Goal: Task Accomplishment & Management: Manage account settings

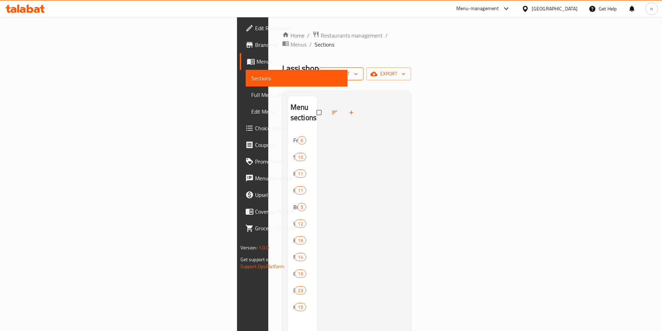
click at [358, 70] on span "import" at bounding box center [341, 74] width 33 height 9
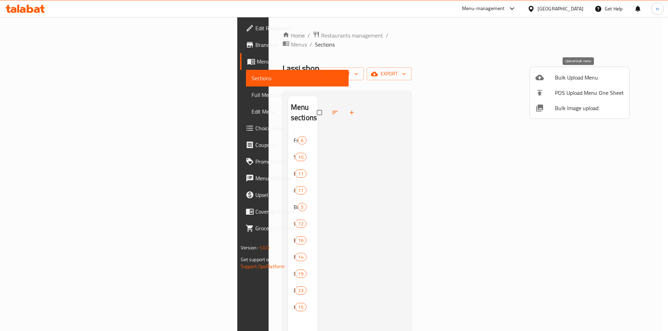
click at [567, 74] on span "Bulk Upload Menu" at bounding box center [589, 77] width 69 height 8
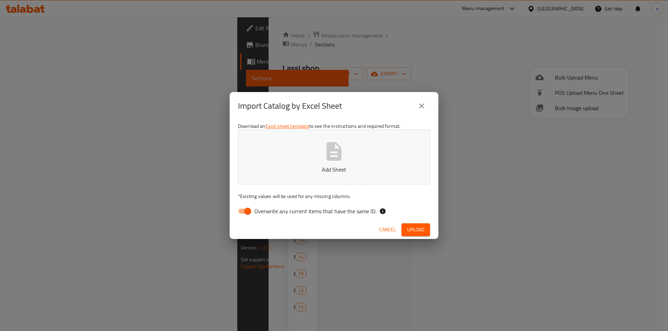
click at [244, 202] on div "Download an Excel sheet template to see the instructions and required format. A…" at bounding box center [334, 170] width 209 height 101
click at [243, 211] on input "Overwrite any current items that have the same ID." at bounding box center [248, 211] width 40 height 13
checkbox input "false"
click at [416, 232] on span "Upload" at bounding box center [415, 230] width 17 height 9
click at [424, 102] on icon "close" at bounding box center [421, 106] width 8 height 8
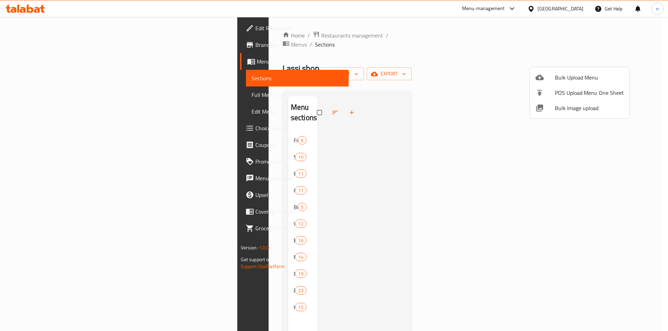
click at [505, 88] on div at bounding box center [334, 165] width 668 height 331
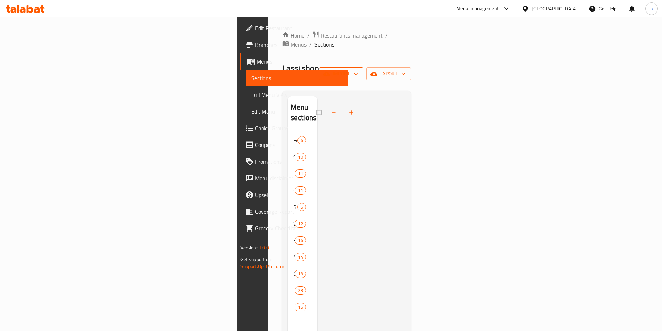
click at [358, 70] on span "import" at bounding box center [341, 74] width 33 height 9
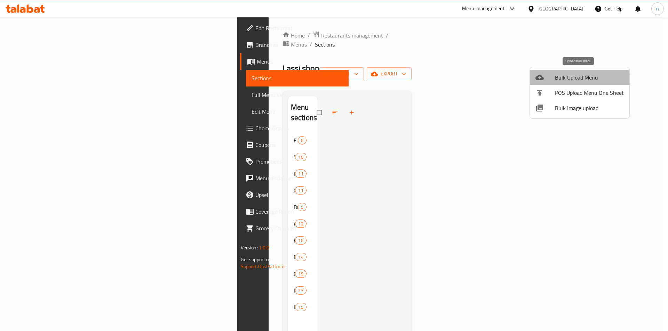
click at [559, 84] on li "Bulk Upload Menu" at bounding box center [579, 77] width 99 height 15
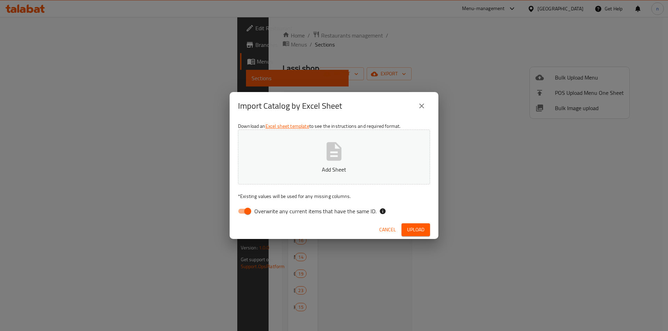
click at [254, 206] on input "Overwrite any current items that have the same ID." at bounding box center [248, 211] width 40 height 13
checkbox input "false"
click at [417, 232] on span "Upload" at bounding box center [415, 230] width 17 height 9
click at [420, 99] on button "close" at bounding box center [421, 106] width 17 height 17
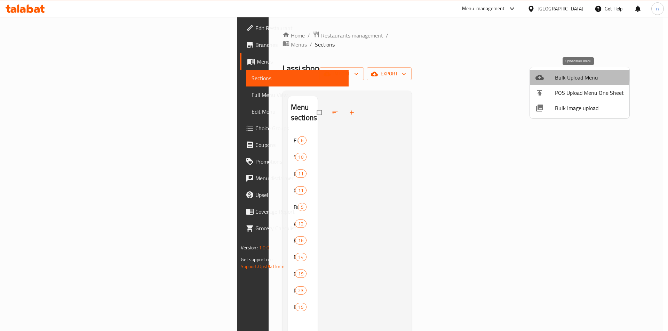
click at [565, 74] on span "Bulk Upload Menu" at bounding box center [589, 77] width 69 height 8
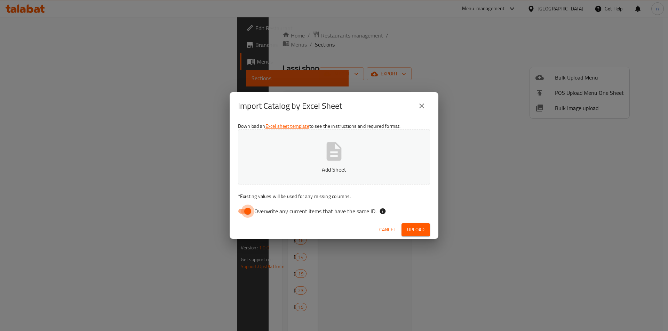
click at [251, 209] on input "Overwrite any current items that have the same ID." at bounding box center [248, 211] width 40 height 13
checkbox input "false"
drag, startPoint x: 417, startPoint y: 228, endPoint x: 412, endPoint y: 228, distance: 4.5
click at [417, 228] on span "Upload" at bounding box center [415, 230] width 17 height 9
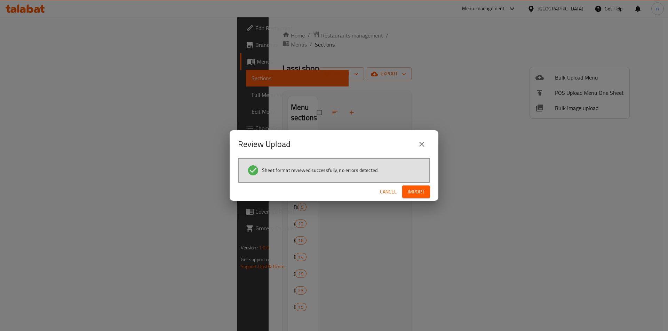
click at [416, 195] on span "Import" at bounding box center [416, 192] width 17 height 9
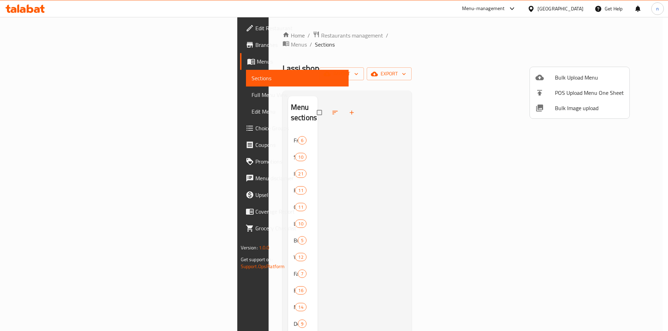
click at [168, 142] on div at bounding box center [334, 165] width 668 height 331
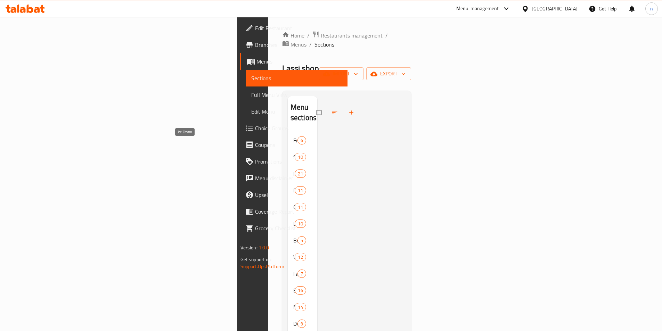
click at [293, 170] on span "Ice Cream" at bounding box center [294, 174] width 2 height 8
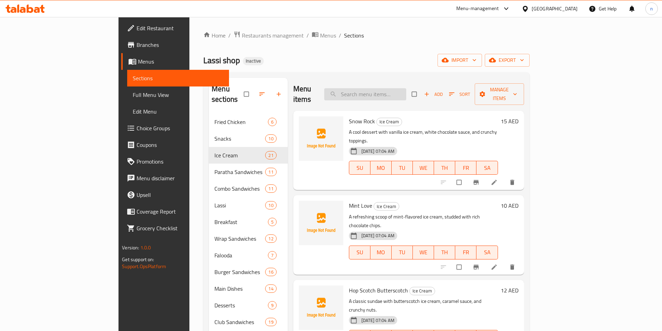
click at [403, 93] on input "search" at bounding box center [365, 94] width 82 height 12
paste input "Oreo Blast Chiller"
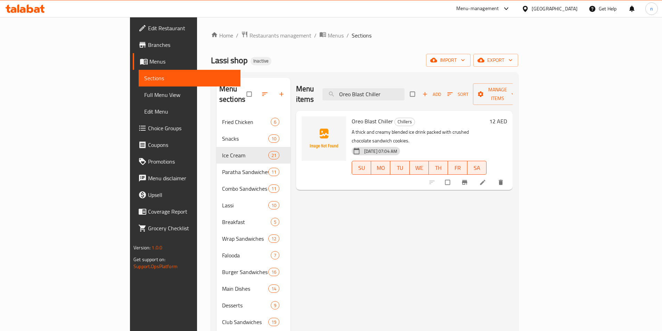
type input "Oreo Blast Chiller"
click at [486, 179] on icon at bounding box center [483, 182] width 7 height 7
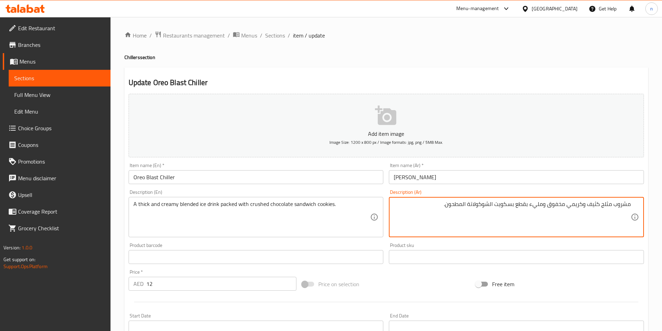
click at [553, 204] on textarea "مشروب مثلج كثيف وكريمي مخفوق ومليء بقطع بسكويت الشوكولاتة المطحون." at bounding box center [512, 217] width 237 height 33
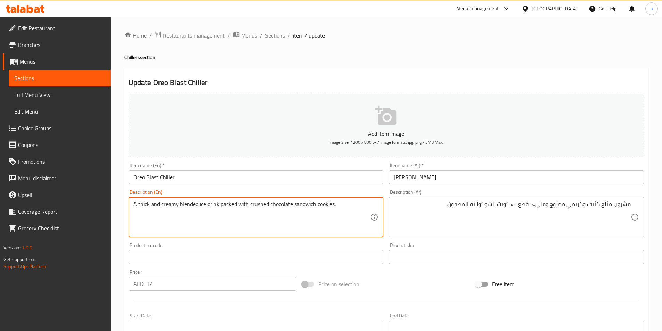
click at [235, 203] on textarea "A thick and creamy blended ice drink packed with crushed chocolate sandwich coo…" at bounding box center [252, 217] width 237 height 33
click at [234, 204] on textarea "A thick and creamy blended ice drink packed with crushed chocolate sandwich coo…" at bounding box center [252, 217] width 237 height 33
click at [231, 202] on textarea "A thick and creamy blended ice drink packed with crushed chocolate sandwich coo…" at bounding box center [252, 217] width 237 height 33
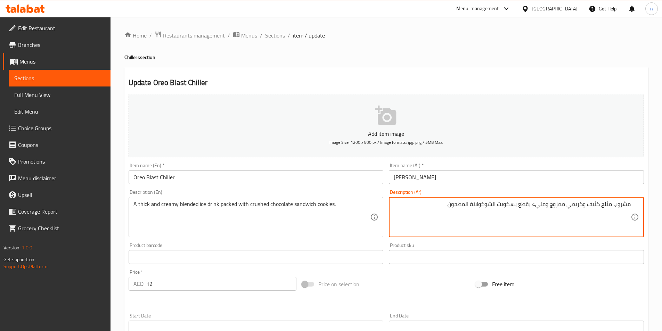
click at [544, 205] on textarea "مشروب مثلج كثيف وكريمي ممزوج ومليء بقطع بسكويت الشوكولاتة المطحون." at bounding box center [512, 217] width 237 height 33
click at [545, 203] on textarea "مشروب مثلج كثيف وكريمي ممزوج وعبأ بقطع بسكويت الشوكولاتة المطحون." at bounding box center [512, 217] width 237 height 33
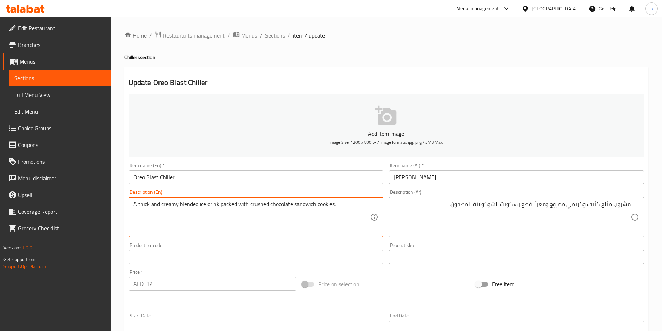
drag, startPoint x: 260, startPoint y: 218, endPoint x: 345, endPoint y: 237, distance: 87.5
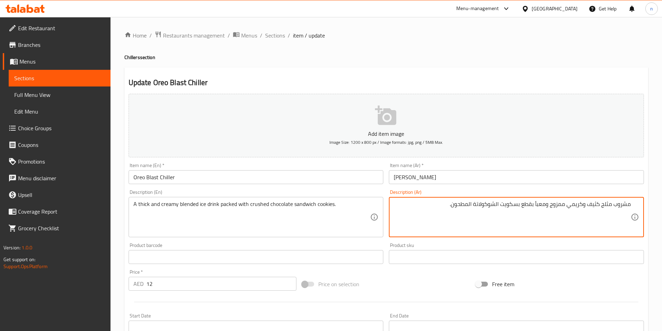
drag, startPoint x: 537, startPoint y: 211, endPoint x: 356, endPoint y: 227, distance: 181.6
paste textarea "شروب مملوء ببسكويت ساندويتش الشوكولاتة المطحونة"
click at [555, 207] on textarea "مشروب مثلج كثيف وكريمي مشروب مملوء ببسكويت ساندويتش الشوكولاتة المطحونة." at bounding box center [512, 217] width 237 height 33
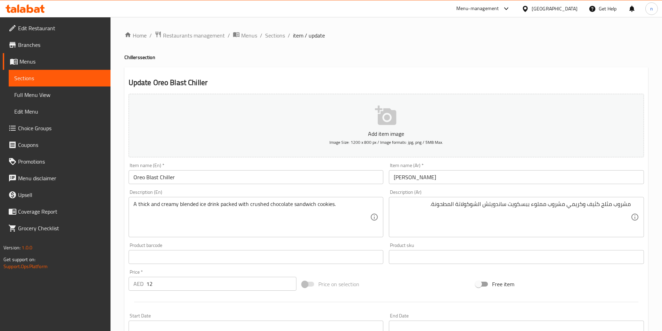
drag, startPoint x: 345, startPoint y: 213, endPoint x: 332, endPoint y: 215, distance: 13.0
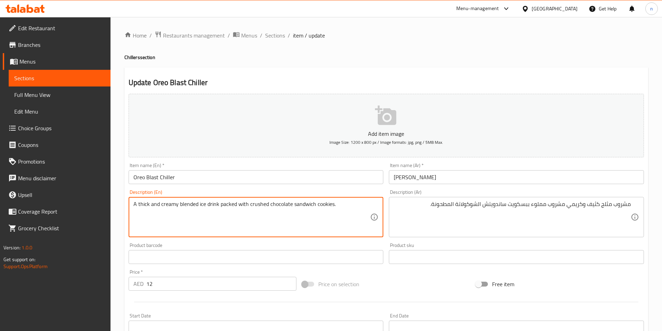
drag, startPoint x: 219, startPoint y: 207, endPoint x: 358, endPoint y: 226, distance: 140.4
click at [358, 226] on textarea "A thick and creamy blended ice drink packed with crushed chocolate sandwich coo…" at bounding box center [252, 217] width 237 height 33
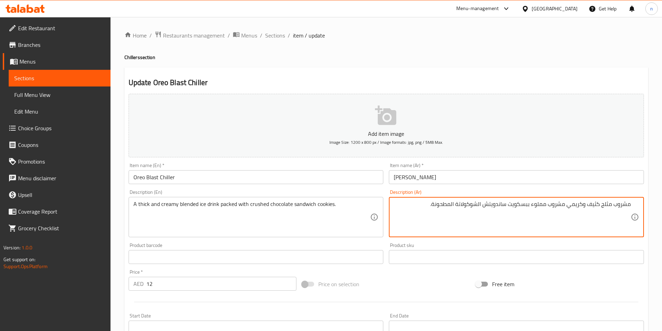
paste textarea "ملوءة"
drag, startPoint x: 565, startPoint y: 206, endPoint x: 408, endPoint y: 217, distance: 156.9
click at [223, 206] on textarea "A thick and creamy blended ice drink packed with crushed chocolate sandwich coo…" at bounding box center [252, 217] width 237 height 33
click at [554, 206] on textarea "مشروب مثلج كثيف وكريمي مملوءة ببسكويت ساندويتش الشوكولاتة المطحونة." at bounding box center [512, 217] width 237 height 33
click at [530, 207] on textarea "مشروب مثلج كثيف وكريمي معبأة ببسكويت ساندويتش الشوكولاتة المطحونة." at bounding box center [512, 217] width 237 height 33
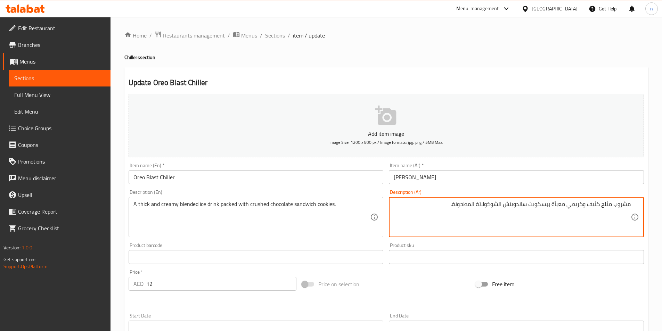
click at [541, 207] on textarea "مشروب مثلج كثيف وكريمي معبأة ببسكويت ساندويتش الشوكولاتة المطحونة." at bounding box center [512, 217] width 237 height 33
click at [537, 203] on textarea "مشروب مثلج كثيف وكريمي معبأة بكوكبز ساندويتش الشوكولاتة المطحونة." at bounding box center [512, 217] width 237 height 33
click at [532, 206] on textarea "مشروب مثلج كثيف وكريمي معبأة ب[PERSON_NAME] الشوكولاتة المطحونة." at bounding box center [512, 217] width 237 height 33
type textarea "مشروب مثلج كثيف وكريمي معبأة ب[PERSON_NAME] الشوكولاتة المطحونة."
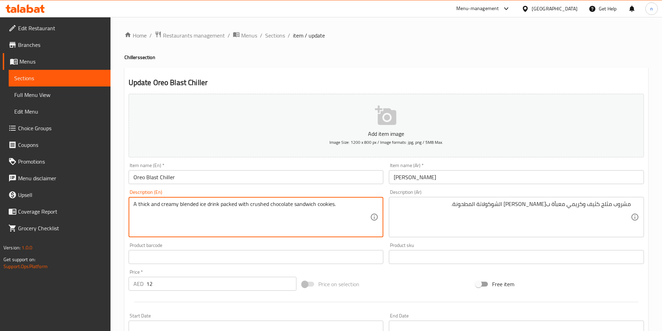
drag, startPoint x: 344, startPoint y: 225, endPoint x: 349, endPoint y: 217, distance: 9.5
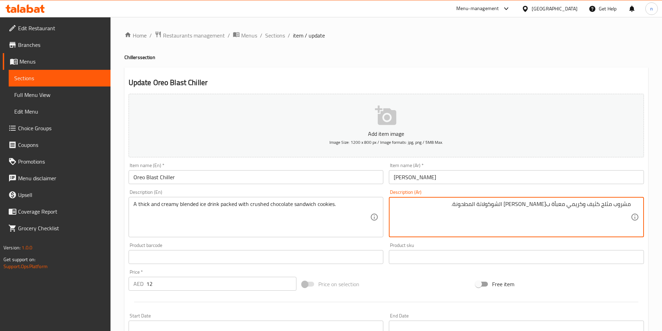
click at [392, 284] on div "Price on selection" at bounding box center [386, 284] width 174 height 19
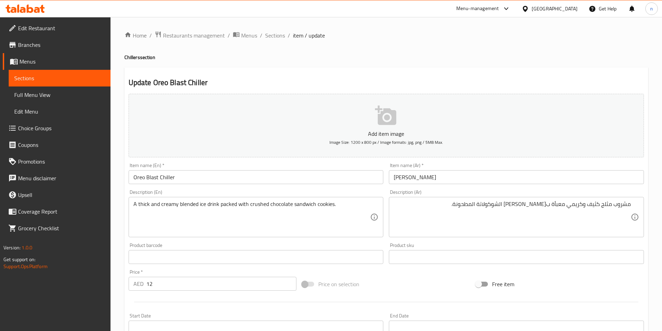
drag, startPoint x: 401, startPoint y: 293, endPoint x: 407, endPoint y: 295, distance: 6.8
click at [407, 295] on div at bounding box center [386, 302] width 521 height 17
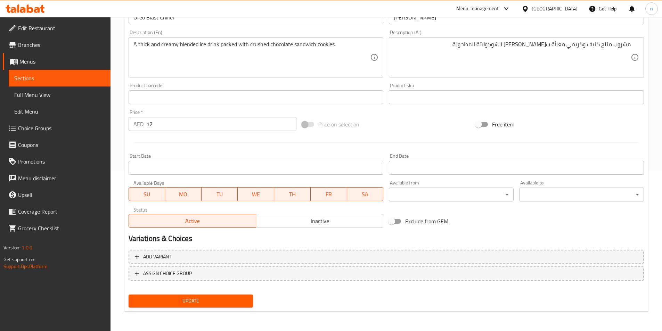
click at [228, 305] on span "Update" at bounding box center [191, 301] width 114 height 9
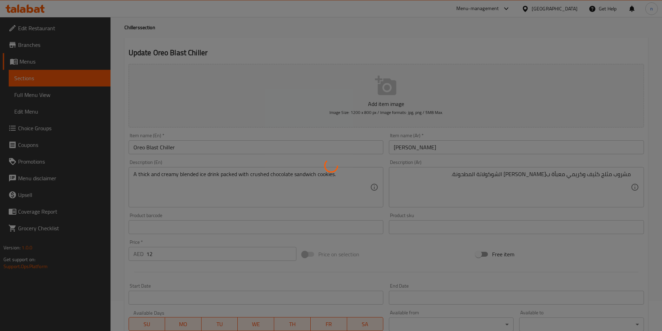
scroll to position [0, 0]
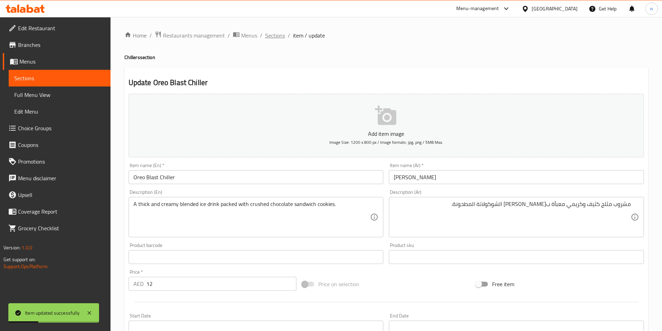
click at [278, 37] on span "Sections" at bounding box center [275, 35] width 20 height 8
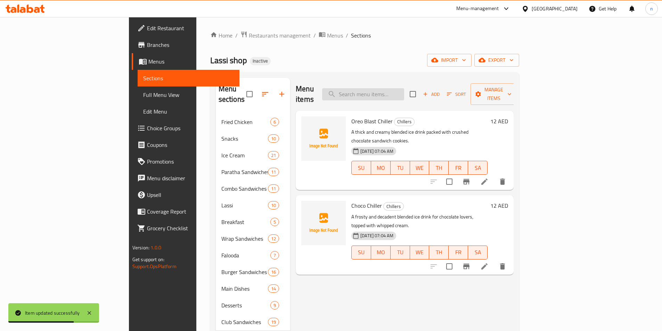
click at [404, 90] on input "search" at bounding box center [363, 94] width 82 height 12
paste input "Choco Chiller"
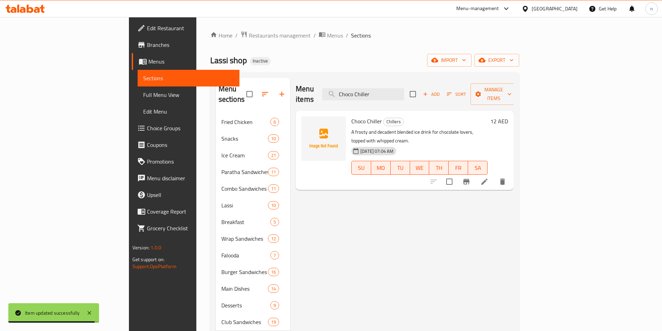
type input "Choco Chiller"
click at [494, 176] on li at bounding box center [484, 182] width 19 height 13
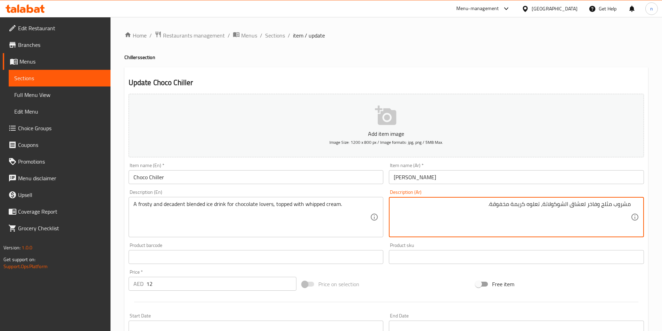
click at [591, 209] on textarea "مشروب مثلج وفاخر لعشاق الشوكولاتة، تعلوه كريمة مخفوقة." at bounding box center [512, 217] width 237 height 33
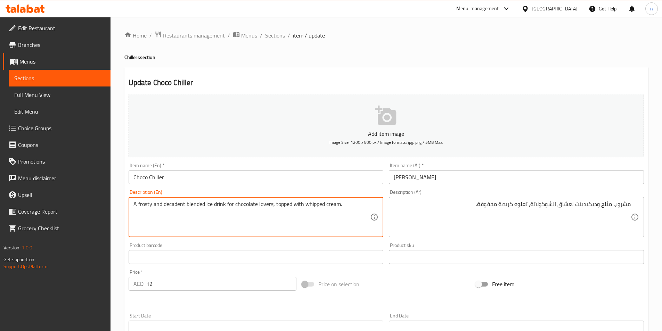
click at [146, 207] on textarea "A frosty and decadent blended ice drink for chocolate lovers, topped with whipp…" at bounding box center [252, 217] width 237 height 33
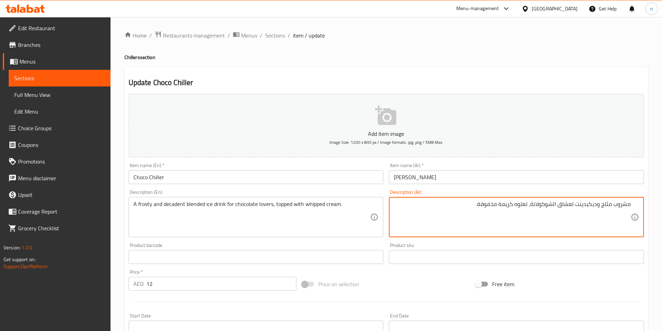
click at [558, 201] on textarea "مشروب مثلج وديكيدينت لعشاق الشوكولاتة، تعلوه كريمة مخفوقة." at bounding box center [512, 217] width 237 height 33
paste textarea "ذيذ ومميز لمحبي الشوكولاتة، ومُزين بالكريمة ال"
click at [597, 207] on textarea "مشروب مثلج لذيذ ومميز لمحبي الشوكولاتة، ومُزين بالكريمة المخفوقة." at bounding box center [512, 217] width 237 height 33
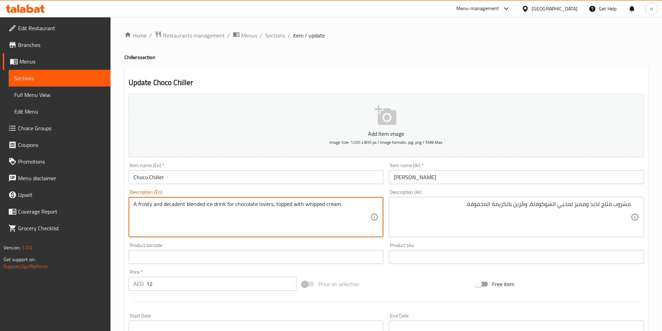
drag, startPoint x: 160, startPoint y: 210, endPoint x: 184, endPoint y: 214, distance: 24.3
click at [184, 214] on textarea "A frosty and decadent blended ice drink for chocolate lovers, topped with whipp…" at bounding box center [252, 217] width 237 height 33
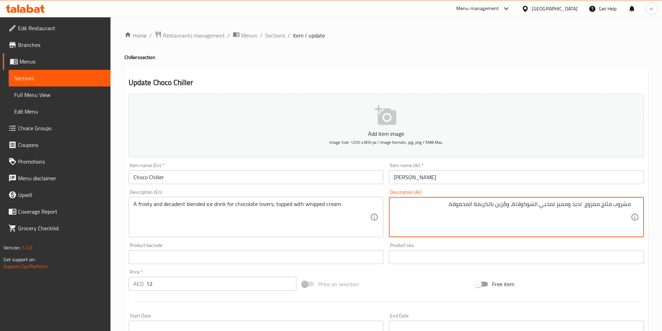
drag, startPoint x: 561, startPoint y: 204, endPoint x: 580, endPoint y: 204, distance: 19.5
click at [580, 204] on textarea "مشروب مثلج ممزوج لذيذ ومميز لمحبي الشوكولاتة، ومُزين بالكريمة المخفوقة." at bounding box center [512, 217] width 237 height 33
click at [582, 204] on textarea "مشروب مثلج ممزوج لذيذ ومميز لمحبي الشوكولاتة، ومُزين بالكريمة المخفوقة." at bounding box center [512, 217] width 237 height 33
drag, startPoint x: 583, startPoint y: 204, endPoint x: 557, endPoint y: 208, distance: 26.4
click at [557, 208] on textarea "مشروب مثلج ممزوج لذيذ ومميز لمحبي الشوكولاتة، ومُزين بالكريمة المخفوقة." at bounding box center [512, 217] width 237 height 33
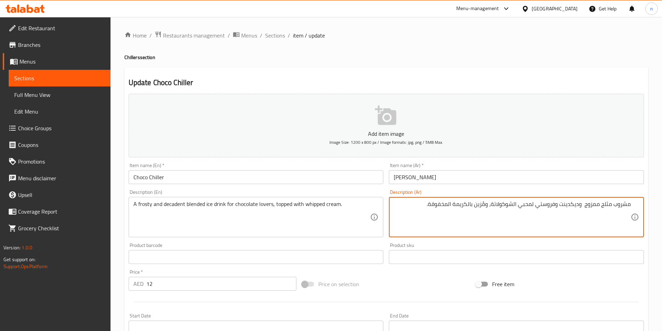
click at [480, 208] on textarea "مشروب مثلج ممزوج وديكدينت وفروستي لمحبي الشوكولاتة، ومُزين بالكريمة المخفوقة." at bounding box center [512, 217] width 237 height 33
type textarea "مشروب مثلج ممزوج وديكدينت وفروستي لمحبي الشوكولاتة، مغطى بالكريمة المخفوقة."
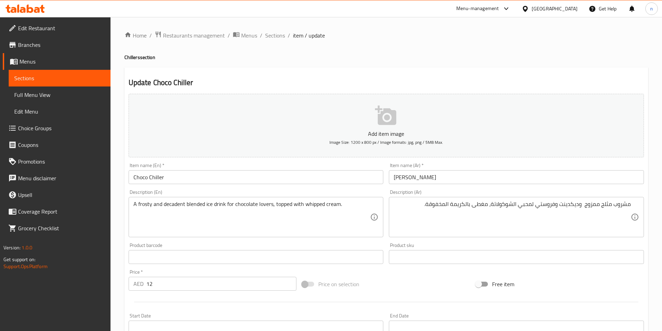
click at [419, 273] on div "Add item image Image Size: 1200 x 800 px / Image formats: jpg, png / 5MB Max. I…" at bounding box center [386, 241] width 521 height 300
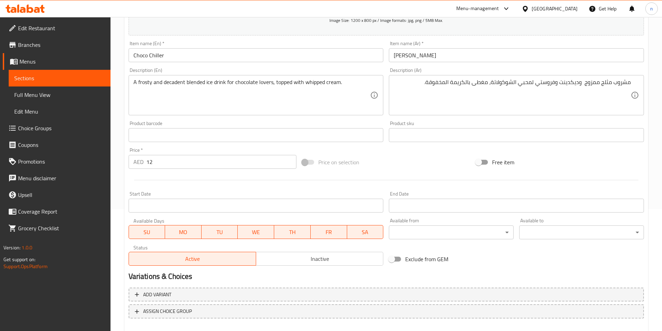
scroll to position [160, 0]
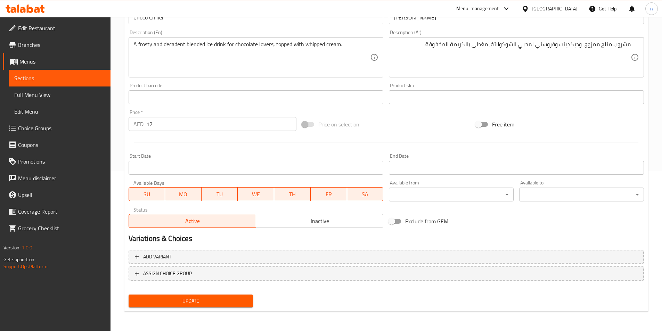
click at [237, 294] on div "Update" at bounding box center [191, 301] width 130 height 18
click at [237, 296] on button "Update" at bounding box center [191, 301] width 125 height 13
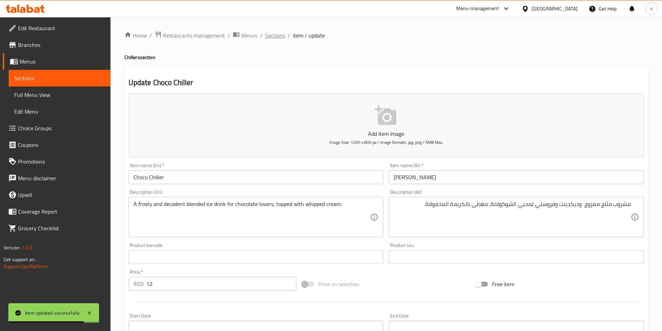
click at [277, 33] on span "Sections" at bounding box center [275, 35] width 20 height 8
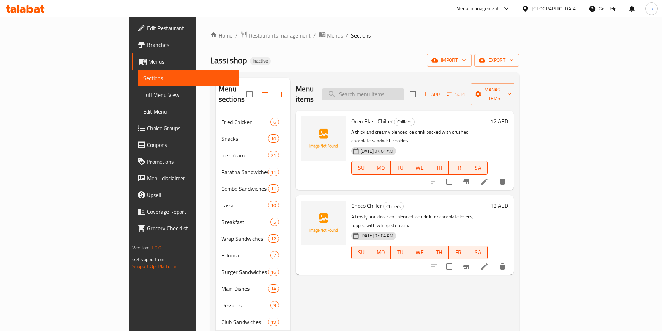
click at [404, 88] on input "search" at bounding box center [363, 94] width 82 height 12
paste input "Chocolat Fudge"
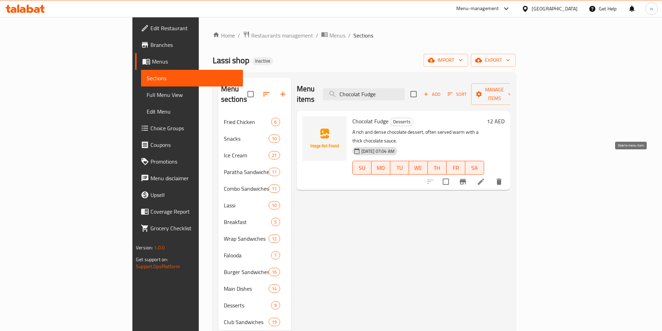
click at [502, 179] on icon "delete" at bounding box center [499, 182] width 5 height 6
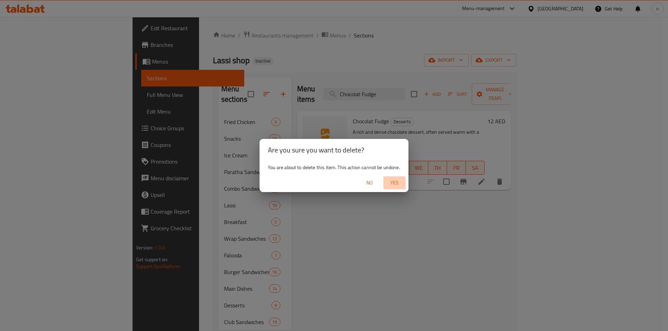
click at [399, 185] on span "Yes" at bounding box center [394, 183] width 17 height 9
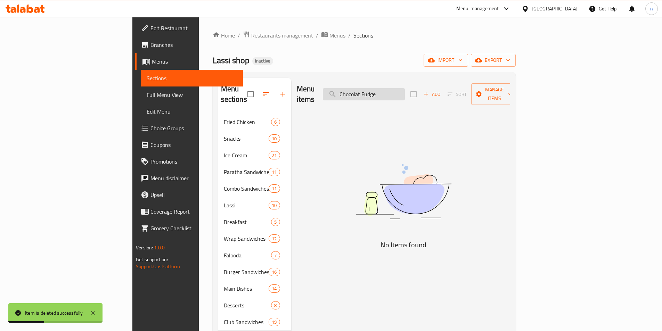
click at [405, 93] on input "Chocolat Fudge" at bounding box center [364, 94] width 82 height 12
paste input "Death By Chocolat"
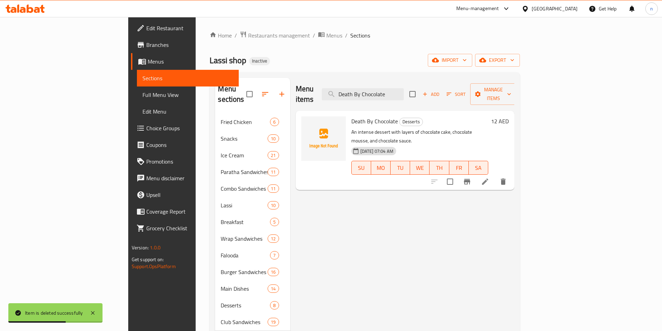
type input "Death By Chocolate"
click at [495, 176] on li at bounding box center [485, 182] width 19 height 13
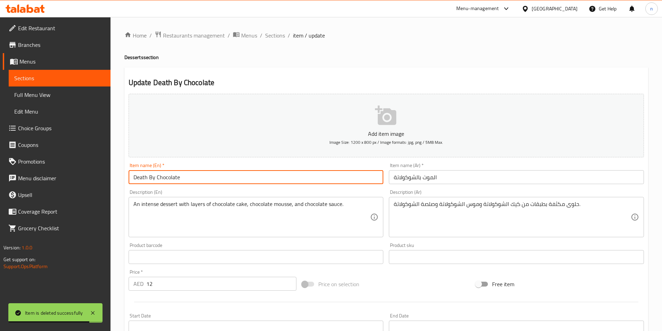
click at [143, 176] on input "Death By Chocolate" at bounding box center [256, 177] width 255 height 14
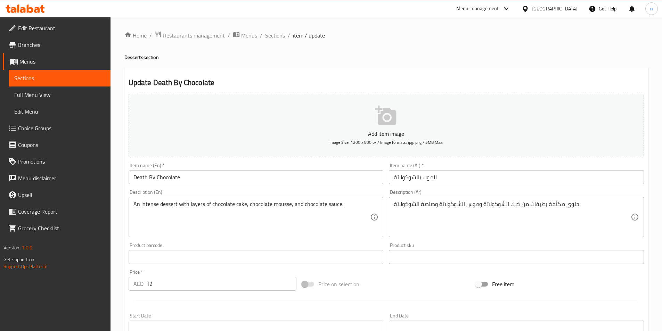
click at [428, 176] on input "الموت بالشوكولاتة" at bounding box center [516, 177] width 255 height 14
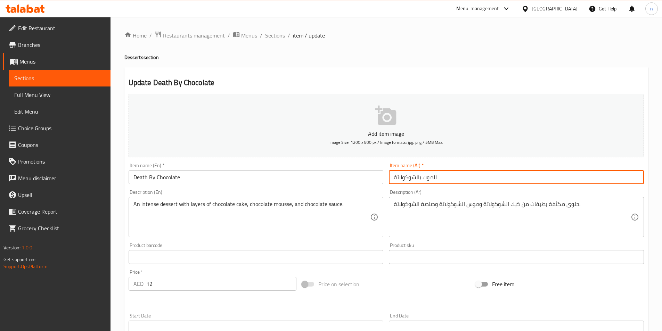
click at [428, 176] on input "الموت بالشوكولاتة" at bounding box center [516, 177] width 255 height 14
type input "ديث بالشوكولاتة"
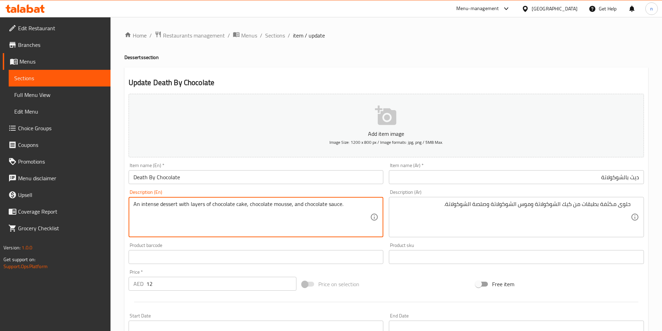
click at [147, 206] on textarea "An intense dessert with layers of chocolate cake, chocolate mousse, and chocola…" at bounding box center [252, 217] width 237 height 33
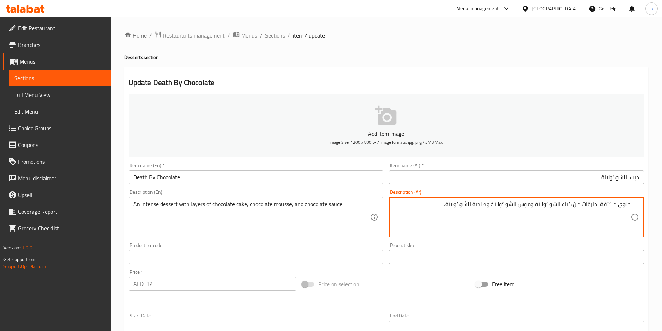
click at [608, 206] on textarea "حلوى مكثفة بطبقات من كيك الشوكولاتة وموس الشوكولاتة وصلصة الشوكولاتة." at bounding box center [512, 217] width 237 height 33
click at [480, 207] on textarea "حلوى انتينس بطبقات من كيك الشوكولاتة وموس الشوكولاتة وصلصة الشوكولاتة." at bounding box center [512, 217] width 237 height 33
type textarea "حلوى انتينس بطبقات من كيك الشوكولاتة وموس الشوكولاتة وصوص الشوكولاتة."
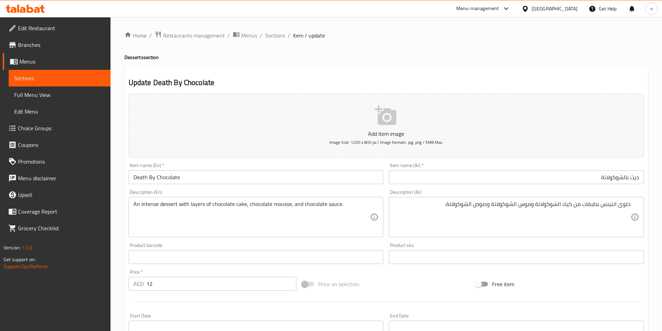
click at [403, 290] on div "Price on selection" at bounding box center [386, 284] width 174 height 19
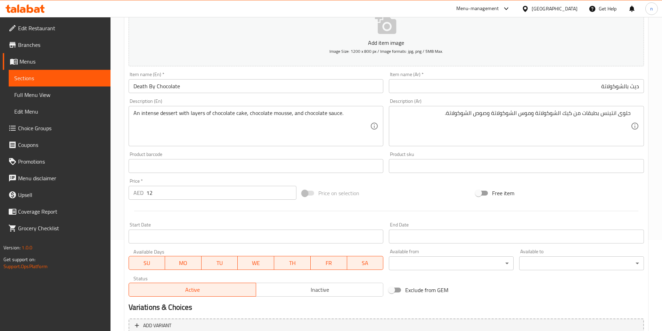
scroll to position [160, 0]
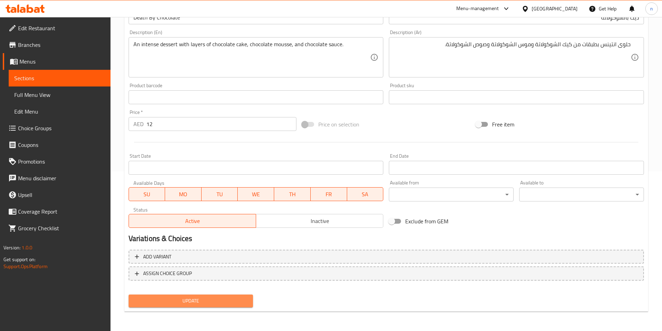
click at [181, 304] on span "Update" at bounding box center [191, 301] width 114 height 9
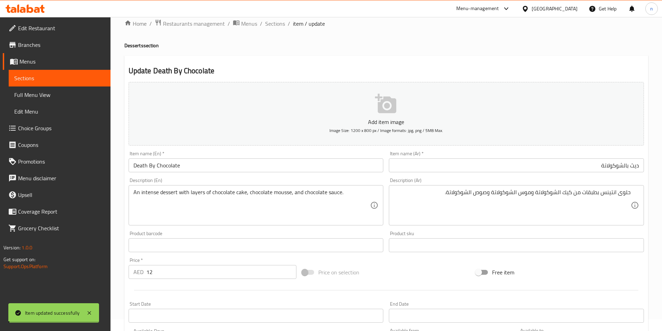
scroll to position [0, 0]
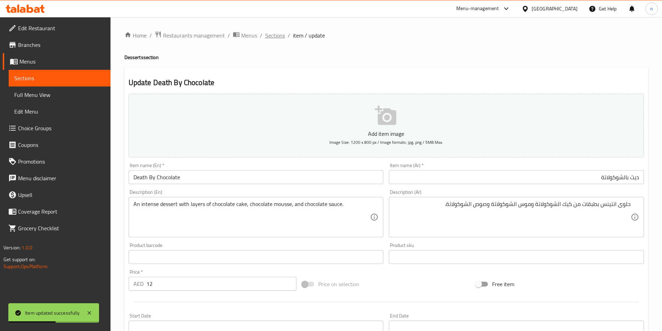
click at [271, 33] on span "Sections" at bounding box center [275, 35] width 20 height 8
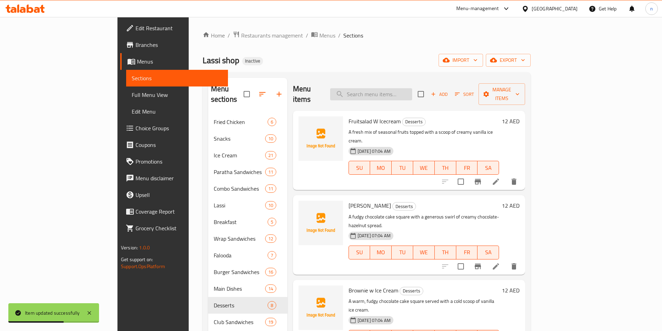
click at [412, 88] on input "search" at bounding box center [371, 94] width 82 height 12
paste input "Nutella Butterscotch"
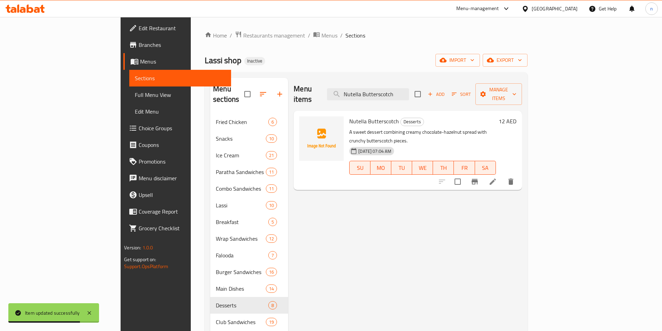
type input "Nutella Butterscotch"
click at [497, 178] on icon at bounding box center [493, 182] width 8 height 8
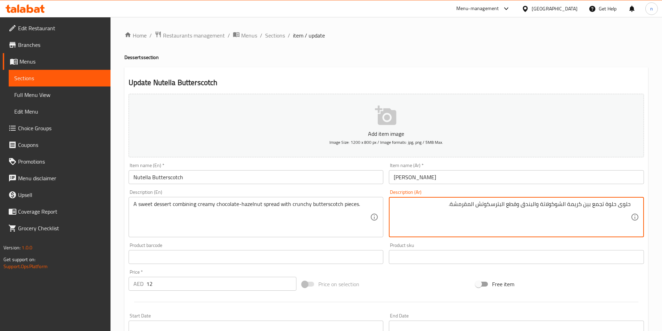
click at [590, 206] on textarea "حلوى حلوة تجمع بين كريمة الشوكولاتة والبندق وقطع البترسكوتش المقرمشة." at bounding box center [512, 217] width 237 height 33
click at [532, 206] on textarea "حلوى حلوة تجمع كريمة الشوكولاتة والبندق وقطع البترسكوتش المقرمشة." at bounding box center [512, 217] width 237 height 33
click at [503, 206] on textarea "حلوى حلوة تجمع كريمة الشوكولاتة والبندق سبريد مع وقطع البترسكوتش المقرمشة." at bounding box center [512, 217] width 237 height 33
type textarea "حلوى حلوة تجمع كريمة الشوكولاتة والبندق سبريد مع قطع البترسكوتش المقرمشة."
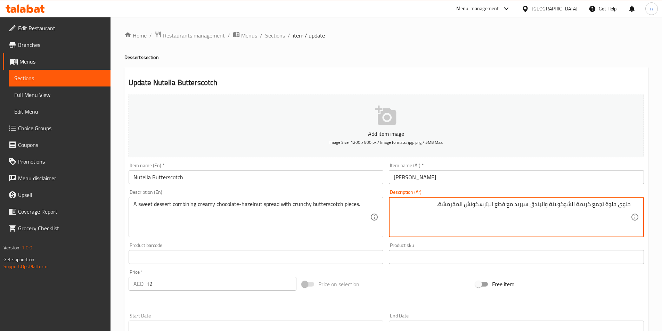
click at [405, 283] on div "Price on selection" at bounding box center [386, 284] width 174 height 19
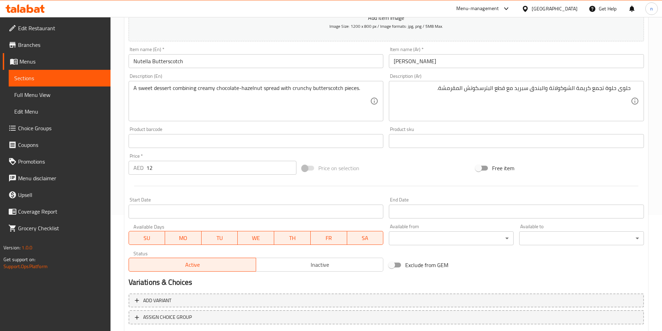
scroll to position [160, 0]
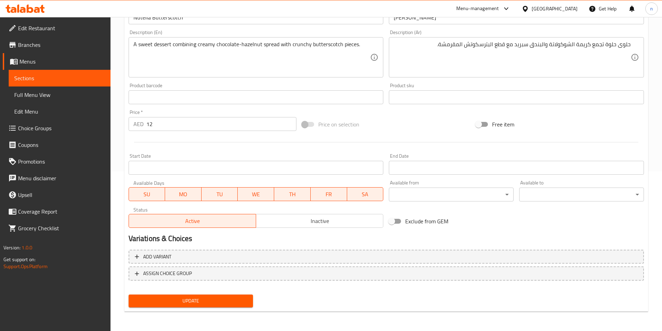
click at [237, 301] on span "Update" at bounding box center [191, 301] width 114 height 9
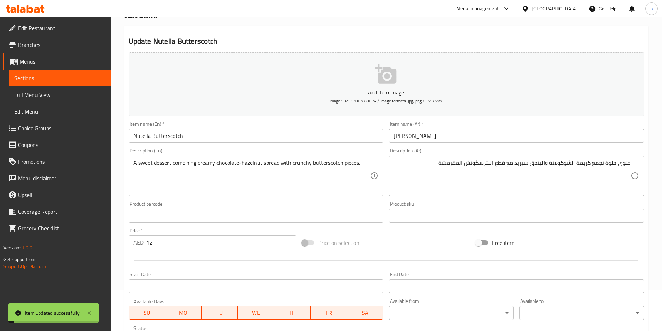
scroll to position [0, 0]
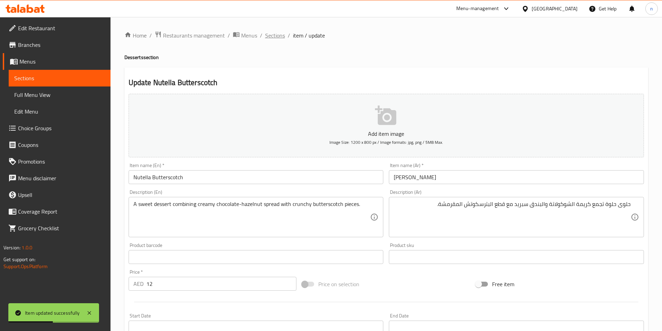
click at [274, 38] on span "Sections" at bounding box center [275, 35] width 20 height 8
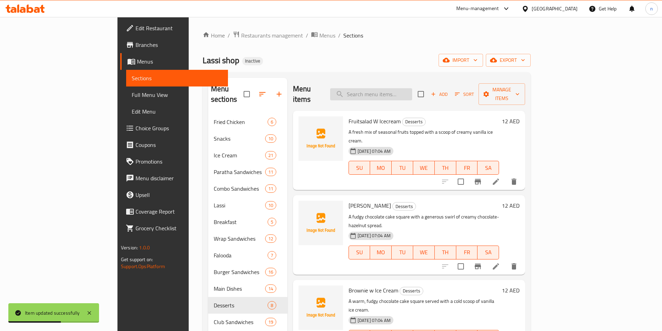
click at [396, 95] on input "search" at bounding box center [371, 94] width 82 height 12
paste input "Nutella Chocolate"
type input "Nutella Chocolate"
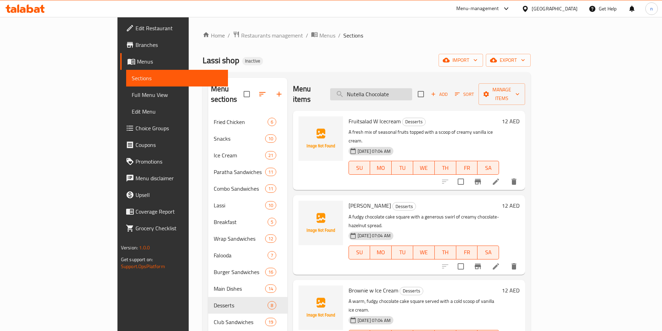
click at [412, 88] on input "Nutella Chocolate" at bounding box center [371, 94] width 82 height 12
paste input "Nutella Chocolate"
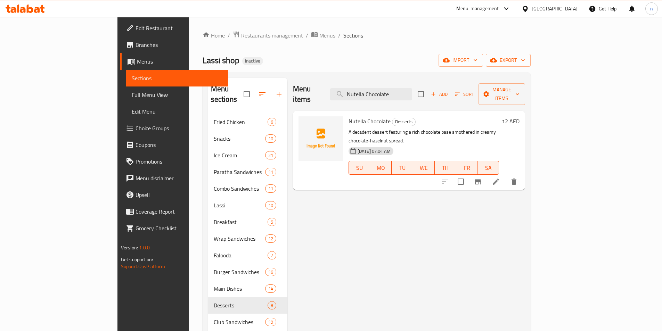
type input "Nutella Chocolate"
click at [500, 178] on icon at bounding box center [496, 182] width 8 height 8
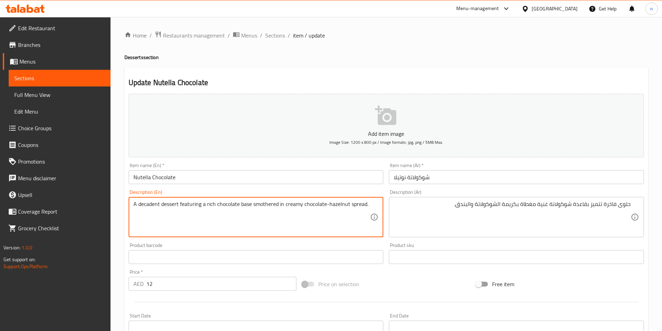
click at [192, 202] on textarea "A decadent dessert featuring a rich chocolate base smothered in creamy chocolat…" at bounding box center [252, 217] width 237 height 33
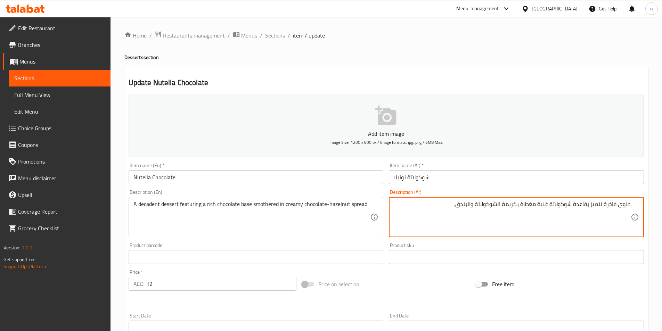
click at [599, 206] on textarea "حلوى فاخرة تتميز بقاعدة شوكولاتة غنية مغطاة بكريمة الشوكولاتة والبندق." at bounding box center [512, 217] width 237 height 33
click at [534, 206] on textarea "حلوى فاخرة تتضم بقاعدة شوكولاتة غنية مغطاة بكريمة الشوكولاتة والبندق." at bounding box center [512, 217] width 237 height 33
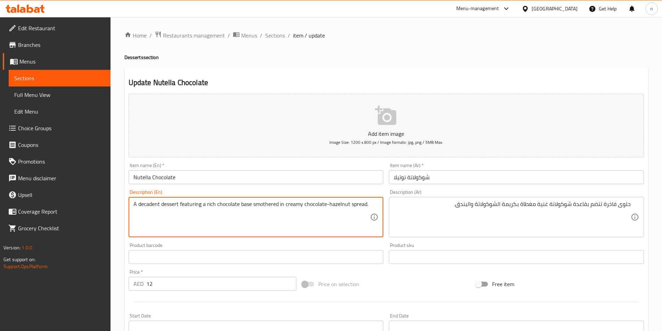
click at [265, 208] on textarea "A decadent dessert featuring a rich chocolate base smothered in creamy chocolat…" at bounding box center [252, 217] width 237 height 33
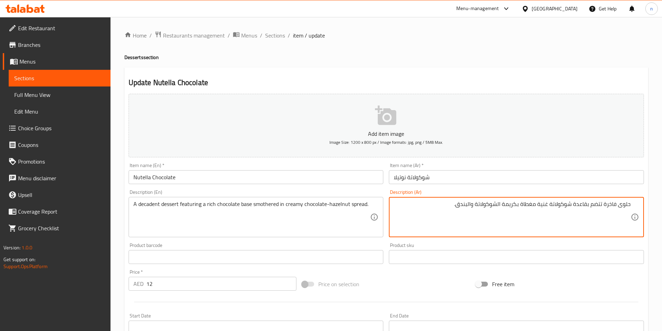
click at [530, 206] on textarea "حلوى فاخرة تتضم بقاعدة شوكولاتة غنية مغطاة بكريمة الشوكولاتة والبندق." at bounding box center [512, 217] width 237 height 33
click at [454, 204] on textarea "حلوى فاخرة تتضم بقاعدة شوكولاتة غنية سموزيرد بكريمة الشوكولاتة والبندق." at bounding box center [512, 217] width 237 height 33
click at [455, 205] on textarea "حلوى فاخرة تتضم بقاعدة شوكولاتة غنية سموزيرد بكريمة الشوكولاتة والبندقالسبريد." at bounding box center [512, 217] width 237 height 33
type textarea "حلوى فاخرة تتضم بقاعدة شوكولاتة غنية سموزيرد بكريمة الشوكولاتة والبندق السبريد."
click at [411, 278] on div "Price on selection" at bounding box center [386, 284] width 174 height 19
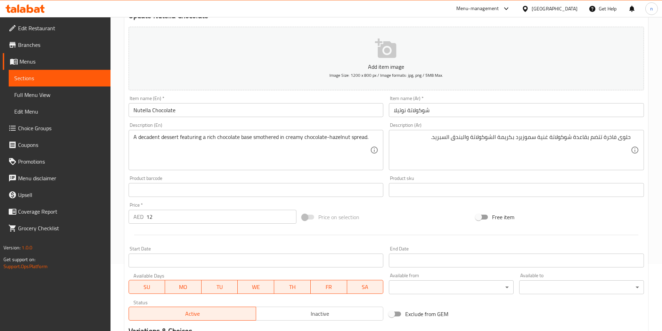
scroll to position [160, 0]
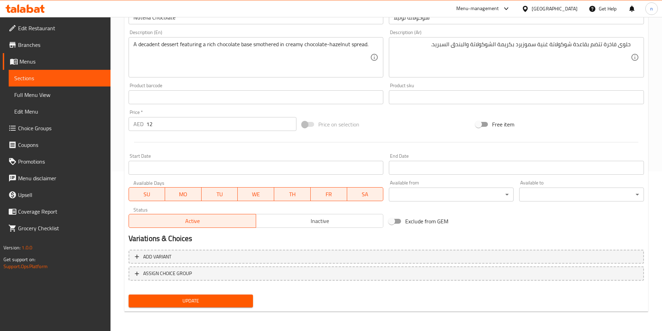
click at [225, 301] on span "Update" at bounding box center [191, 301] width 114 height 9
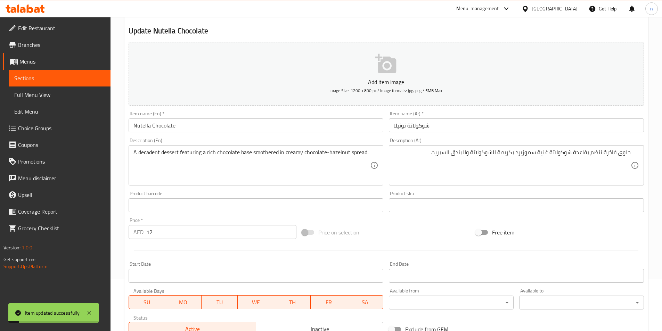
scroll to position [0, 0]
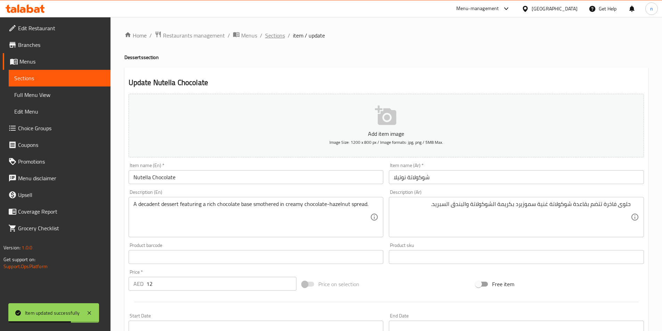
click at [275, 35] on span "Sections" at bounding box center [275, 35] width 20 height 8
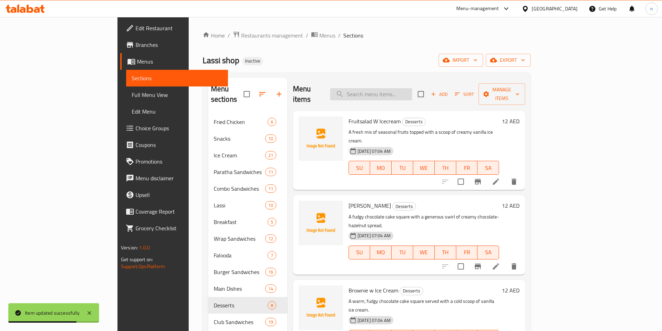
click at [412, 90] on input "search" at bounding box center [371, 94] width 82 height 12
paste input "Brownie w Ice Cream"
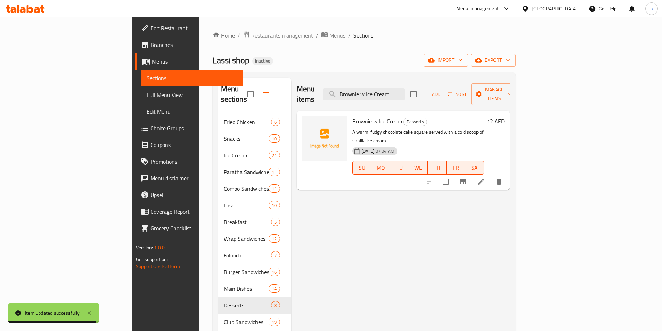
type input "Brownie w Ice Cream"
click at [484, 179] on icon at bounding box center [481, 182] width 6 height 6
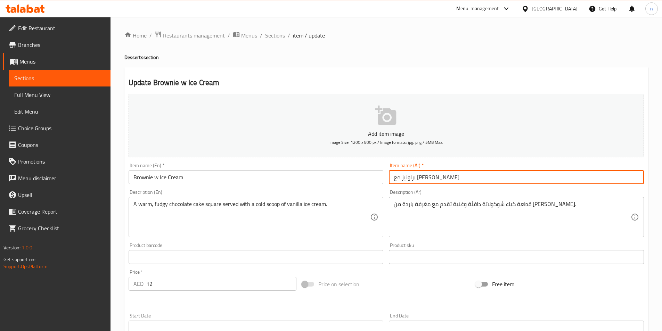
click at [422, 177] on input "براونيز مع آيس كريم" at bounding box center [516, 177] width 255 height 14
type input "براونيز و آيس كريم"
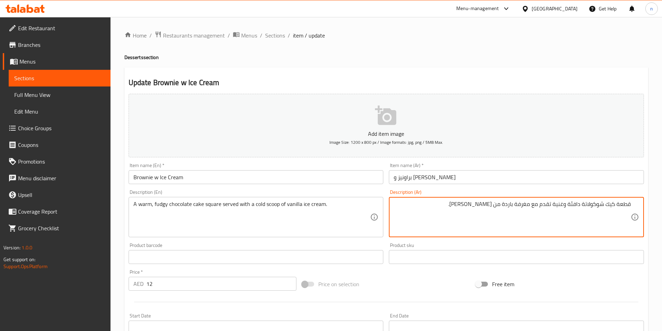
click at [621, 204] on textarea "قطعة كيك شوكولاتة دافئة وغنية تقدم مع مغرفة باردة من آيس كريم الفانيليا." at bounding box center [512, 217] width 237 height 33
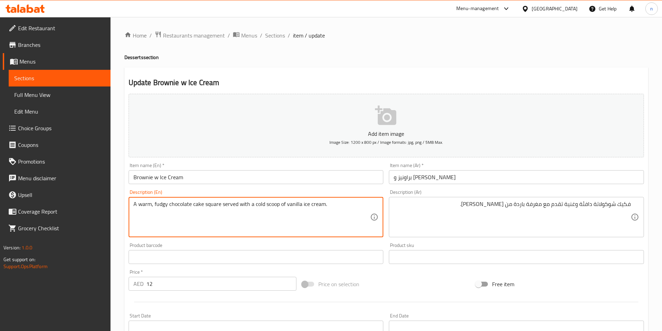
click at [159, 206] on textarea "A warm, fudgy chocolate cake square served with a cold scoop of vanilla ice cre…" at bounding box center [252, 217] width 237 height 33
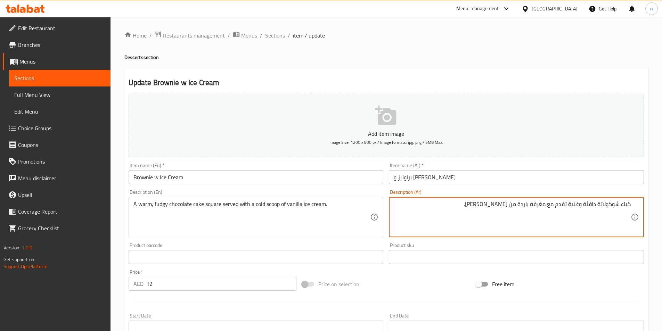
paste textarea "فادجي"
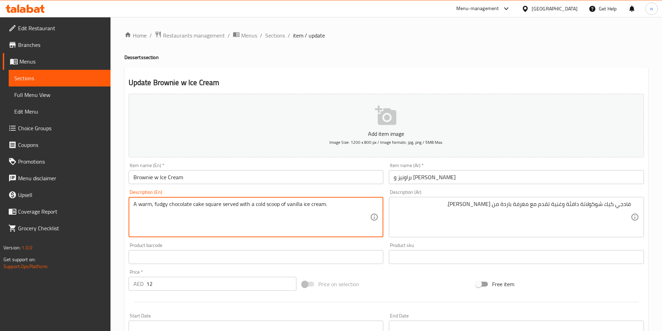
drag, startPoint x: 203, startPoint y: 206, endPoint x: 335, endPoint y: 223, distance: 132.6
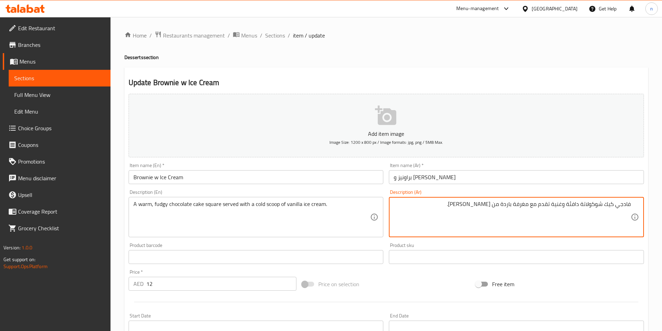
click at [557, 207] on textarea "فادجي كيك شوكولاتة دافئة وغنية تقدم مع مغرفة باردة من آيس كريم الفانيليا." at bounding box center [512, 217] width 237 height 33
click at [521, 207] on textarea "فادجي كيك شوكولاتة دافئة سكوير تقدم مع مغرفة باردة من آيس كريم الفانيليا." at bounding box center [512, 217] width 237 height 33
type textarea "فادجي كيك شوكولاتة دافئة سكوير تقدم مع بولة باردة من آيس كريم الفانيليا."
click at [389, 282] on div "Price on selection" at bounding box center [386, 284] width 174 height 19
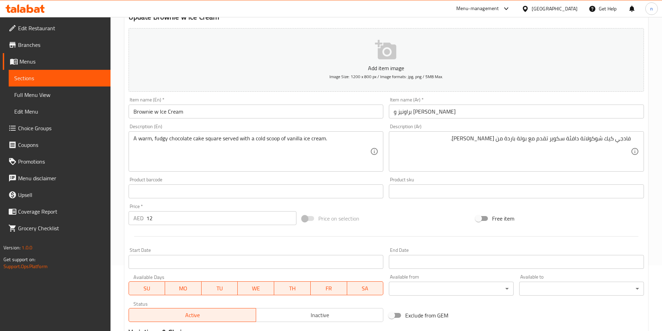
scroll to position [160, 0]
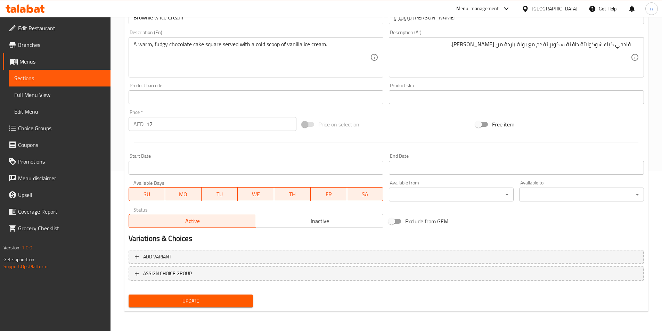
click at [229, 298] on span "Update" at bounding box center [191, 301] width 114 height 9
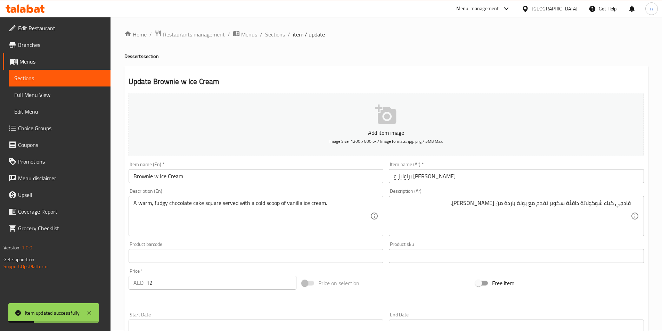
scroll to position [0, 0]
click at [271, 31] on span "Sections" at bounding box center [275, 35] width 20 height 8
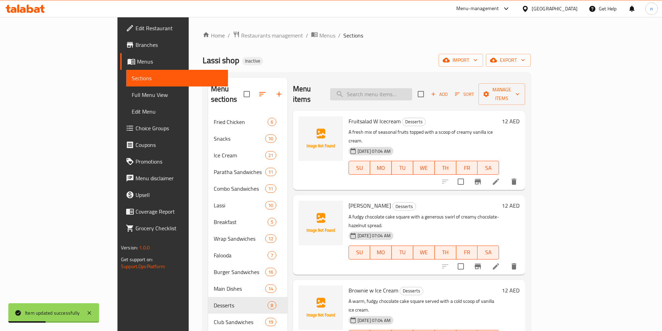
click at [404, 88] on input "search" at bounding box center [371, 94] width 82 height 12
paste input "[PERSON_NAME]"
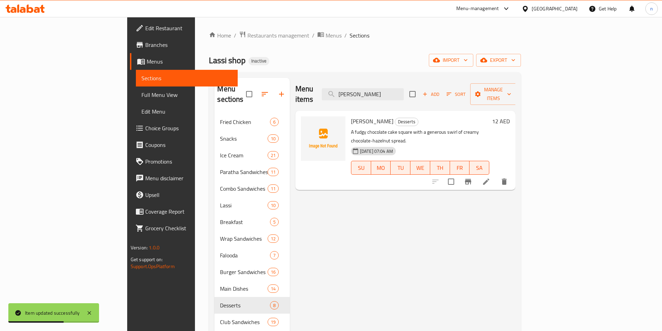
type input "[PERSON_NAME]"
click at [496, 176] on li at bounding box center [486, 182] width 19 height 13
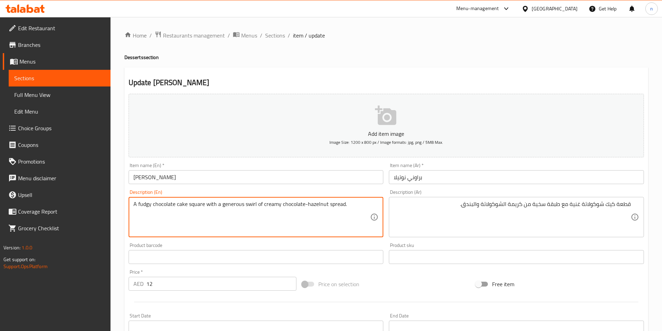
click at [141, 205] on textarea "A fudgy chocolate cake square with a generous swirl of creamy chocolate-hazelnu…" at bounding box center [252, 217] width 237 height 33
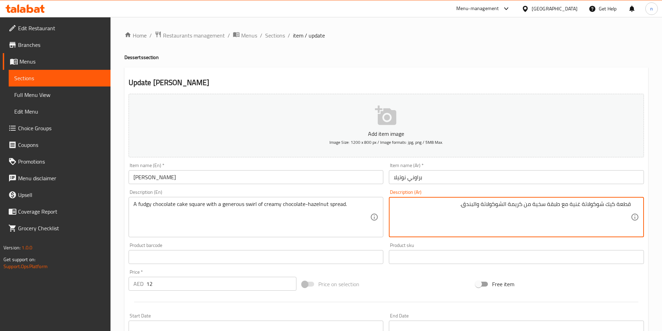
click at [626, 204] on textarea "قطعة كيك شوكولاتة غنية مع طبقة سخية من كريمة الشوكولاتة والبندق." at bounding box center [512, 217] width 237 height 33
paste textarea "ادجي"
click at [572, 207] on textarea "فادجي كيك شوكولاتة غنية مع طبقة سخية من كريمة الشوكولاتة والبندق." at bounding box center [512, 217] width 237 height 33
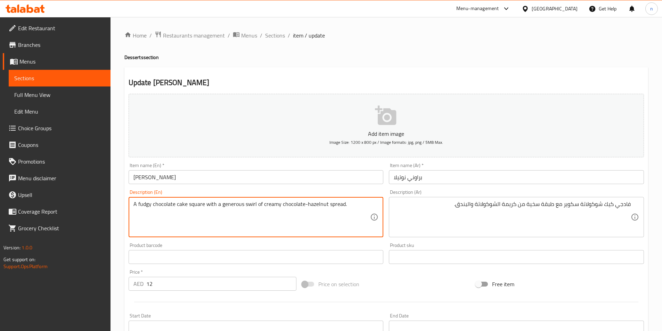
drag, startPoint x: 220, startPoint y: 205, endPoint x: 256, endPoint y: 209, distance: 35.3
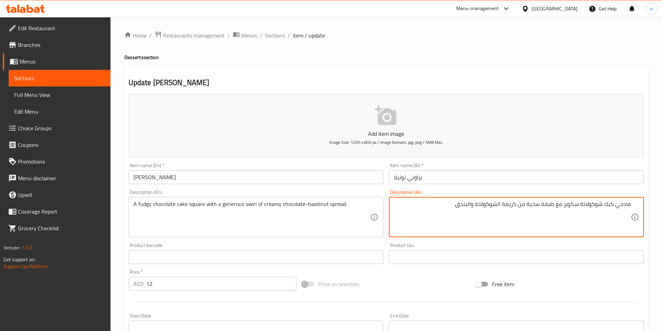
click at [546, 204] on textarea "فادجي كيك شوكولاتة سكوير مع طبقة سخية من كريمة الشوكولاتة والبندق." at bounding box center [512, 217] width 237 height 33
click at [454, 205] on textarea "فادجي كيك شوكولاتة سكوير مع سويرل سخية من كريمة الشوكولاتة والبندق." at bounding box center [512, 217] width 237 height 33
type textarea "فادجي كيك شوكولاتة سكوير مع سويرل سخية من كريمة الشوكولاتة والبندق السبريد."
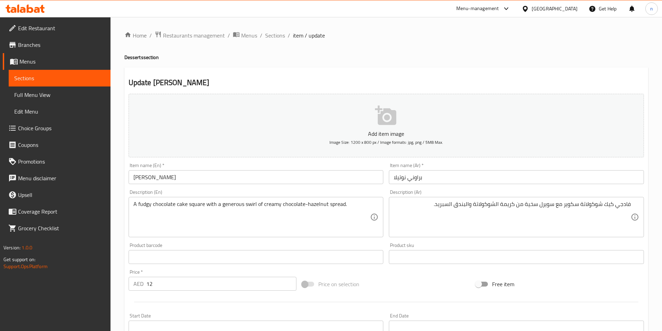
click at [372, 280] on div "Price on selection" at bounding box center [386, 284] width 174 height 19
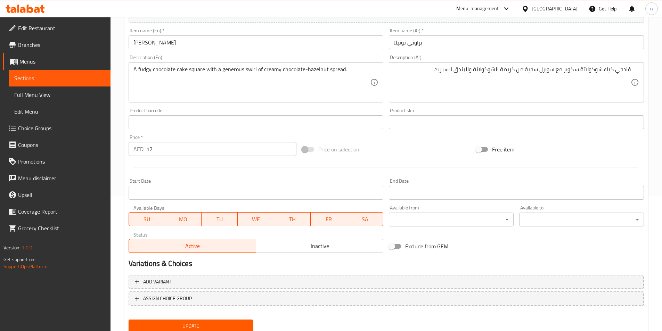
scroll to position [160, 0]
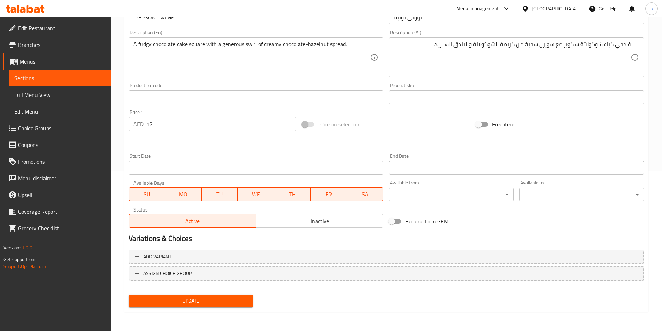
click at [222, 299] on span "Update" at bounding box center [191, 301] width 114 height 9
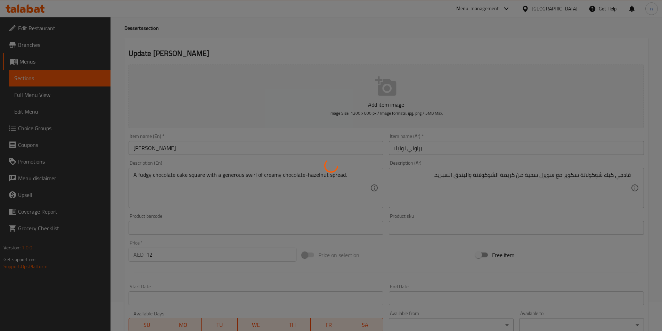
scroll to position [0, 0]
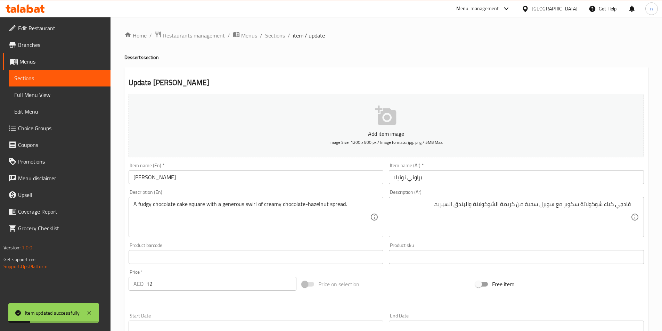
click at [279, 37] on span "Sections" at bounding box center [275, 35] width 20 height 8
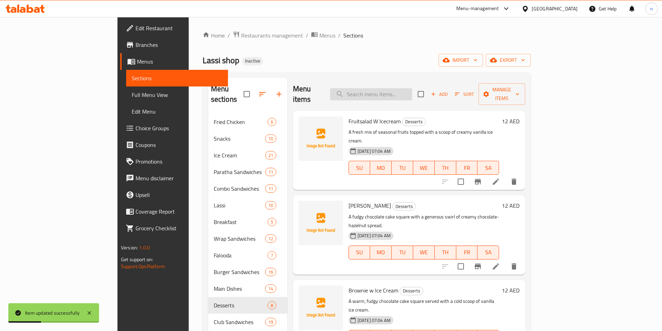
click at [408, 90] on input "search" at bounding box center [371, 94] width 82 height 12
paste input "Fruitsalad W Icecream"
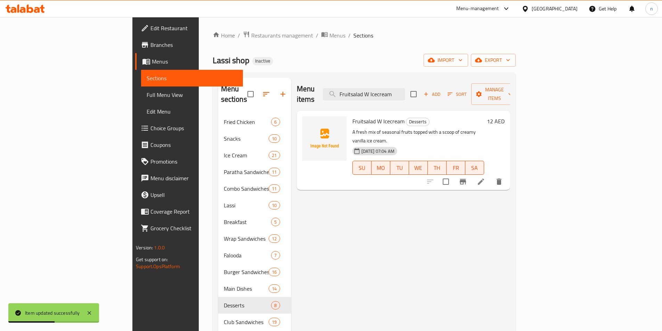
type input "Fruitsalad W Icecream"
click at [484, 179] on icon at bounding box center [481, 182] width 6 height 6
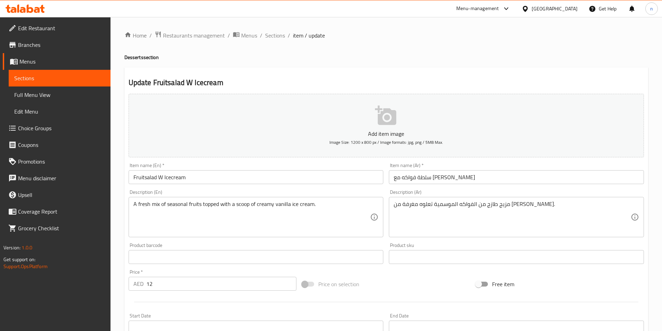
click at [420, 178] on input "سلطة فواكه مع آيس كريم" at bounding box center [516, 177] width 255 height 14
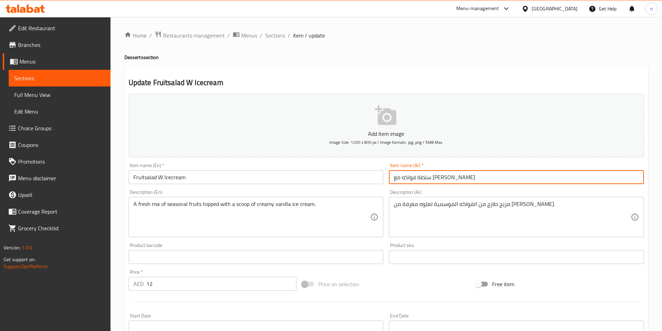
click at [420, 178] on input "سلطة فواكه مع آيس كريم" at bounding box center [516, 177] width 255 height 14
type input "سلطة فواكه و آيس كريم"
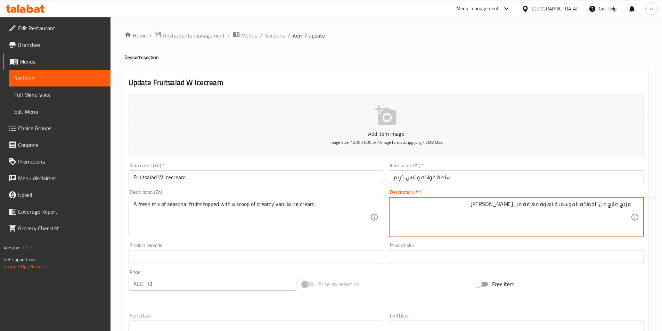
click at [535, 201] on textarea "مزيج طازج من الفواكه الموسمية تعلوه مغرفة من آيس كريم الفانيليا الكريمي." at bounding box center [512, 217] width 237 height 33
type textarea "مزيج طازج من الفواكه الموسمية تعلوه بولة من آيس كريم الفانيليا الكريمي."
click at [409, 278] on div "Price on selection" at bounding box center [386, 284] width 174 height 19
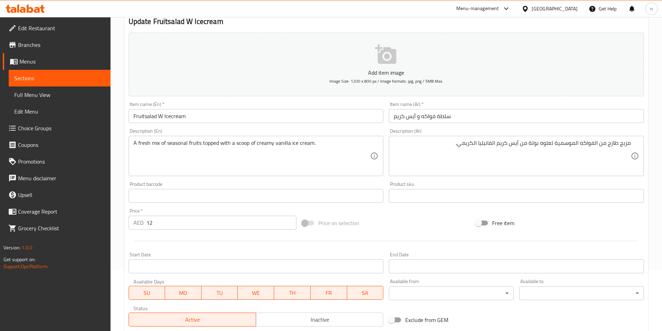
scroll to position [160, 0]
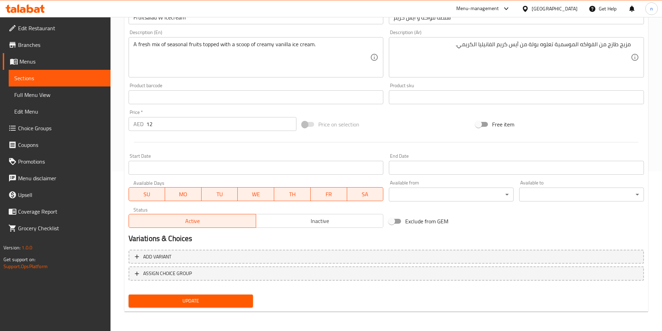
click at [191, 299] on span "Update" at bounding box center [191, 301] width 114 height 9
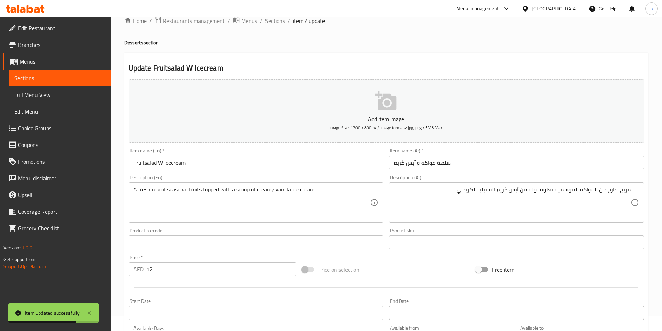
scroll to position [0, 0]
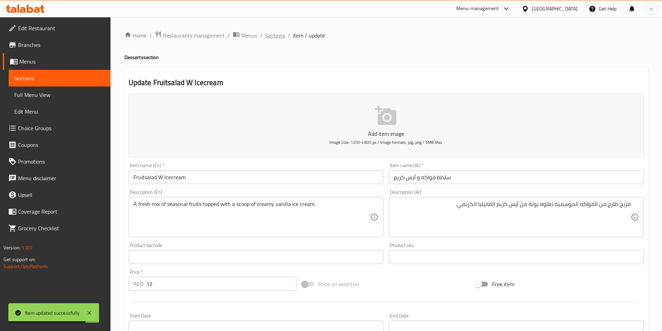
click at [271, 39] on span "Sections" at bounding box center [275, 35] width 20 height 8
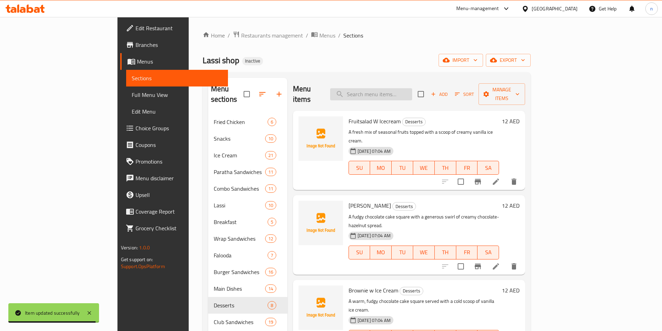
click at [399, 88] on input "search" at bounding box center [371, 94] width 82 height 12
paste input "Royal Falooda"
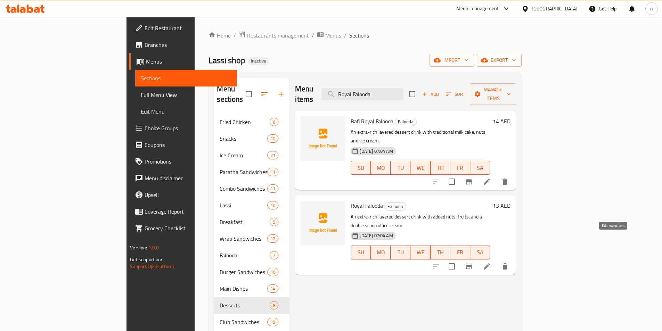
type input "Royal Falooda"
click at [491, 263] on icon at bounding box center [487, 267] width 8 height 8
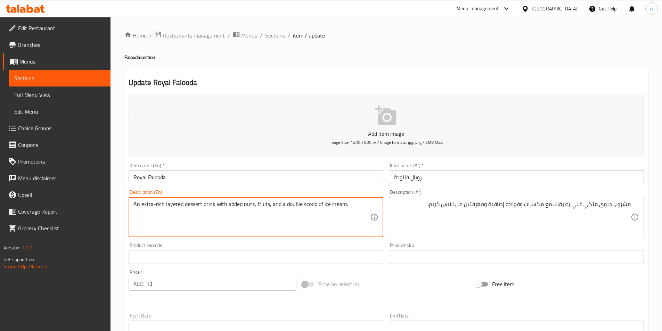
click at [245, 208] on textarea "An extra-rich layered dessert drink with added nuts, fruits, and a double scoop…" at bounding box center [252, 217] width 237 height 33
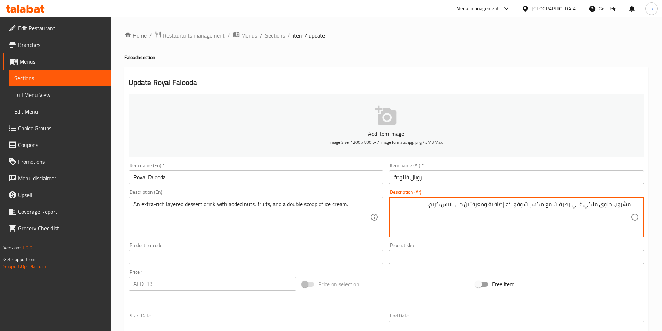
click at [509, 217] on textarea "مشروب حلوى ملكي غني بطبقات مع مكسرات وفواكه إضافية ومغرفتين من الآيس كريم." at bounding box center [512, 217] width 237 height 33
paste textarea "غني بالطبقات مع إضافة المكسرات والفواكه وكرتي"
click at [590, 207] on textarea "مشروب حلوى غني بالطبقات مع إضافة المكسرات والفواكه وكرتي آيس كريم." at bounding box center [512, 217] width 237 height 33
click at [568, 205] on textarea "مشروب حلوى غني اكسترا بالطبقات مع إضافة المكسرات والفواكه وكرتي آيس كريم." at bounding box center [512, 217] width 237 height 33
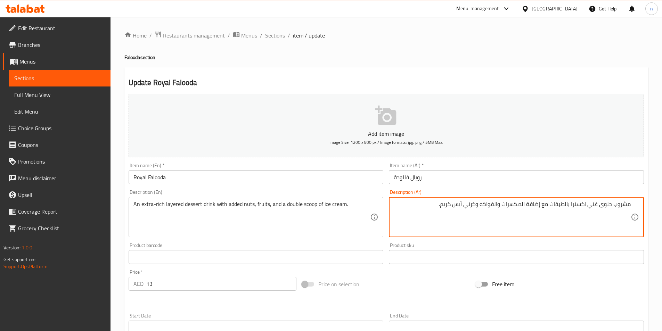
click at [566, 206] on textarea "مشروب حلوى غني اكسترا بالطبقات مع إضافة المكسرات والفواكه وكرتي آيس كريم." at bounding box center [512, 217] width 237 height 33
click at [476, 206] on textarea "مشروب حلوى غني اكسترا طبقات مع إضافة المكسرات والفواكه وكرتي آيس كريم." at bounding box center [512, 217] width 237 height 33
type textarea "مشروب حلوى غني اكسترا طبقات مع إضافة المكسرات والفواكه وبولة آيس كريم."
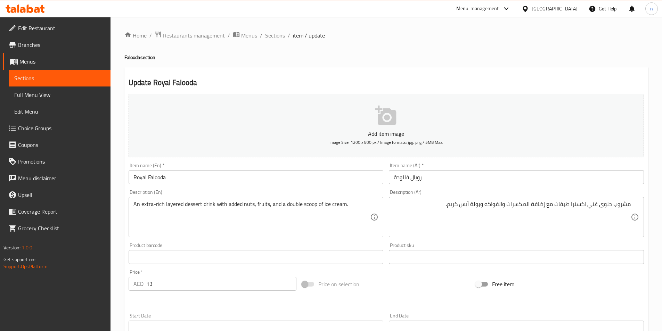
click at [405, 289] on div "Price on selection" at bounding box center [386, 284] width 174 height 19
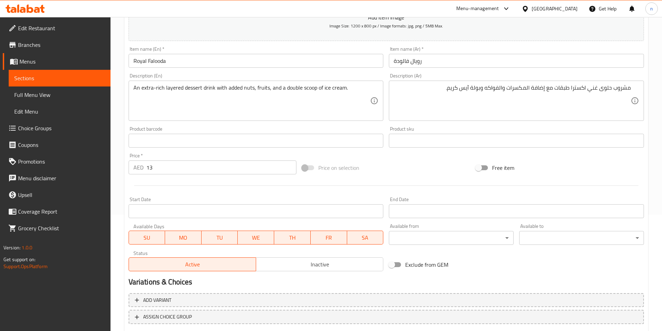
scroll to position [160, 0]
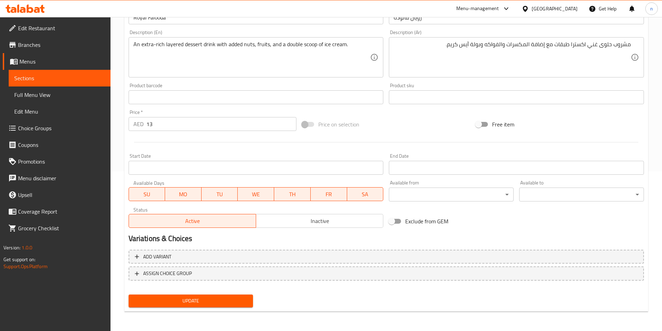
click at [202, 300] on span "Update" at bounding box center [191, 301] width 114 height 9
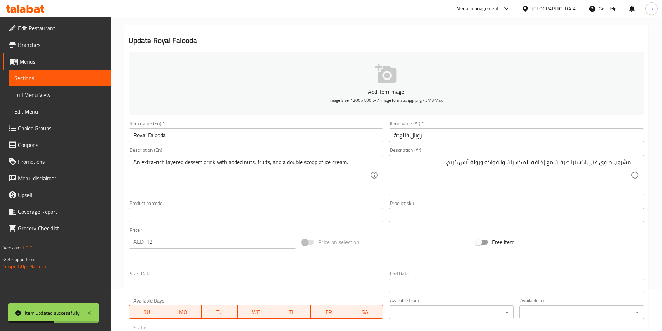
scroll to position [0, 0]
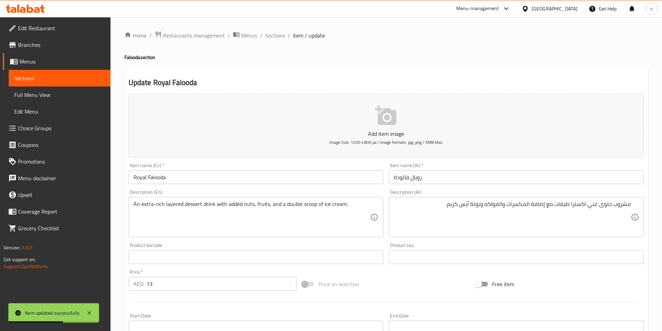
click at [271, 31] on span "Sections" at bounding box center [275, 35] width 20 height 8
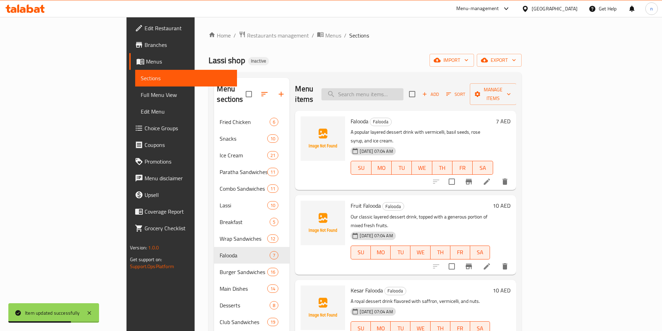
click at [404, 92] on input "search" at bounding box center [363, 94] width 82 height 12
paste input "Bafi Royal Falooda"
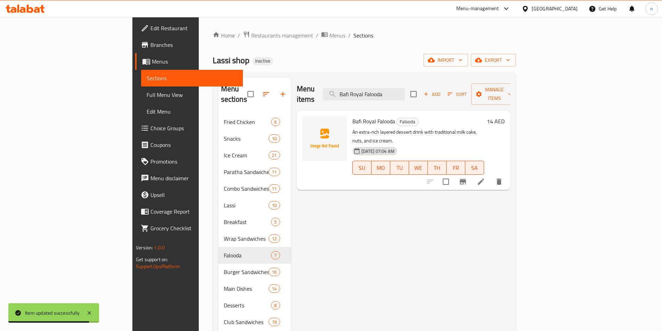
type input "Bafi Royal Falooda"
click at [491, 176] on li at bounding box center [481, 182] width 19 height 13
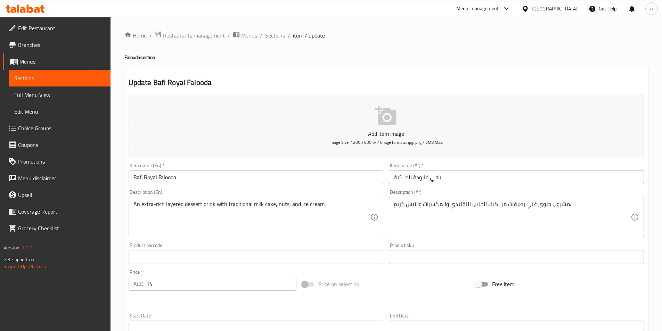
click at [404, 182] on input "بافي فالودة الملكية" at bounding box center [516, 177] width 255 height 14
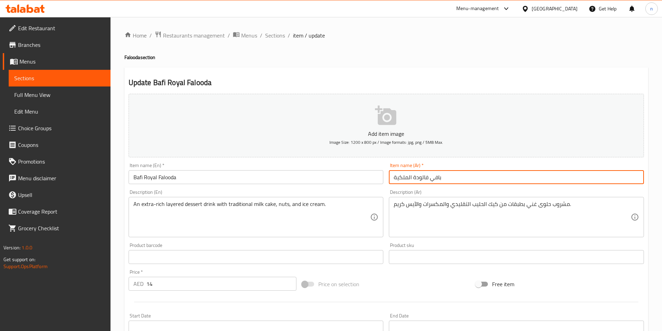
click at [406, 182] on input "بافي فالودة الملكية" at bounding box center [516, 177] width 255 height 14
click at [401, 180] on input "بافي فالودة الملكية" at bounding box center [516, 177] width 255 height 14
type input "بافي فالودة رويال"
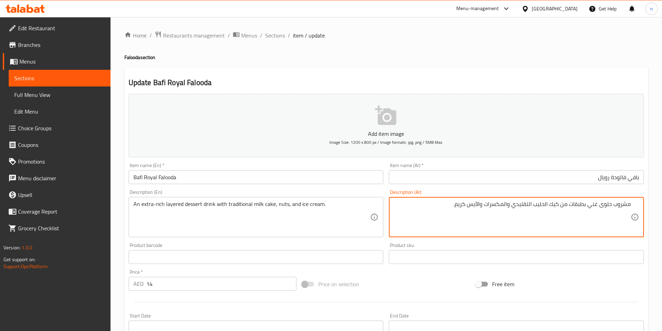
click at [590, 207] on textarea "مشروب حلوى غني بطبقات من كيك الحليب التقليدي والمكسرات والآيس كريم." at bounding box center [512, 217] width 237 height 33
type textarea "مشروب حلوى غني اكسترا بطبقات من كيك الحليب التقليدي والمكسرات والآيس كريم."
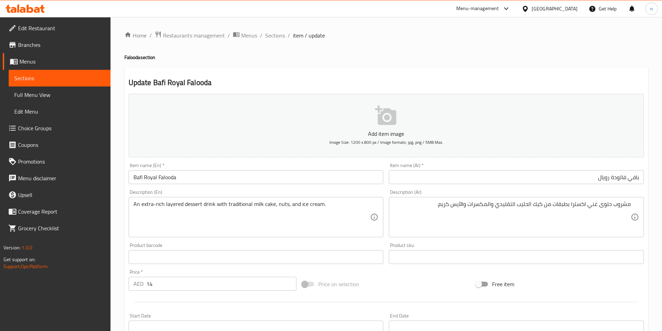
click at [433, 295] on div at bounding box center [386, 302] width 521 height 17
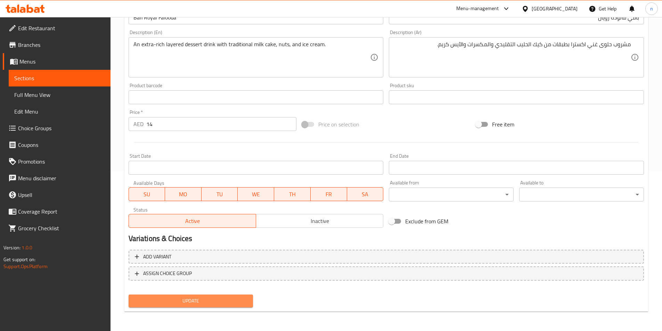
click at [226, 299] on span "Update" at bounding box center [191, 301] width 114 height 9
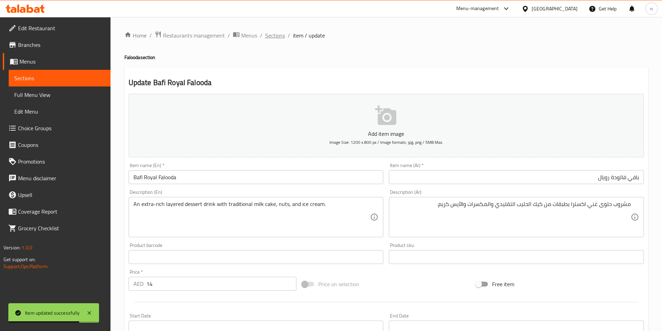
click at [275, 38] on span "Sections" at bounding box center [275, 35] width 20 height 8
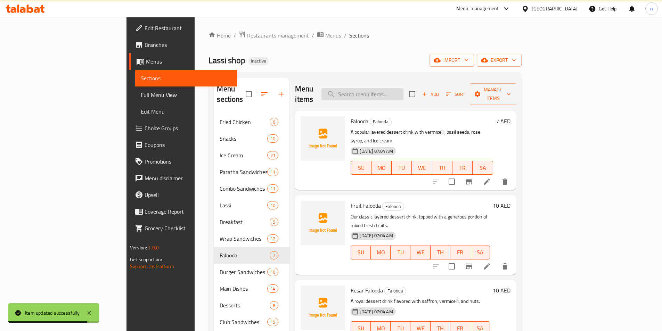
click at [404, 90] on input "search" at bounding box center [363, 94] width 82 height 12
paste input "Fruit Falooda"
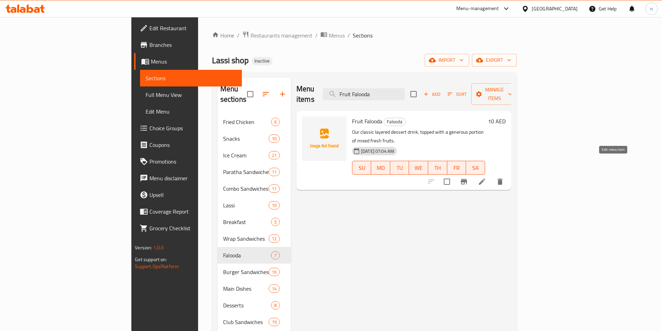
type input "Fruit Falooda"
click at [486, 178] on icon at bounding box center [482, 182] width 8 height 8
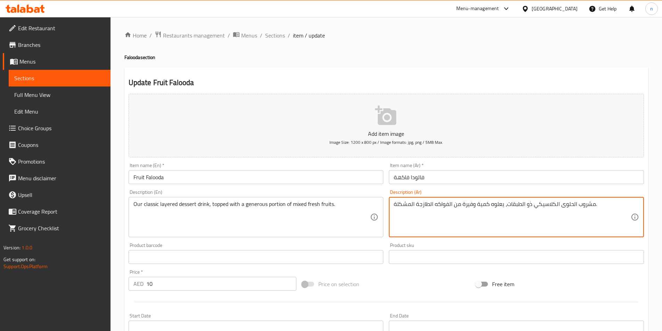
click at [496, 206] on textarea "مشروب الحلوى الكلاسيكي ذو الطبقات، يعلوه كمية وفيرة من الفواكه الطازجة المشكلة." at bounding box center [512, 217] width 237 height 33
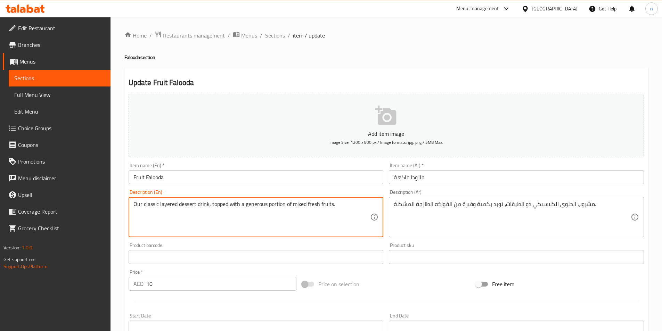
drag, startPoint x: 242, startPoint y: 203, endPoint x: 283, endPoint y: 218, distance: 44.2
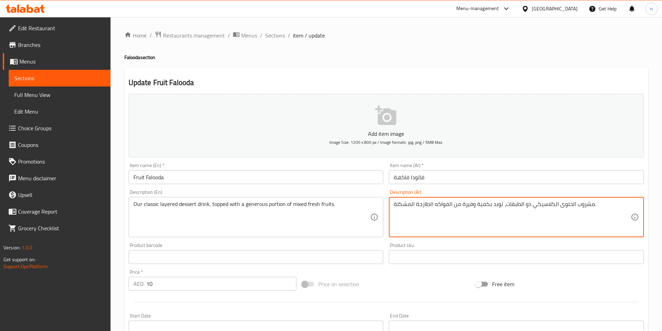
click at [482, 204] on textarea "مشروب الحلوى الكلاسيكي ذو الطبقات، توبد بكمية وفيرة من الفواكه الطازجة المشكلة." at bounding box center [512, 217] width 237 height 33
click at [465, 206] on textarea "مشروب الحلوى الكلاسيكي ذو الطبقات، توبد جزء وفيرة من الفواكه الطازجة المشكلة." at bounding box center [512, 217] width 237 height 33
type textarea "مشروب الحلوى الكلاسيكي ذو الطبقات، توبد جزء سخي من الفواكه الطازجة المشكلة."
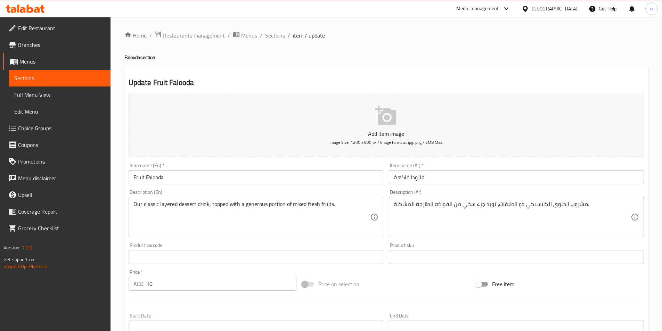
click at [396, 278] on div "Price on selection" at bounding box center [386, 284] width 174 height 19
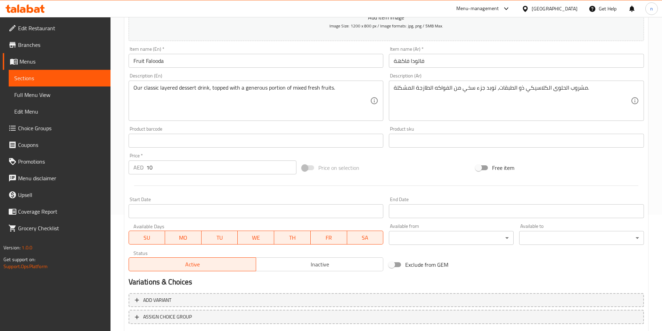
scroll to position [160, 0]
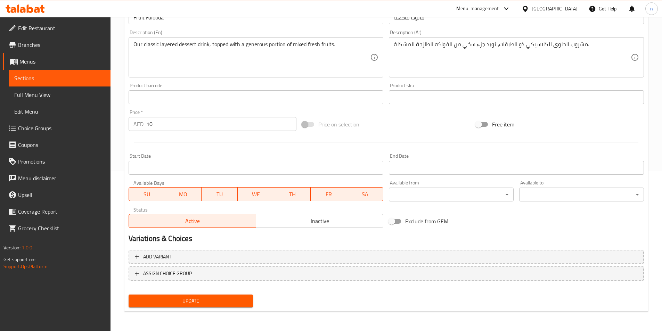
click at [232, 301] on span "Update" at bounding box center [191, 301] width 114 height 9
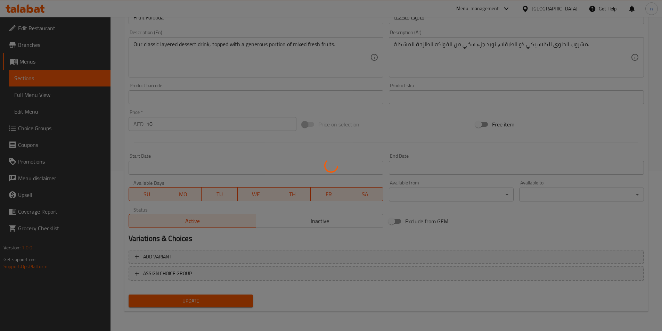
scroll to position [0, 0]
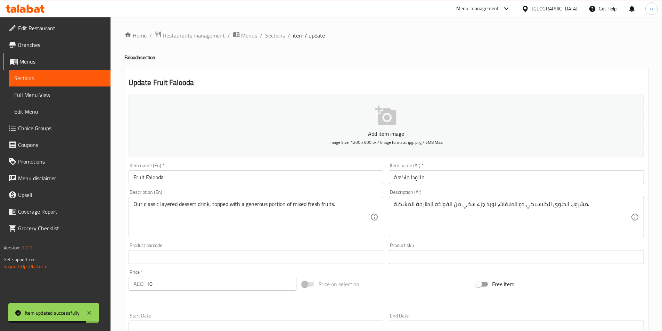
click at [272, 36] on span "Sections" at bounding box center [275, 35] width 20 height 8
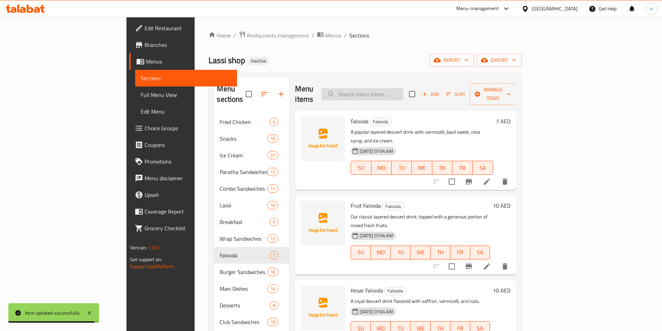
click at [394, 88] on input "search" at bounding box center [363, 94] width 82 height 12
paste input "Sweet Ice Cream Lassi"
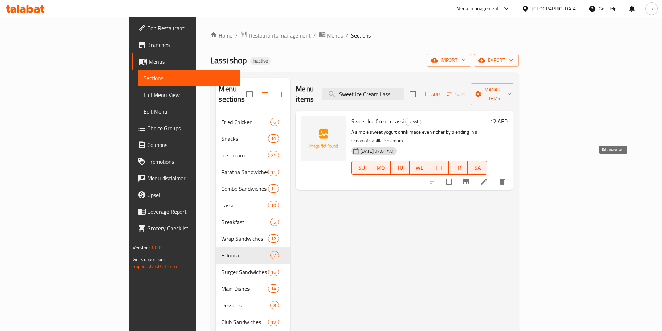
type input "Sweet Ice Cream Lassi"
click at [488, 179] on icon at bounding box center [484, 182] width 6 height 6
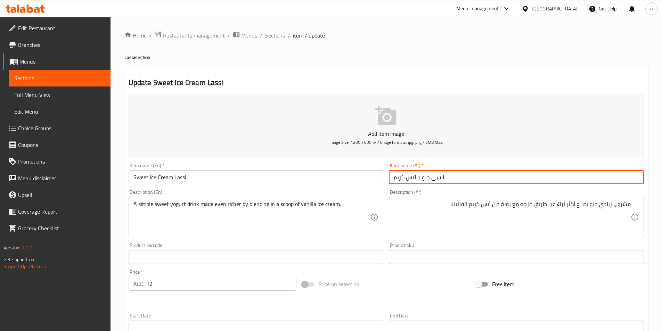
click at [445, 178] on input "لاسي حلو بالآيس كريم" at bounding box center [516, 177] width 255 height 14
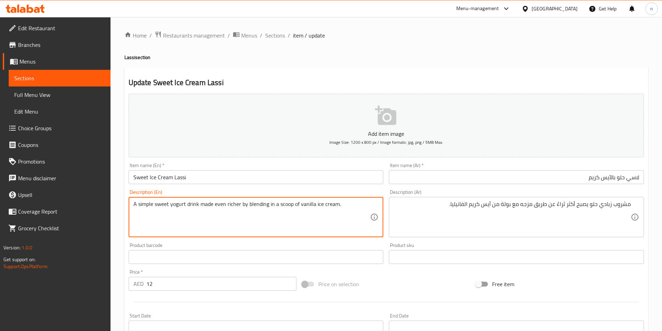
click at [259, 203] on textarea "A simple sweet yogurt drink made even richer by blending in a scoop of vanilla …" at bounding box center [252, 217] width 237 height 33
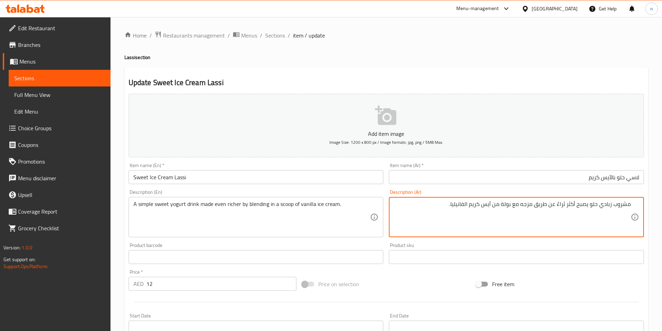
click at [449, 205] on textarea "مشروب زبادي حلو يصبح أكثر ثراءً عن طريق مزجه مع بولة من آيس كريم الفانيليا." at bounding box center [512, 217] width 237 height 33
paste textarea "بسيط يصبح أكثر ثراءً عند مزجه مع مغرف"
click at [568, 205] on textarea "مشروب زبادي حلو بسيط يصبح أكثر ثراءً عند مزجه مع مغرفة من آيس كريم الفانيليا." at bounding box center [512, 217] width 237 height 33
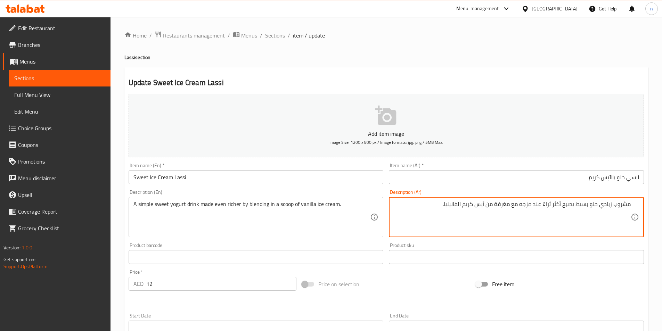
click at [505, 207] on textarea "مشروب زبادي حلو بسيط يصبح أكثر ثراءً عند مزجه مع مغرفة من آيس كريم الفانيليا." at bounding box center [512, 217] width 237 height 33
type textarea "مشروب زبادي حلو بسيط يصبح أكثر ثراءً عند مزجه مع بولة من آيس كريم الفانيليا."
click at [405, 274] on div "Add item image Image Size: 1200 x 800 px / Image formats: jpg, png / 5MB Max. I…" at bounding box center [386, 241] width 521 height 300
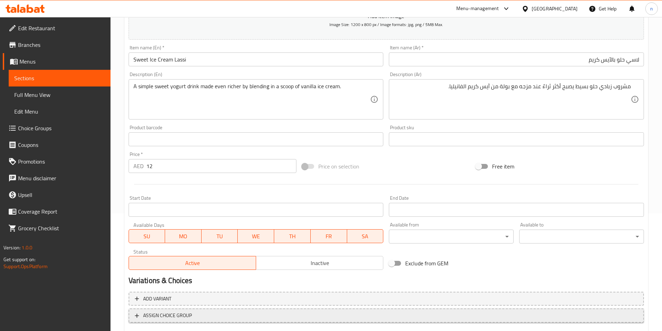
scroll to position [160, 0]
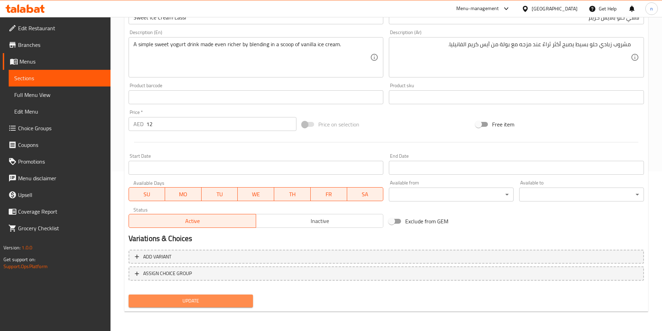
click at [174, 299] on span "Update" at bounding box center [191, 301] width 114 height 9
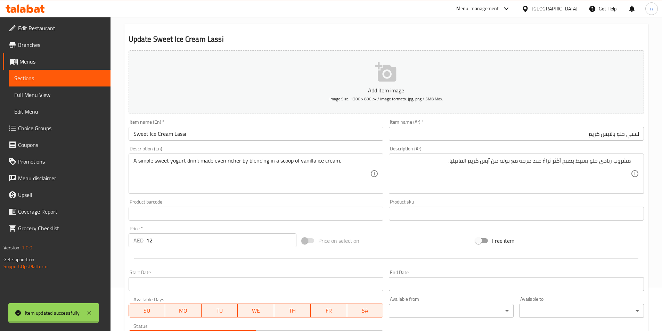
scroll to position [0, 0]
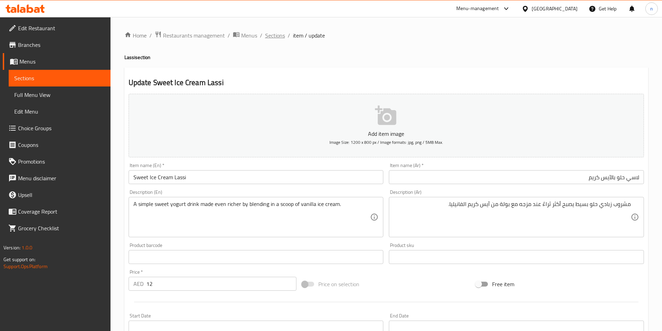
click at [271, 36] on span "Sections" at bounding box center [275, 35] width 20 height 8
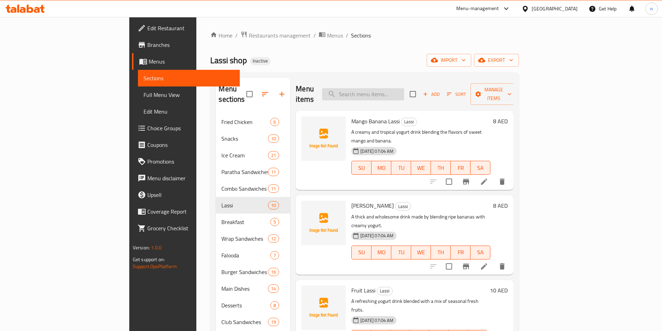
click at [404, 91] on input "search" at bounding box center [363, 94] width 82 height 12
paste input "Angle Cloud"
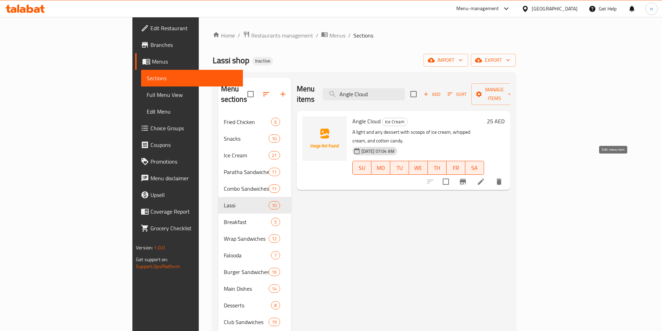
type input "Angle Cloud"
click at [485, 178] on icon at bounding box center [481, 182] width 8 height 8
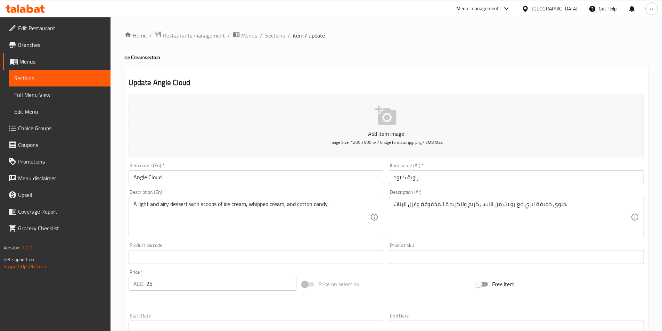
drag, startPoint x: 408, startPoint y: 179, endPoint x: 428, endPoint y: 184, distance: 20.9
click at [408, 179] on input "زاوية كلاود" at bounding box center [516, 177] width 255 height 14
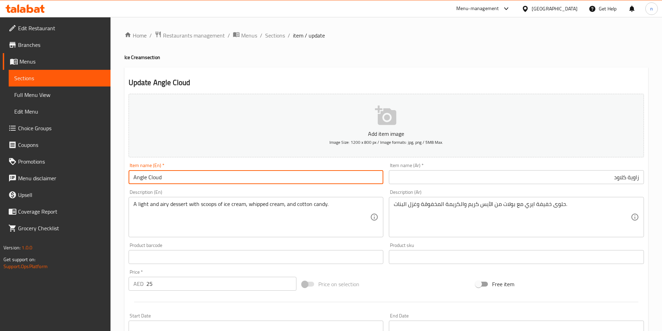
click at [144, 172] on input "Angle Cloud" at bounding box center [256, 177] width 255 height 14
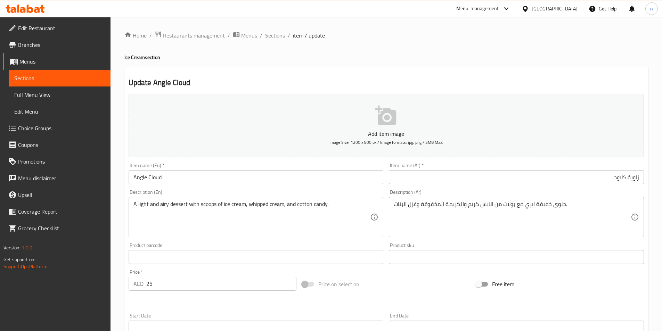
click at [634, 176] on input "زاوية كلاود" at bounding box center [516, 177] width 255 height 14
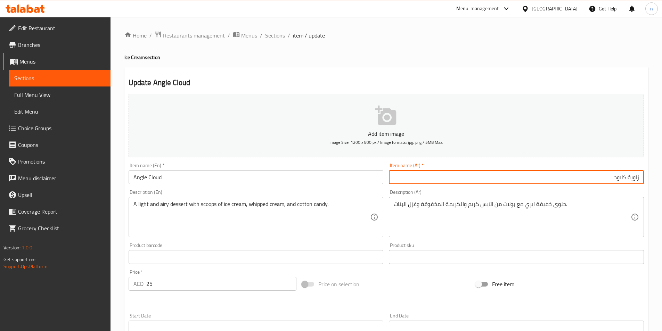
click at [634, 176] on input "زاوية كلاود" at bounding box center [516, 177] width 255 height 14
type input "انجل كلاود"
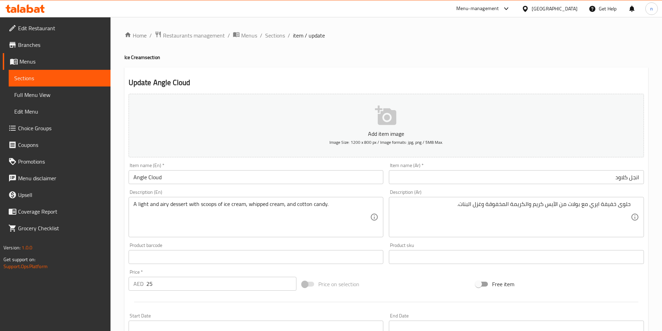
click at [408, 287] on div "Price on selection" at bounding box center [386, 284] width 174 height 19
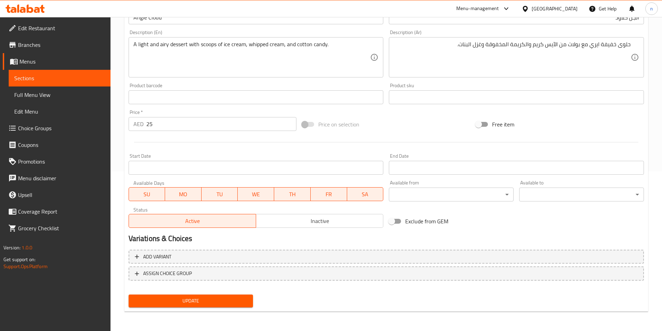
click at [241, 297] on span "Update" at bounding box center [191, 301] width 114 height 9
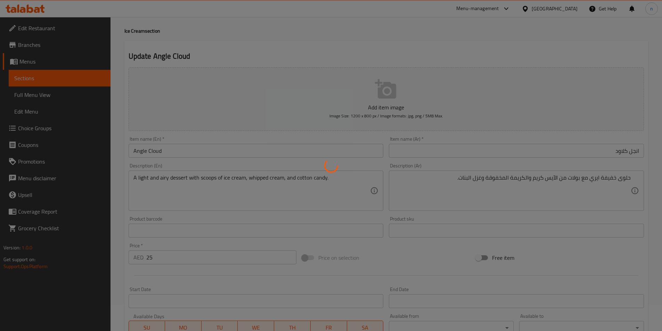
scroll to position [0, 0]
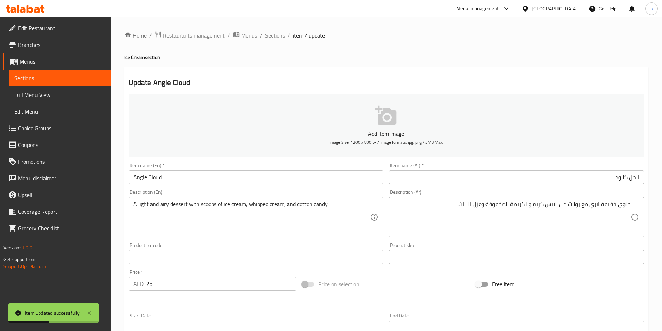
click at [282, 44] on div "Home / Restaurants management / Menus / Sections / item / update Ice Cream sect…" at bounding box center [386, 254] width 524 height 447
click at [276, 37] on span "Sections" at bounding box center [275, 35] width 20 height 8
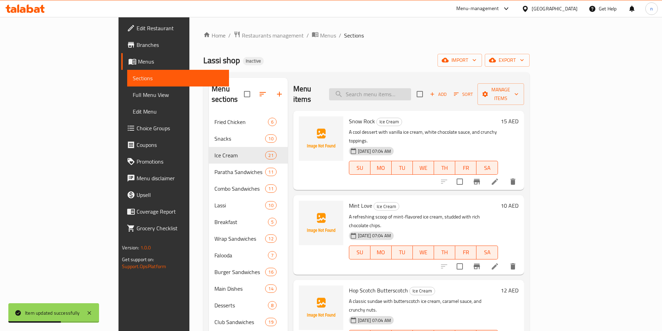
click at [399, 90] on input "search" at bounding box center [370, 94] width 82 height 12
paste input "Triangle Ranger"
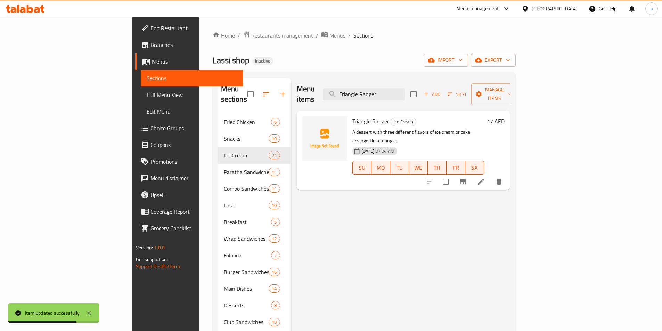
type input "Triangle Ranger"
click at [485, 178] on icon at bounding box center [481, 182] width 8 height 8
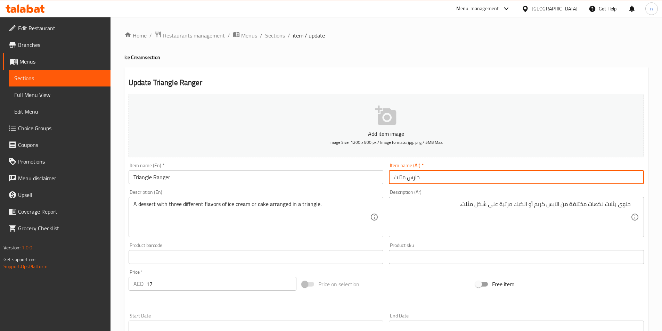
click at [428, 178] on input "حارس مثلث" at bounding box center [516, 177] width 255 height 14
click at [167, 177] on input "Triangle Ranger" at bounding box center [256, 177] width 255 height 14
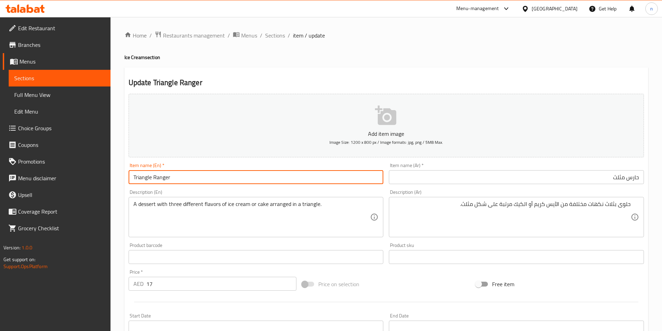
click at [167, 177] on input "Triangle Ranger" at bounding box center [256, 177] width 255 height 14
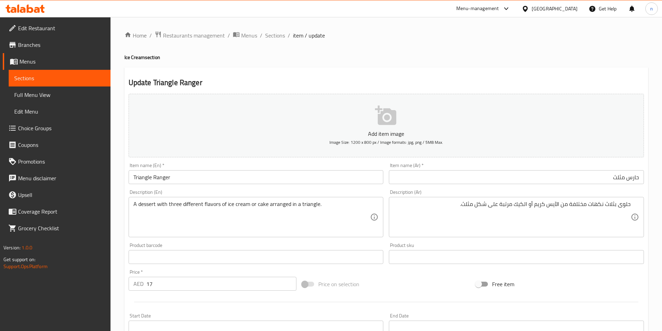
click at [628, 179] on input "حارس مثلث" at bounding box center [516, 177] width 255 height 14
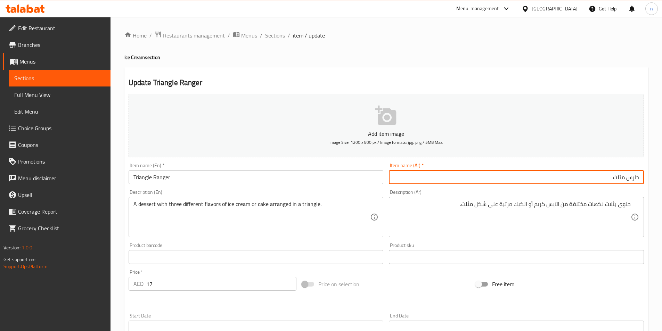
click at [628, 179] on input "حارس مثلث" at bounding box center [516, 177] width 255 height 14
type input "تراينجل رينجير"
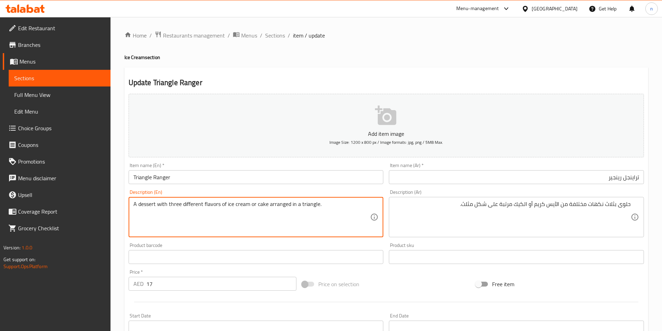
click at [283, 206] on textarea "A dessert with three different flavors of ice cream or cake arranged in a trian…" at bounding box center [252, 217] width 237 height 33
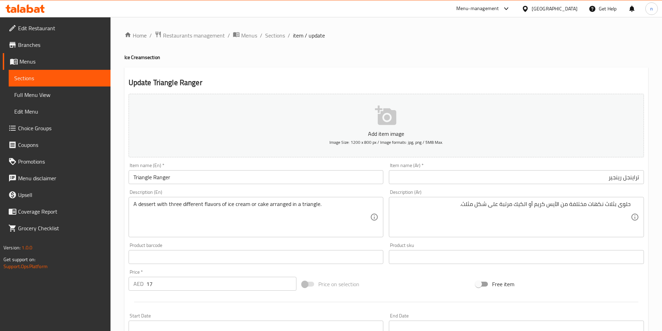
click at [429, 278] on div "Price on selection" at bounding box center [386, 284] width 174 height 19
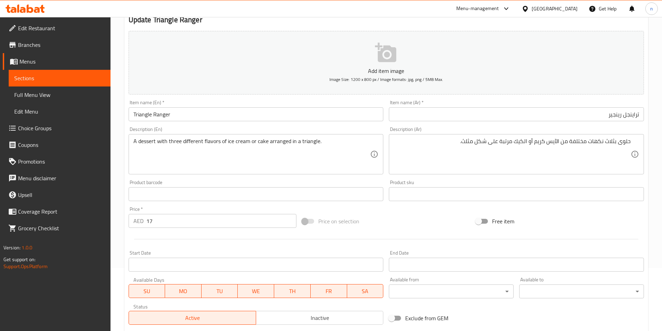
scroll to position [125, 0]
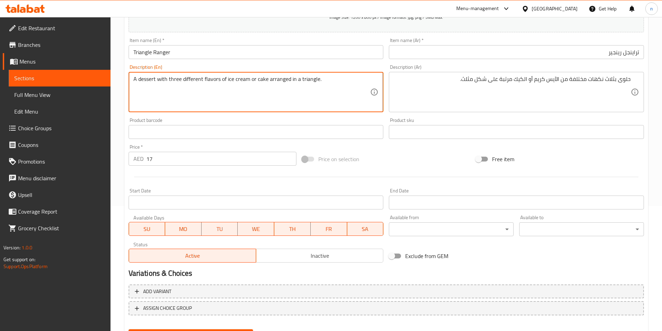
drag, startPoint x: 226, startPoint y: 78, endPoint x: 249, endPoint y: 85, distance: 24.1
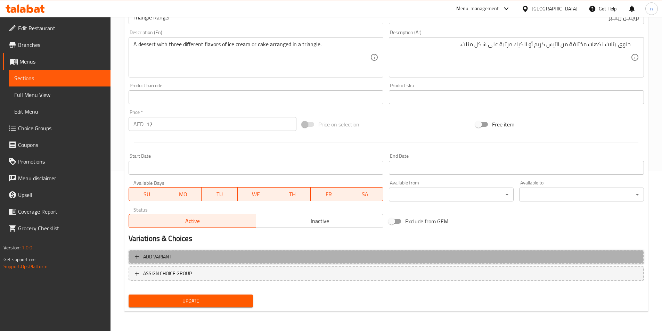
click at [263, 257] on span "Add variant" at bounding box center [386, 257] width 503 height 9
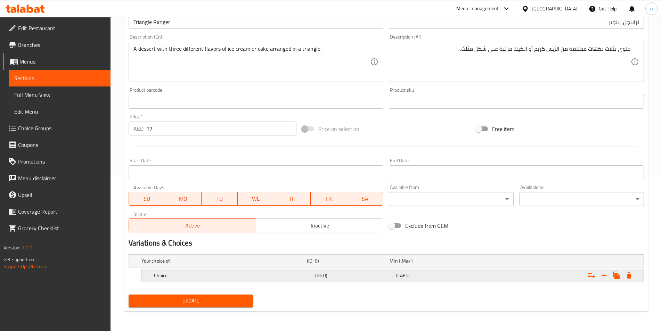
click at [247, 272] on div "Choice" at bounding box center [233, 276] width 161 height 10
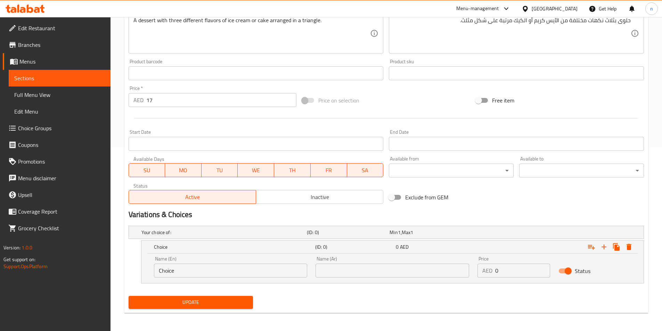
scroll to position [184, 0]
click at [231, 268] on input "Choice" at bounding box center [231, 271] width 154 height 14
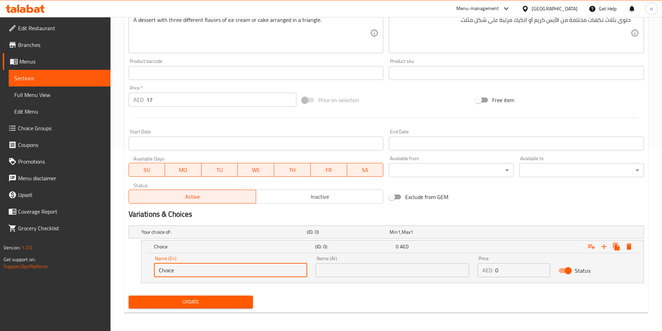
click at [231, 268] on input "Choice" at bounding box center [231, 271] width 154 height 14
paste input "ice cream"
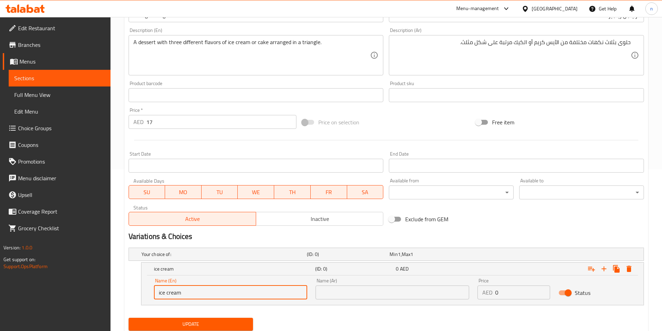
scroll to position [150, 0]
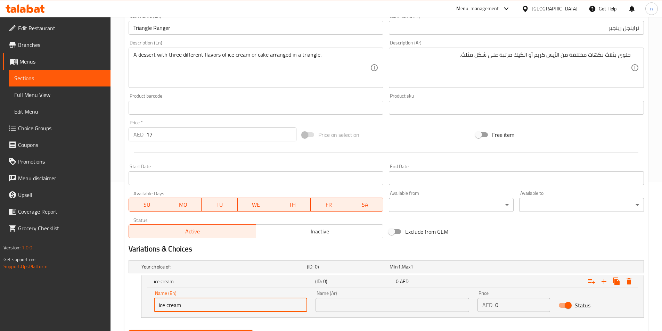
type input "ice cream"
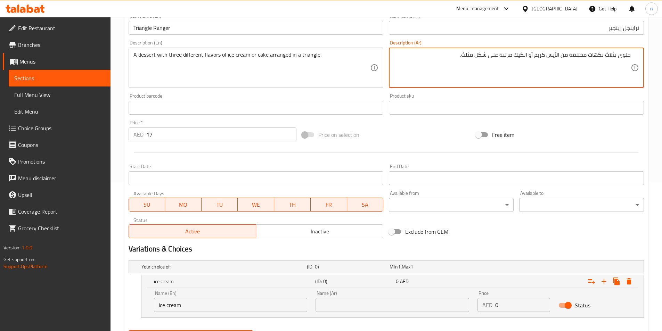
drag, startPoint x: 557, startPoint y: 57, endPoint x: 535, endPoint y: 60, distance: 22.8
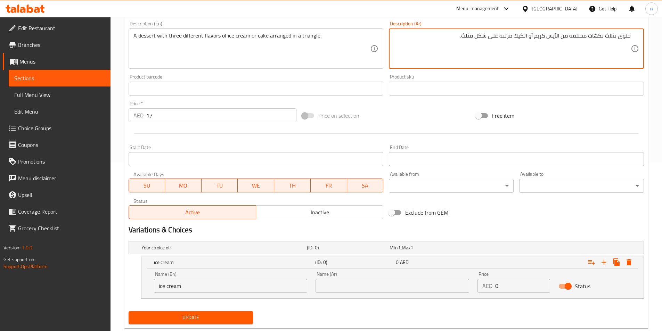
scroll to position [185, 0]
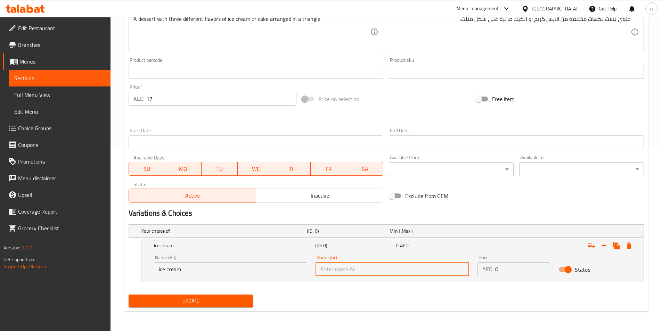
click at [409, 265] on input "text" at bounding box center [393, 270] width 154 height 14
paste input "آيس كريم"
type input "آيس كريم"
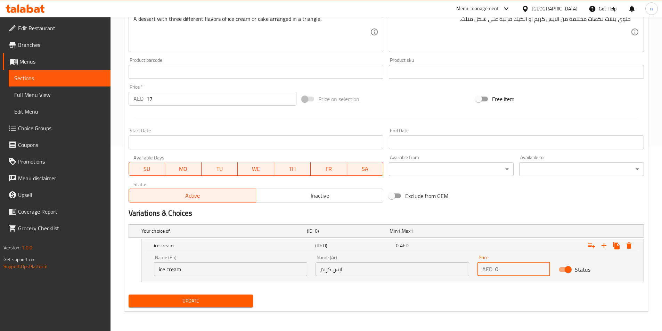
click at [499, 272] on input "0" at bounding box center [523, 270] width 55 height 14
type input "17"
click at [605, 248] on icon "Expand" at bounding box center [604, 246] width 8 height 8
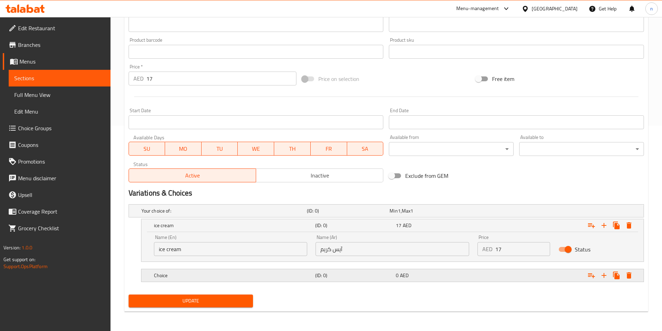
click at [462, 275] on div "0 AED" at bounding box center [435, 275] width 78 height 7
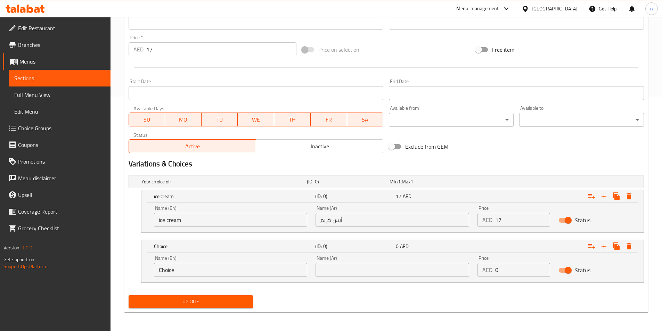
scroll to position [235, 0]
click at [232, 266] on input "Choice" at bounding box center [231, 270] width 154 height 14
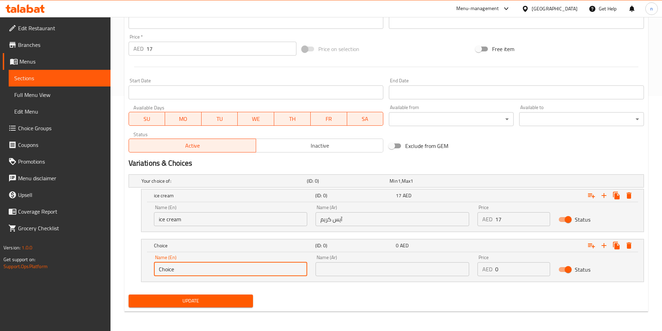
click at [231, 266] on input "Choice" at bounding box center [231, 270] width 154 height 14
type input "Choic"
click at [230, 266] on input "Choic" at bounding box center [231, 270] width 154 height 14
click at [230, 265] on input "Choic" at bounding box center [231, 270] width 154 height 14
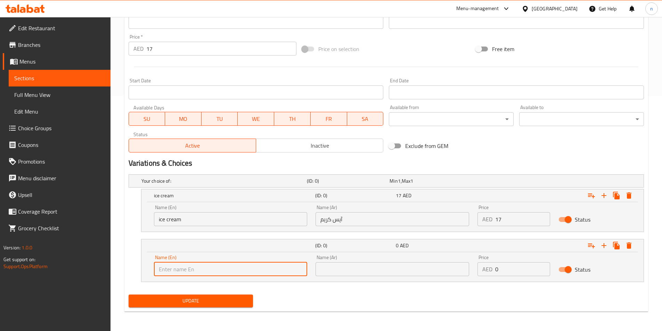
scroll to position [27, 0]
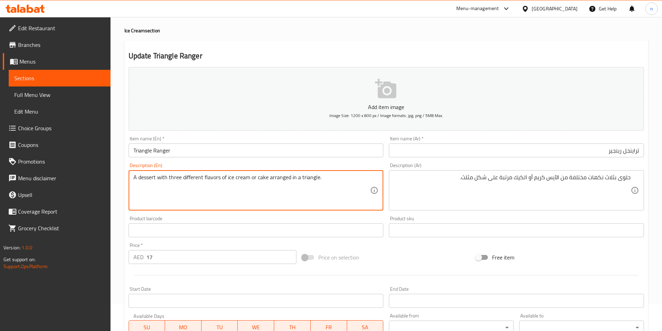
drag, startPoint x: 254, startPoint y: 180, endPoint x: 267, endPoint y: 183, distance: 13.4
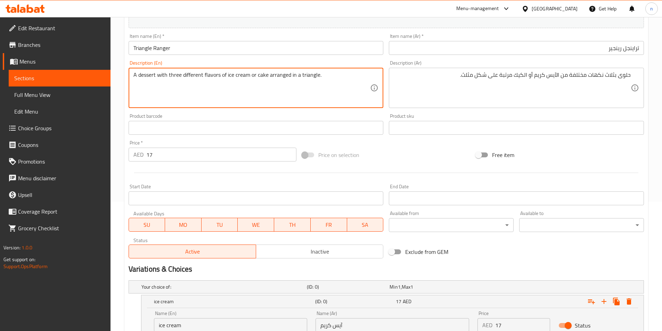
scroll to position [235, 0]
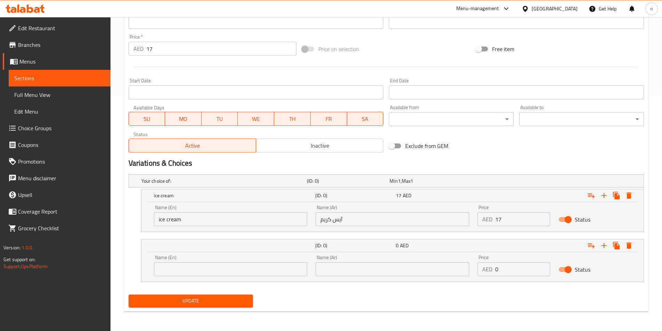
click at [284, 271] on input "text" at bounding box center [231, 270] width 154 height 14
paste input "cake"
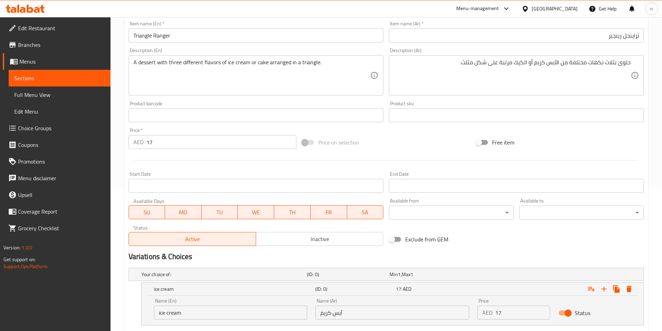
scroll to position [131, 0]
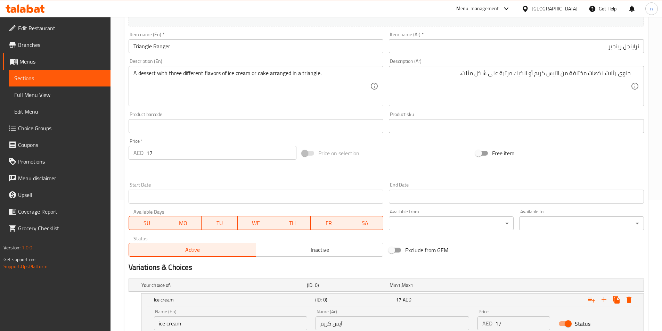
type input "cake"
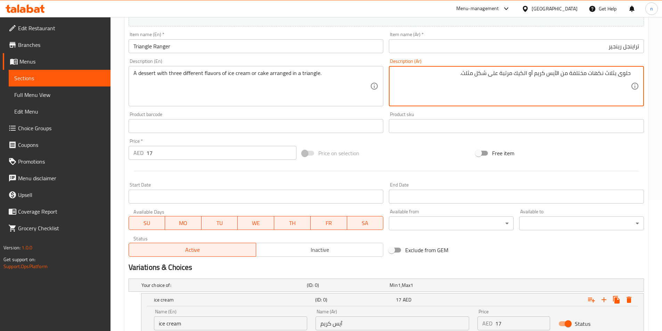
drag, startPoint x: 525, startPoint y: 75, endPoint x: 517, endPoint y: 76, distance: 8.8
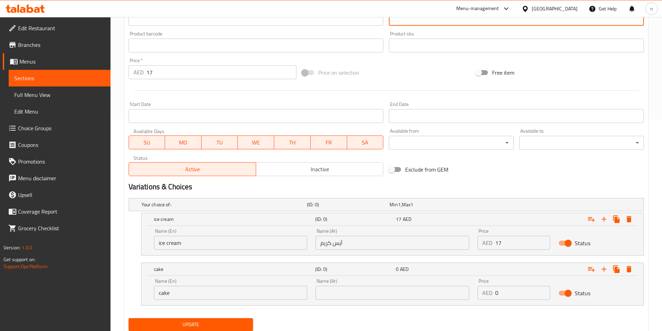
scroll to position [235, 0]
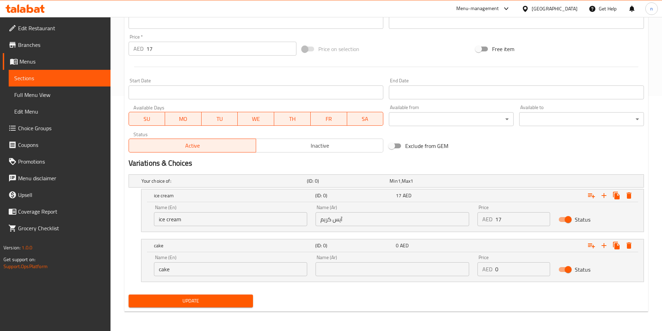
click at [386, 265] on input "text" at bounding box center [393, 270] width 154 height 14
paste input "كيك"
type input "كيك"
click at [507, 266] on input "0" at bounding box center [523, 270] width 55 height 14
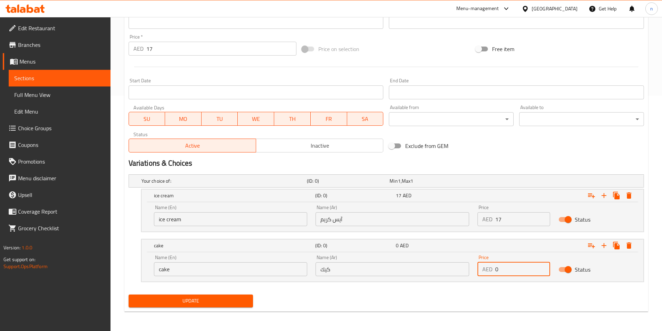
click at [507, 266] on input "0" at bounding box center [523, 270] width 55 height 14
type input "17"
click at [345, 300] on div "Update" at bounding box center [386, 301] width 521 height 18
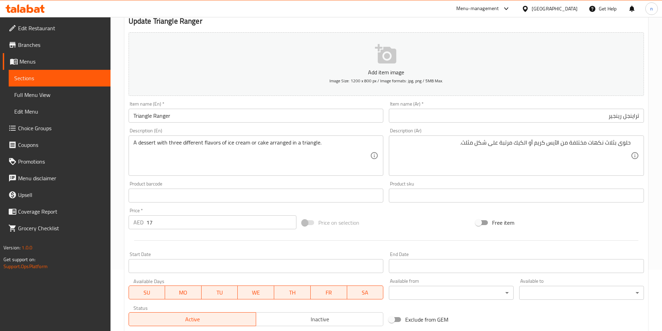
click at [149, 224] on input "17" at bounding box center [221, 223] width 151 height 14
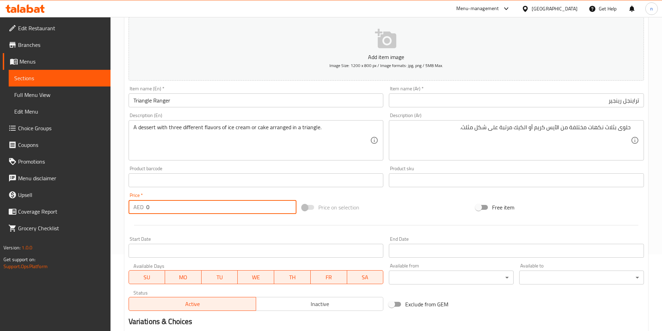
scroll to position [235, 0]
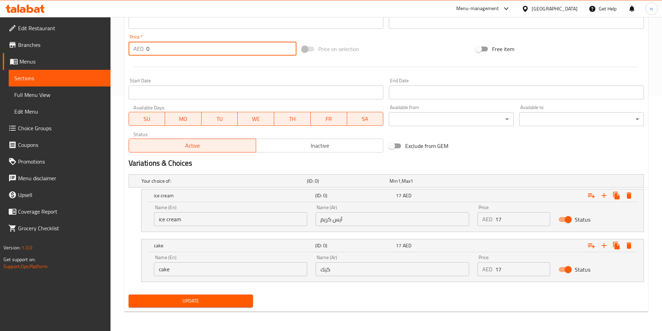
type input "0"
drag, startPoint x: 163, startPoint y: 305, endPoint x: 161, endPoint y: 300, distance: 5.2
click at [163, 301] on span "Update" at bounding box center [191, 301] width 114 height 9
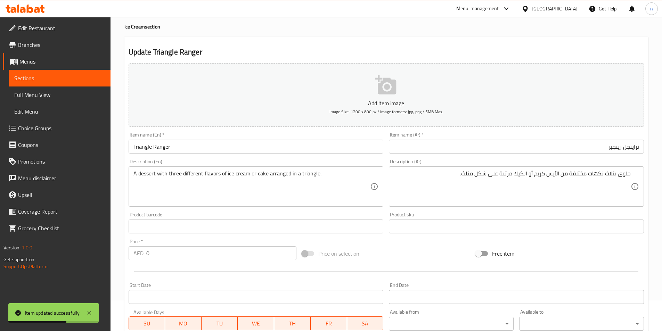
scroll to position [0, 0]
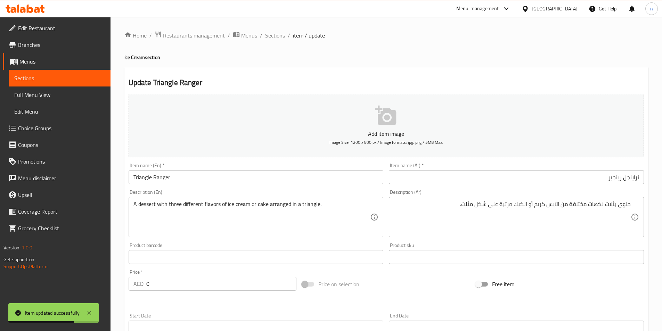
click at [270, 36] on span "Sections" at bounding box center [275, 35] width 20 height 8
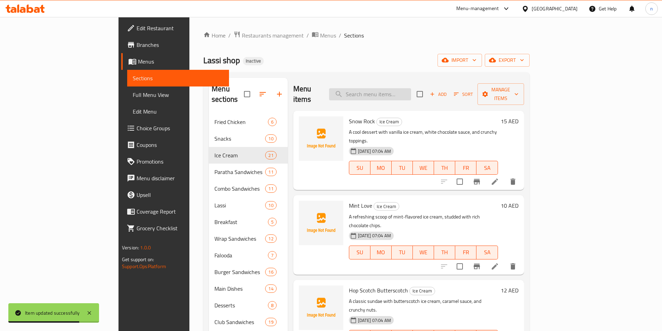
click at [404, 91] on input "search" at bounding box center [370, 94] width 82 height 12
paste input "Granite Ice Cream Scoop"
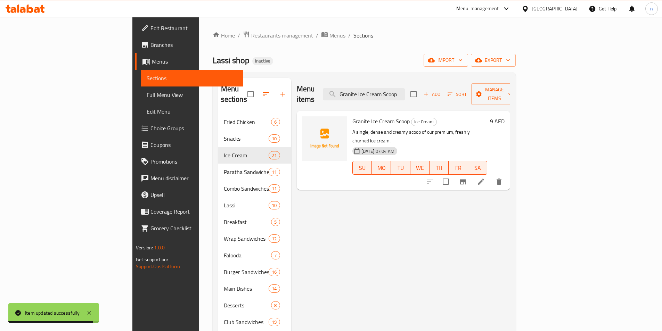
type input "Granite Ice Cream Scoop"
click at [485, 178] on icon at bounding box center [481, 182] width 8 height 8
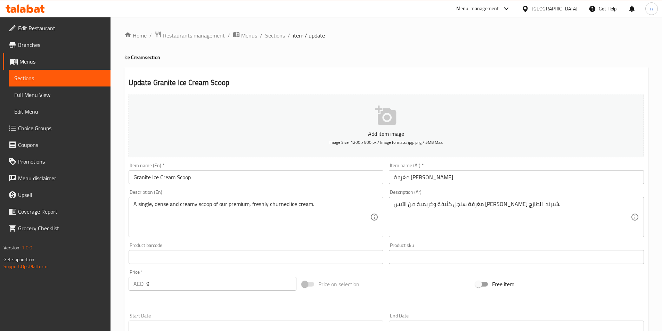
click at [445, 179] on input "مغرفة آيس كريم جرانيت" at bounding box center [516, 177] width 255 height 14
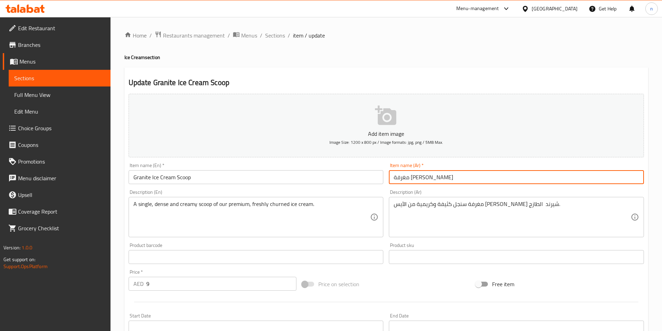
click at [445, 179] on input "مغرفة آيس كريم جرانيت" at bounding box center [516, 177] width 255 height 14
type input "بولة [PERSON_NAME]"
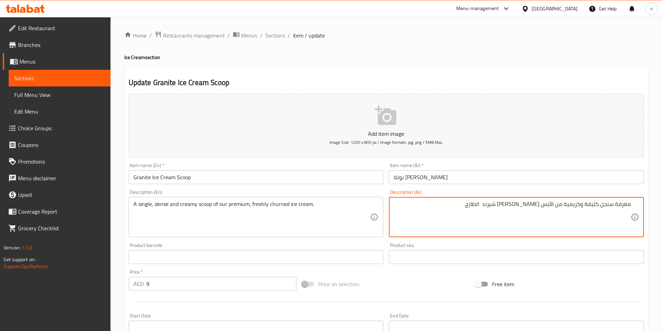
click at [625, 204] on textarea "مغرفة سنجل كثيفة وكريمية من الآيس كريم بريميم شيرند الطازج." at bounding box center [512, 217] width 237 height 33
click at [626, 204] on textarea "مغرفة سنجل كثيفة وكريمية من الآيس كريم بريميم شيرند الطازج." at bounding box center [512, 217] width 237 height 33
click at [162, 202] on textarea "A single, dense and creamy scoop of our premium, freshly churned ice cream." at bounding box center [252, 217] width 237 height 33
type textarea "بولة سنجل كثيفة وكريمية من ال[PERSON_NAME] شيرند الطازج."
click at [429, 266] on div "Product sku Product sku" at bounding box center [516, 253] width 261 height 27
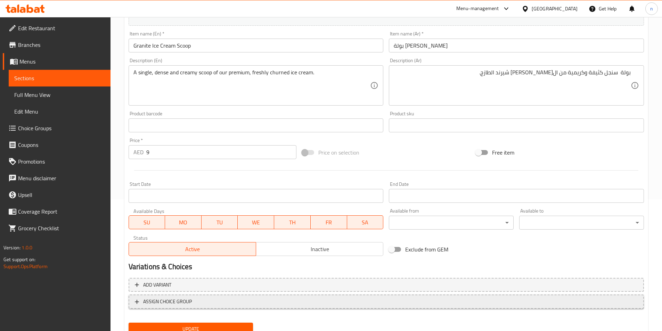
scroll to position [160, 0]
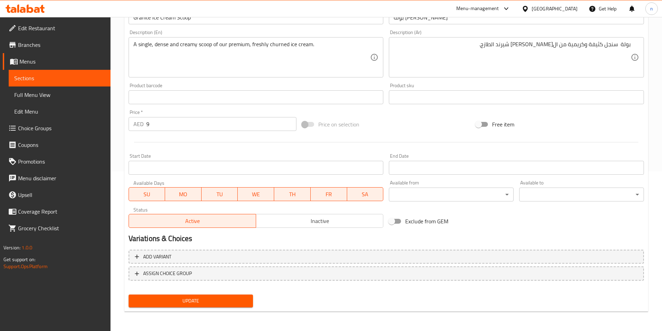
click at [244, 301] on span "Update" at bounding box center [191, 301] width 114 height 9
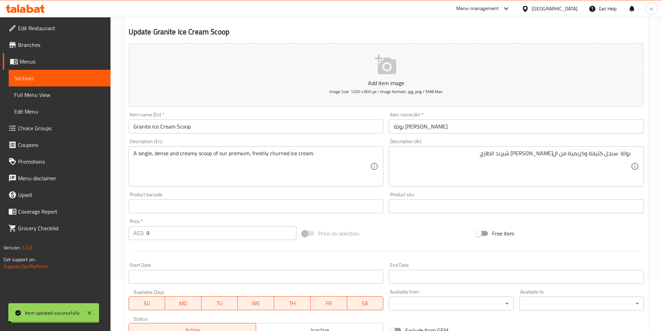
scroll to position [0, 0]
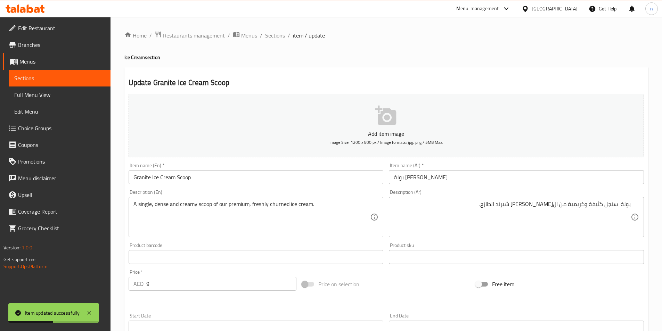
click at [276, 38] on span "Sections" at bounding box center [275, 35] width 20 height 8
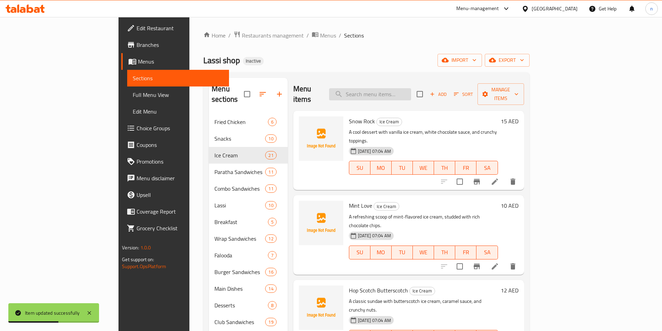
click at [401, 89] on input "search" at bounding box center [370, 94] width 82 height 12
paste input "Mountain Retreat"
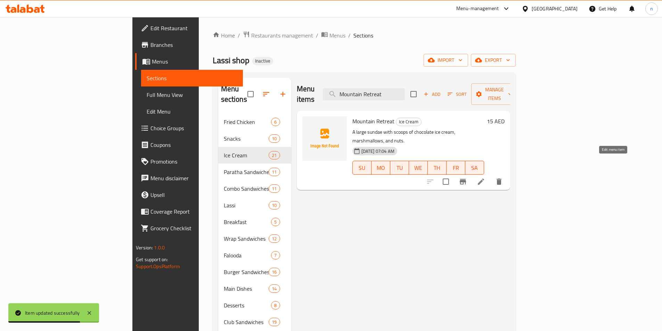
type input "Mountain Retreat"
click at [484, 179] on icon at bounding box center [481, 182] width 6 height 6
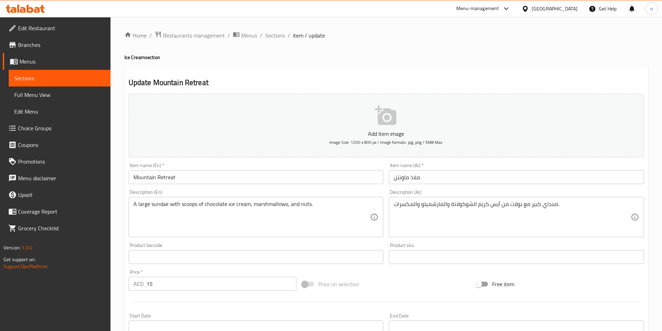
click at [164, 179] on input "Mountain Retreat" at bounding box center [256, 177] width 255 height 14
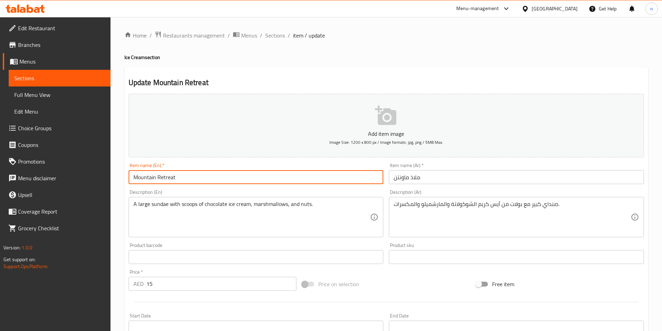
click at [164, 179] on input "Mountain Retreat" at bounding box center [256, 177] width 255 height 14
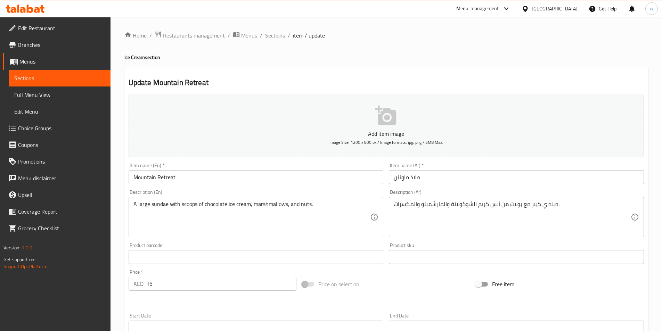
click at [412, 176] on input "ملاذ ماونتن" at bounding box center [516, 177] width 255 height 14
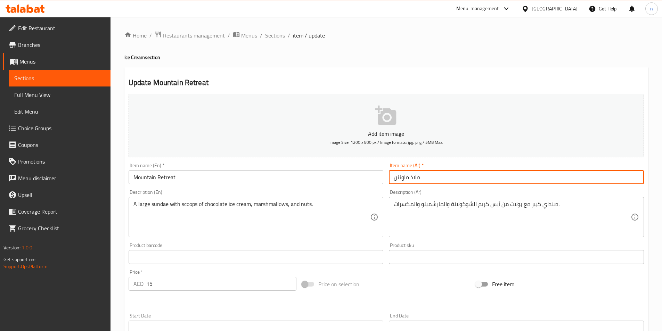
click at [413, 176] on input "ملاذ ماونتن" at bounding box center [516, 177] width 255 height 14
click at [414, 176] on input "ملاذ ماونتن" at bounding box center [516, 177] width 255 height 14
click at [632, 179] on input "ريتيريت ماونتن" at bounding box center [516, 177] width 255 height 14
type input "ريتريت ماونتن"
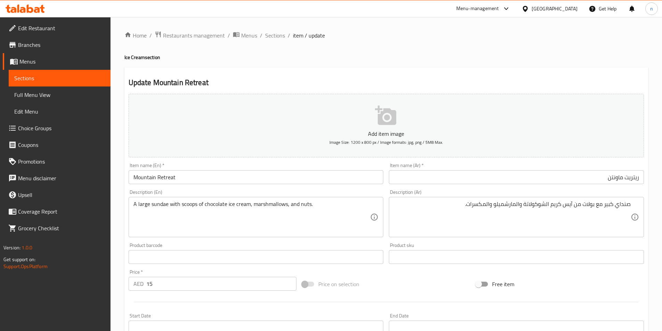
click at [408, 276] on div "Price on selection" at bounding box center [386, 284] width 174 height 19
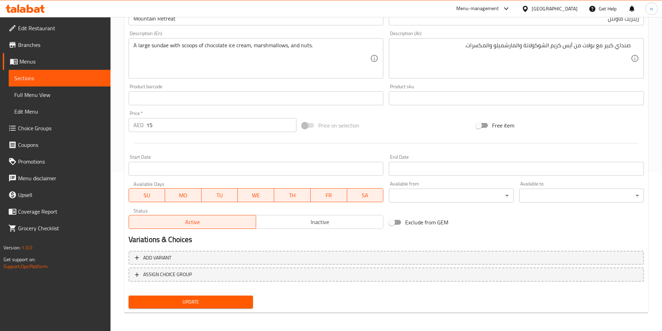
scroll to position [160, 0]
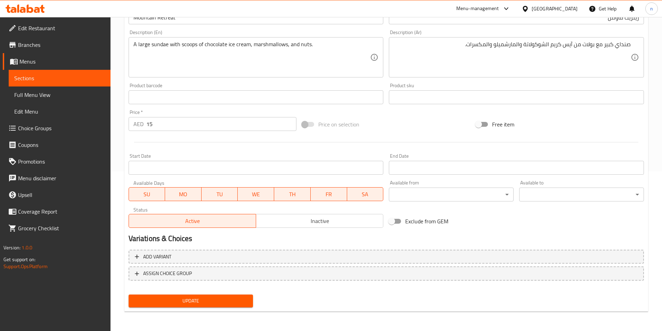
click at [230, 303] on span "Update" at bounding box center [191, 301] width 114 height 9
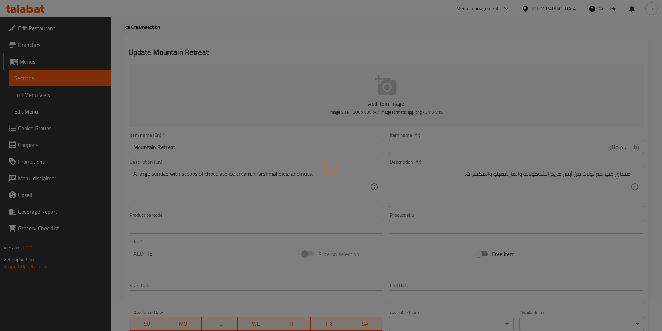
scroll to position [0, 0]
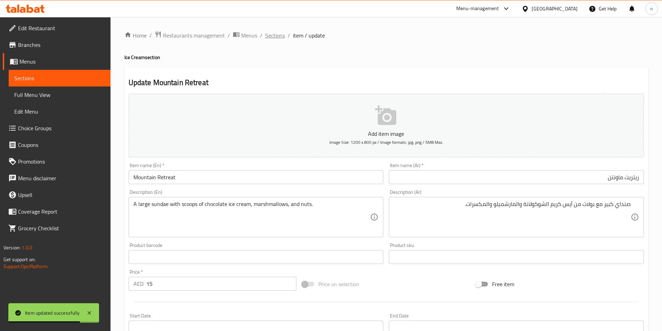
click at [273, 39] on span "Sections" at bounding box center [275, 35] width 20 height 8
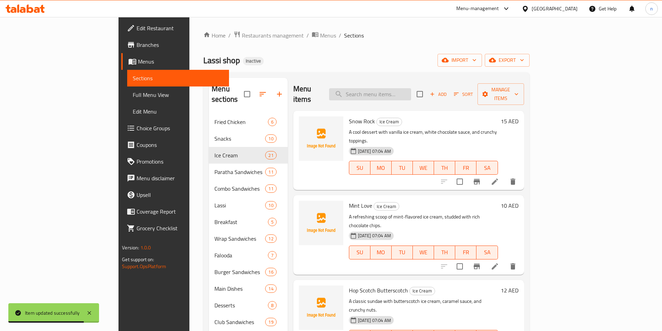
click at [403, 90] on input "search" at bounding box center [370, 94] width 82 height 12
paste input "Clod Duck"
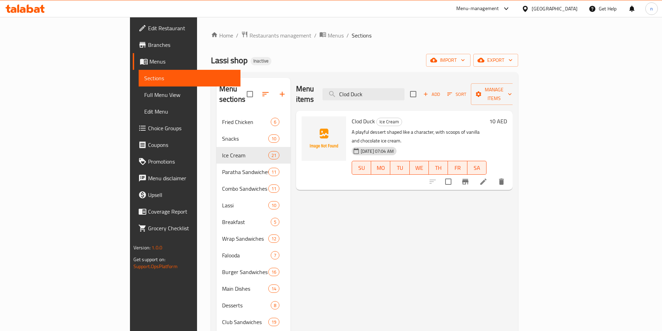
type input "Clod Duck"
click at [488, 178] on icon at bounding box center [484, 182] width 8 height 8
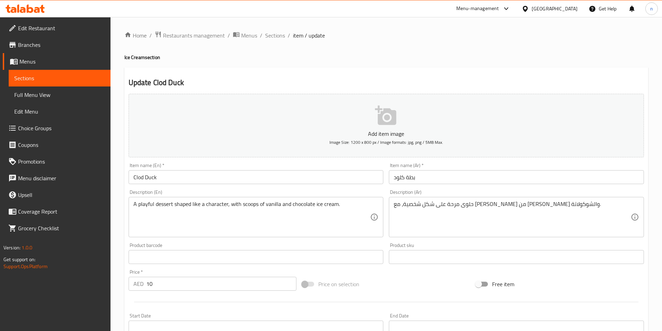
click at [413, 178] on input "بطة كلود" at bounding box center [516, 177] width 255 height 14
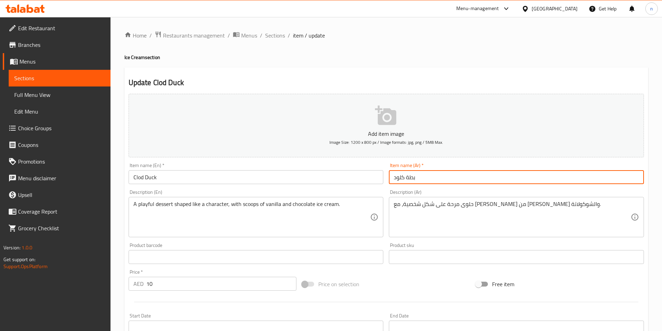
click at [413, 178] on input "بطة كلود" at bounding box center [516, 177] width 255 height 14
type input "داك كلود"
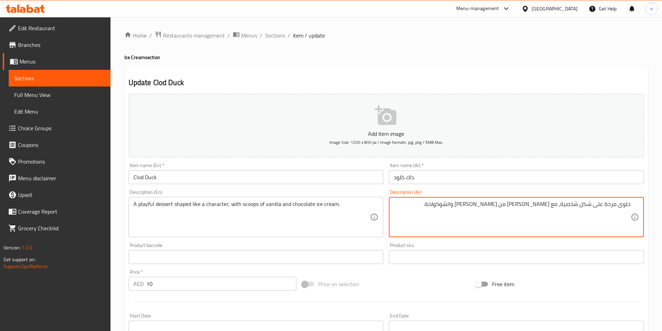
click at [379, 277] on div "Price on selection" at bounding box center [386, 284] width 174 height 19
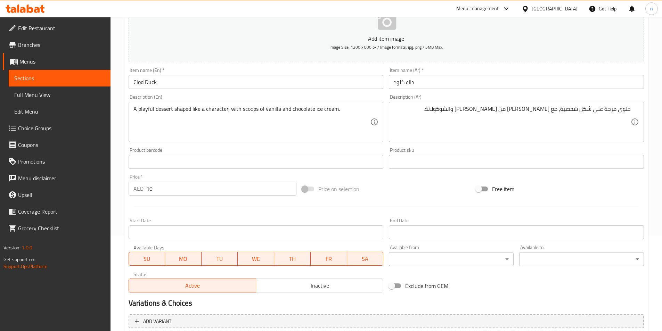
scroll to position [160, 0]
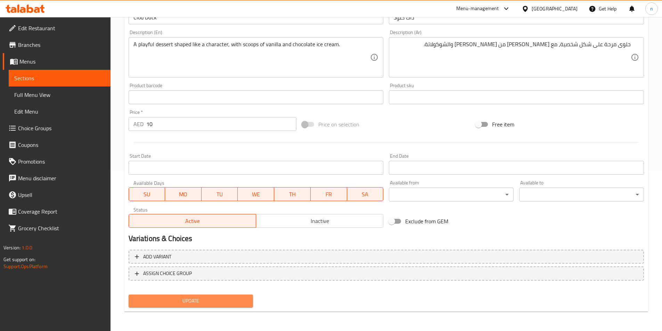
click at [226, 303] on span "Update" at bounding box center [191, 301] width 114 height 9
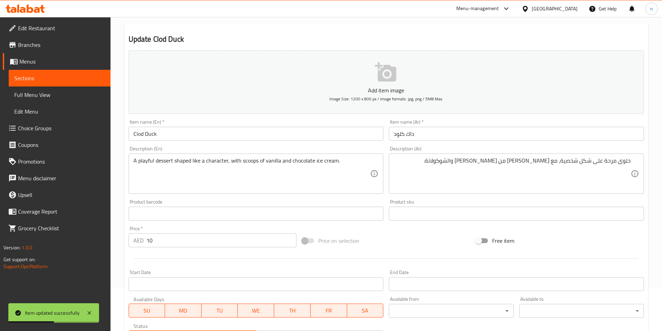
scroll to position [0, 0]
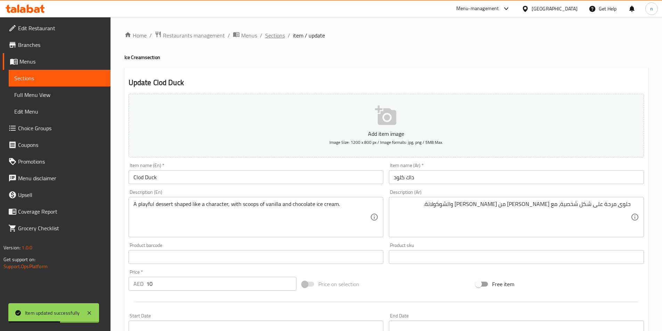
click at [265, 37] on span "Sections" at bounding box center [275, 35] width 20 height 8
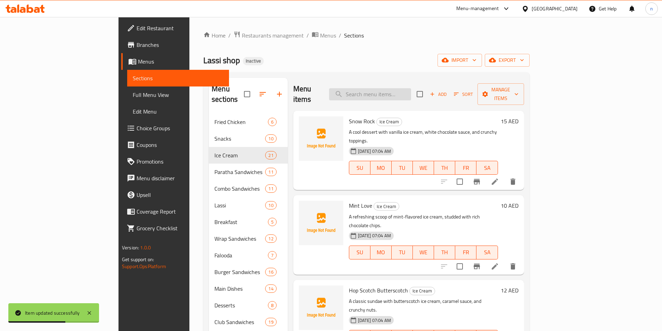
click at [411, 92] on input "search" at bounding box center [370, 94] width 82 height 12
paste input "Green Beauty"
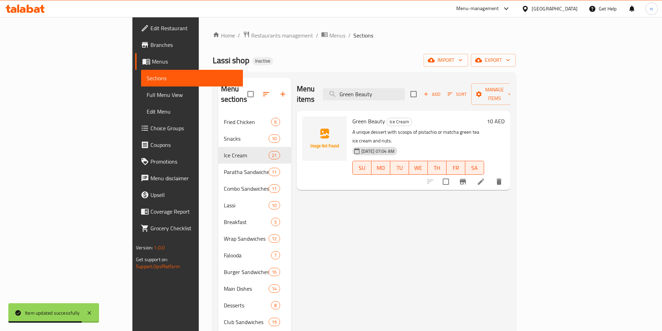
type input "Green Beauty"
click at [491, 176] on li at bounding box center [481, 182] width 19 height 13
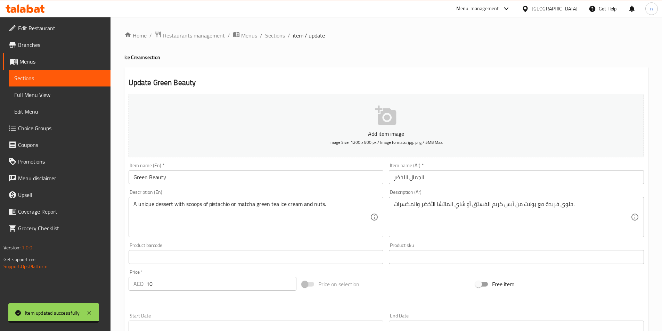
click at [417, 180] on input "الجمال الأخضر" at bounding box center [516, 177] width 255 height 14
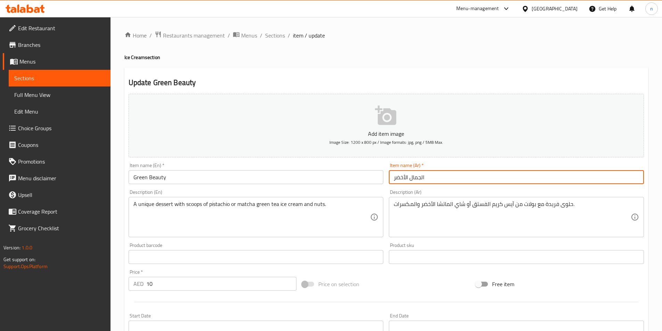
click at [417, 180] on input "الجمال الأخضر" at bounding box center [516, 177] width 255 height 14
click at [622, 179] on input "بيوتي الأخضر" at bounding box center [516, 177] width 255 height 14
click at [623, 179] on input "بيوتي الأخضر" at bounding box center [516, 177] width 255 height 14
click at [622, 179] on input "بيوتي الأخضر" at bounding box center [516, 177] width 255 height 14
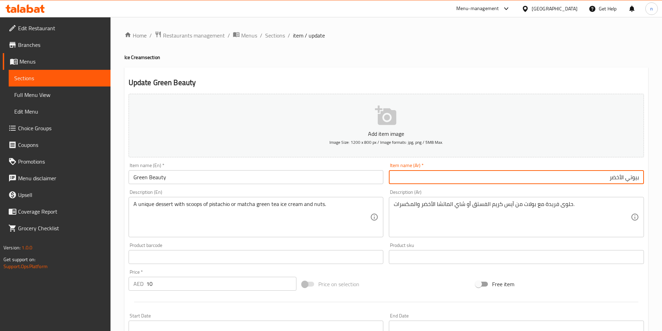
click at [621, 178] on input "بيوتي الأخضر" at bounding box center [516, 177] width 255 height 14
type input "بيوتي أخضر"
click at [590, 196] on div "Description (Ar) حلوى فريدة مع بولات من آيس كريم الفستق أو شاي الماتشا الأخضر و…" at bounding box center [516, 214] width 255 height 48
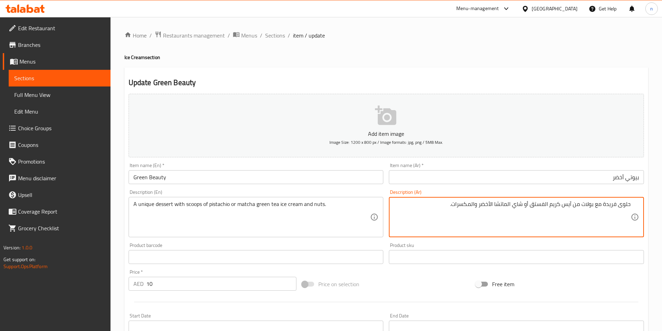
click at [441, 280] on div "Price on selection" at bounding box center [386, 284] width 174 height 19
drag, startPoint x: 574, startPoint y: 204, endPoint x: 531, endPoint y: 208, distance: 42.7
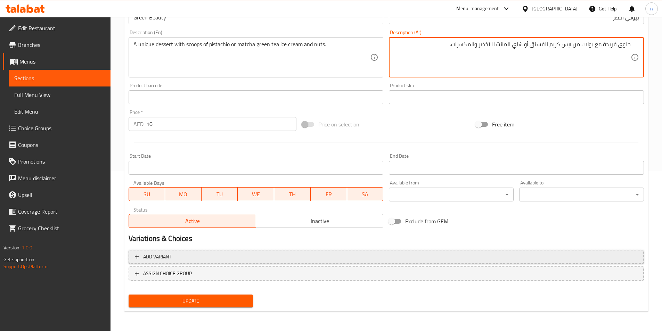
click at [297, 253] on span "Add variant" at bounding box center [386, 257] width 503 height 9
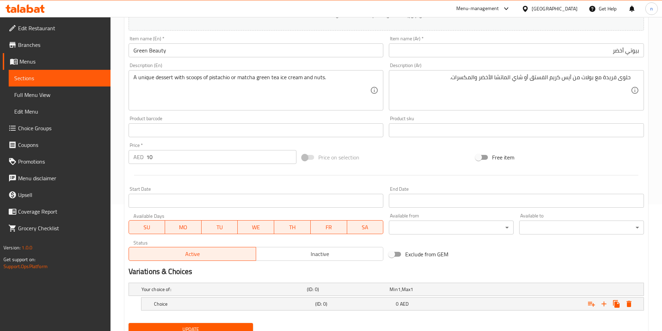
scroll to position [155, 0]
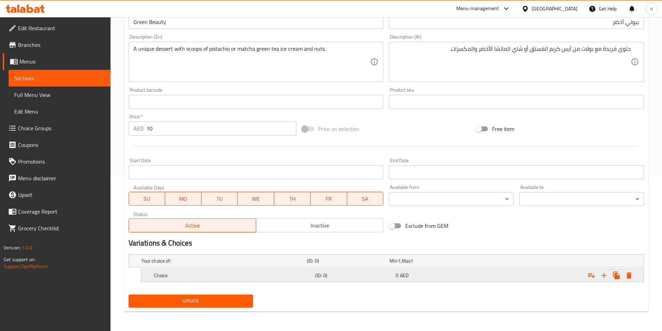
click at [267, 277] on h5 "Choice" at bounding box center [233, 275] width 159 height 7
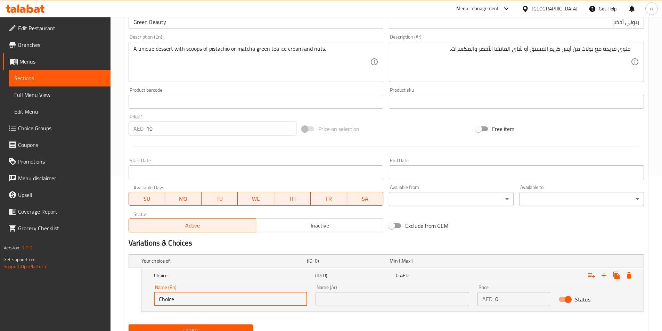
click at [210, 299] on input "Choice" at bounding box center [231, 299] width 154 height 14
paste input "آيس كريم الفستق"
type input "آيس كريم الفستق"
drag, startPoint x: 347, startPoint y: 301, endPoint x: 344, endPoint y: 300, distance: 3.5
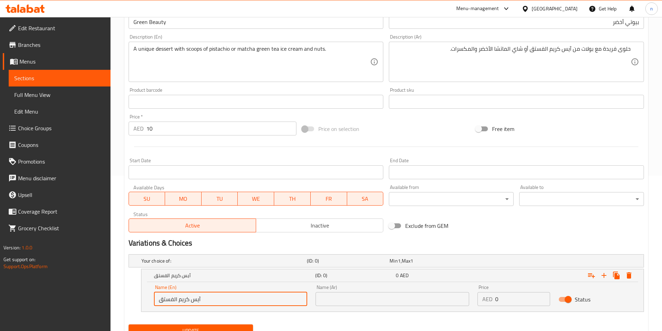
click at [347, 301] on input "text" at bounding box center [393, 299] width 154 height 14
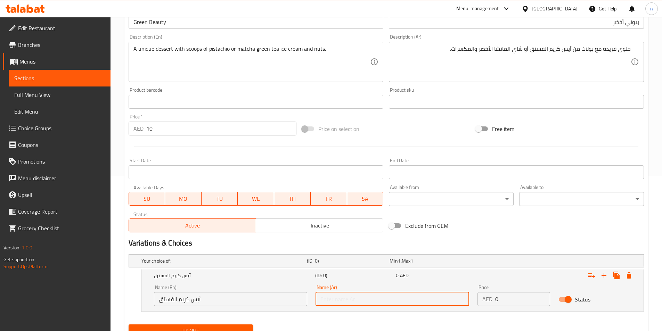
paste input "آيس كريم الفستق"
type input "آيس كريم الفستق"
click at [228, 296] on input "آيس كريم الفستق" at bounding box center [231, 299] width 154 height 14
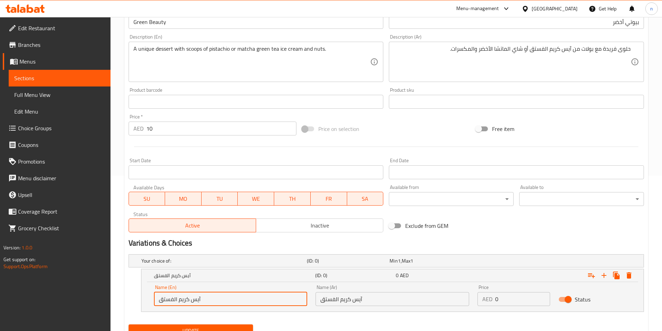
click at [228, 296] on input "آيس كريم الفستق" at bounding box center [231, 299] width 154 height 14
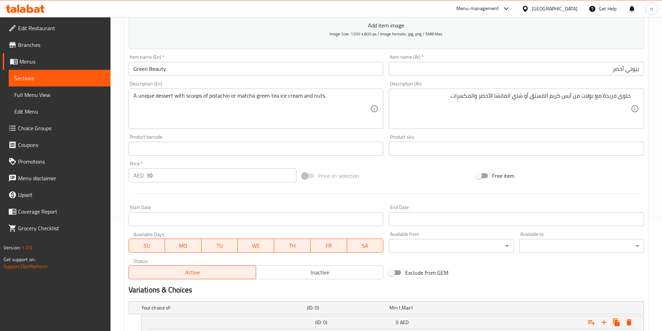
scroll to position [11, 0]
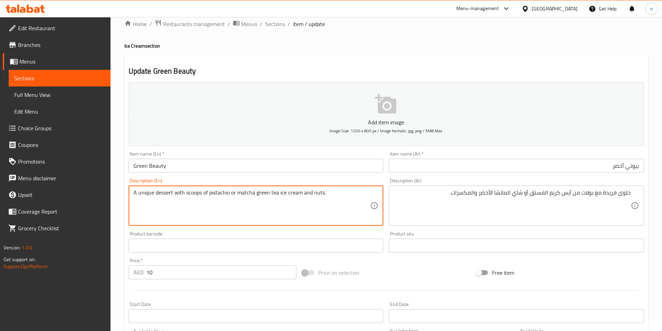
drag, startPoint x: 278, startPoint y: 192, endPoint x: 302, endPoint y: 198, distance: 25.0
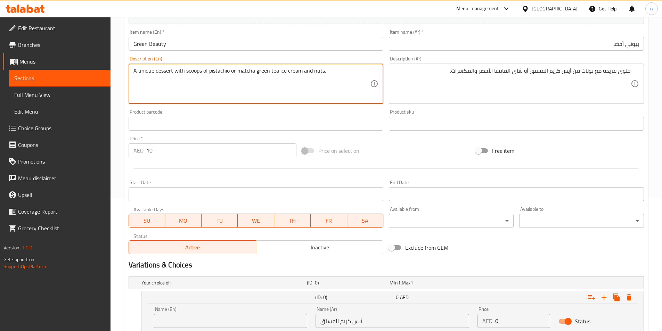
scroll to position [185, 0]
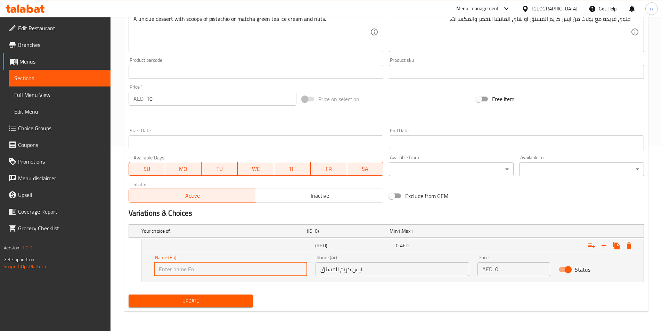
click at [256, 266] on input "text" at bounding box center [231, 270] width 154 height 14
paste input "ice cream"
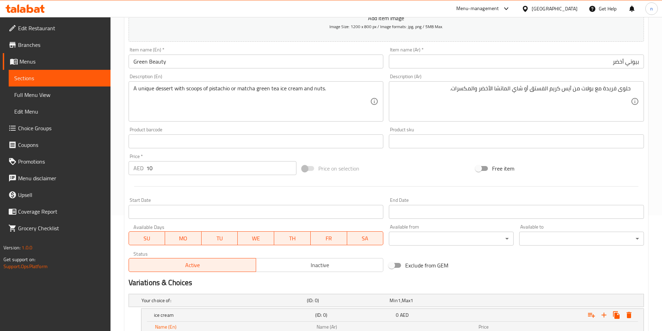
scroll to position [46, 0]
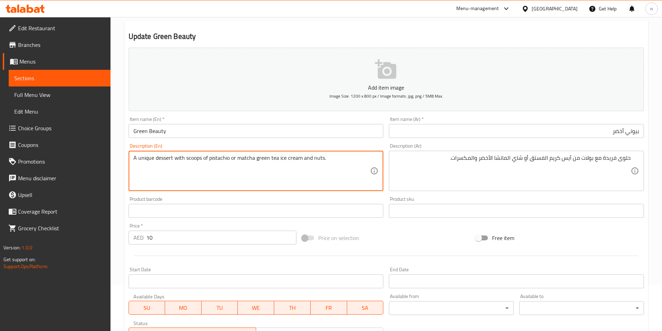
click at [215, 156] on textarea "A unique dessert with scoops of pistachio or matcha green tea ice cream and nut…" at bounding box center [252, 171] width 237 height 33
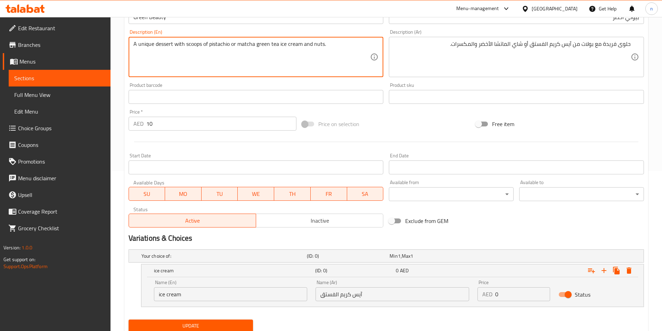
scroll to position [185, 0]
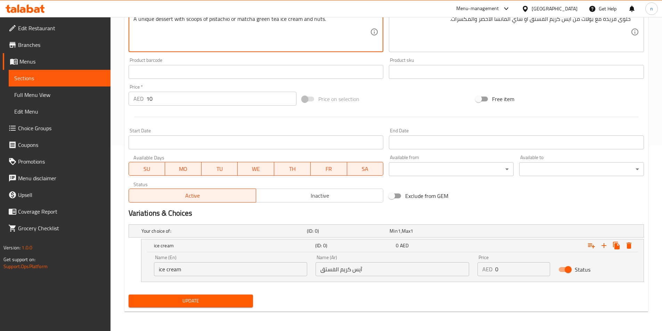
click at [231, 269] on input "ice cream" at bounding box center [231, 270] width 154 height 14
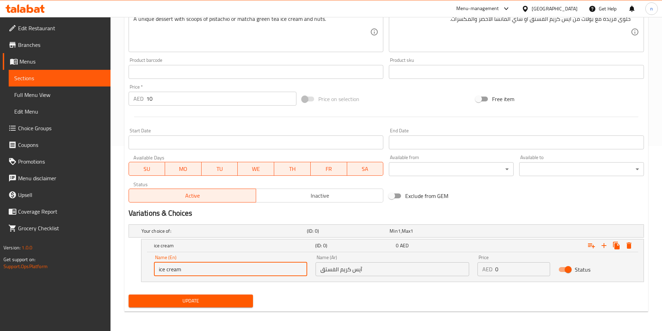
paste input "pistachio"
type input "ice cream pistachio"
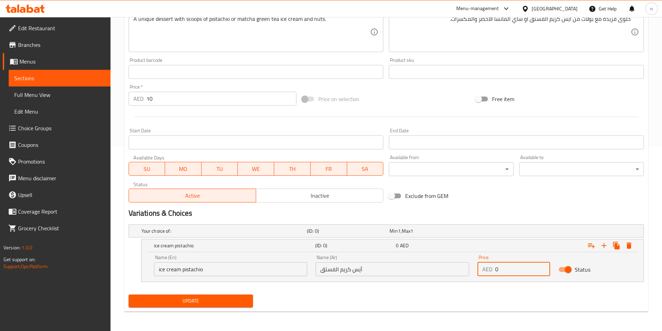
click at [513, 271] on input "0" at bounding box center [523, 270] width 55 height 14
type input "10"
click at [609, 247] on button "Expand" at bounding box center [604, 246] width 13 height 13
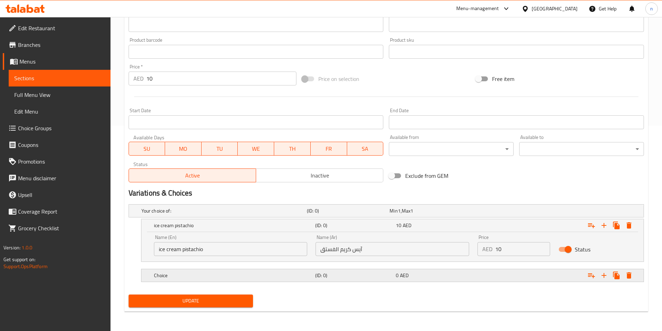
click at [488, 275] on div "Expand" at bounding box center [555, 275] width 161 height 15
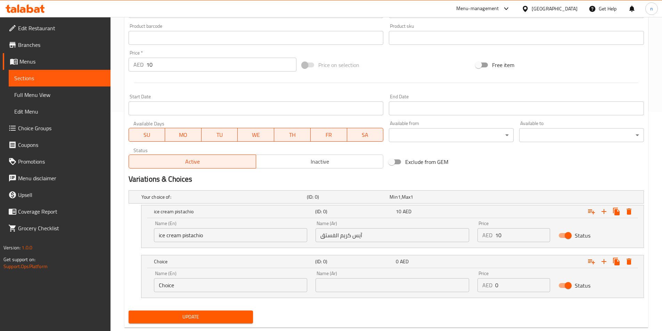
scroll to position [234, 0]
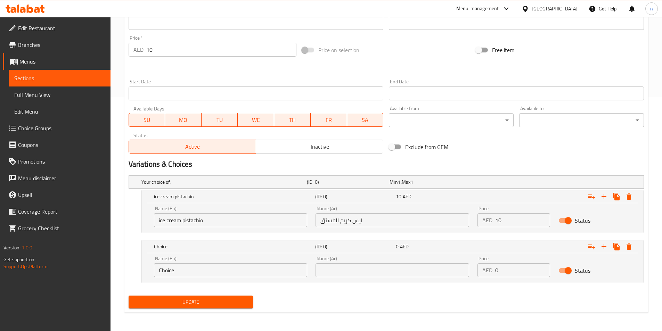
click at [277, 270] on input "Choice" at bounding box center [231, 271] width 154 height 14
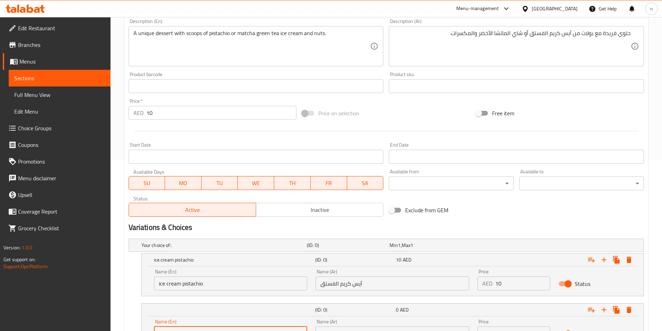
scroll to position [95, 0]
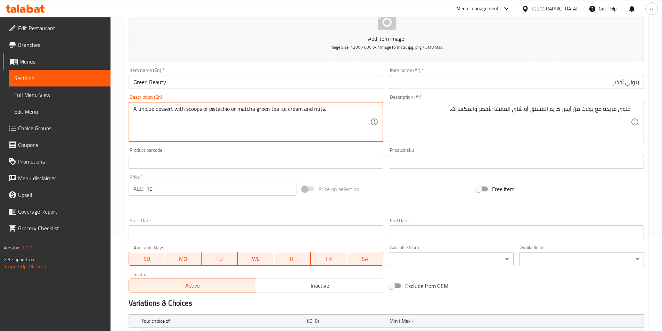
drag, startPoint x: 239, startPoint y: 110, endPoint x: 297, endPoint y: 129, distance: 61.4
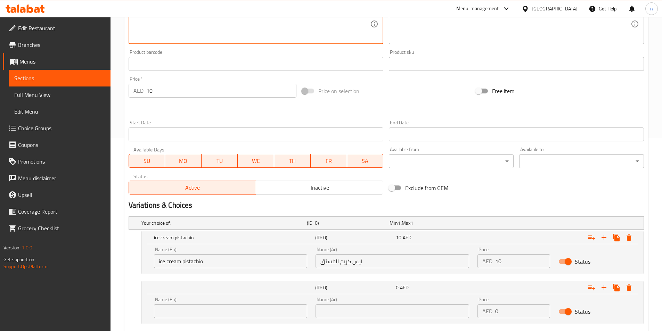
scroll to position [235, 0]
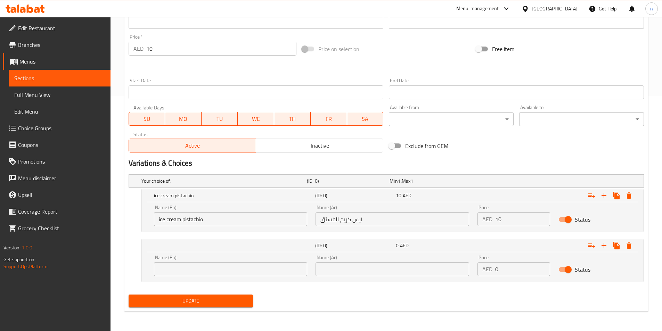
click at [267, 263] on input "text" at bounding box center [231, 270] width 154 height 14
paste input "matcha green tea ice cream"
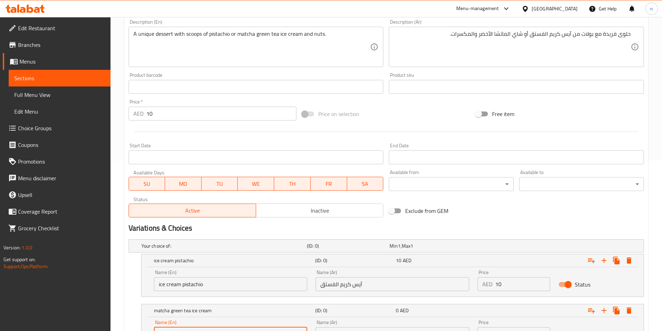
scroll to position [166, 0]
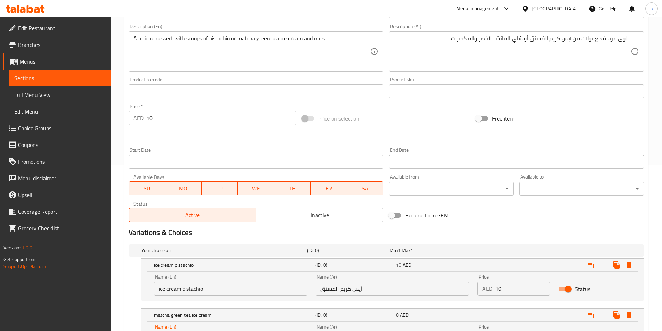
type input "matcha green tea ice cream"
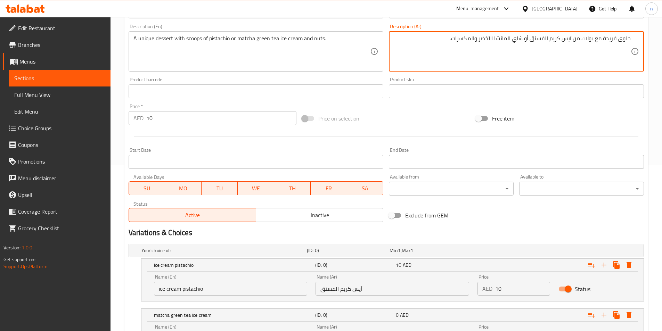
drag, startPoint x: 526, startPoint y: 38, endPoint x: 484, endPoint y: 39, distance: 42.4
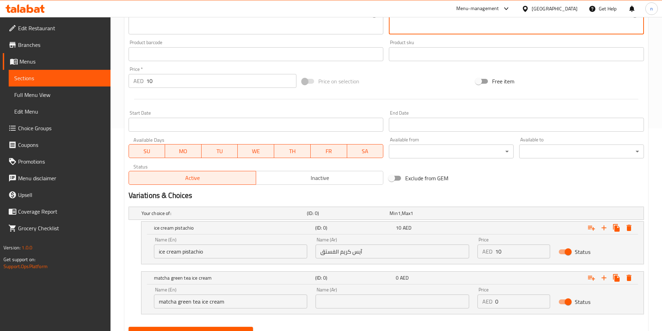
scroll to position [235, 0]
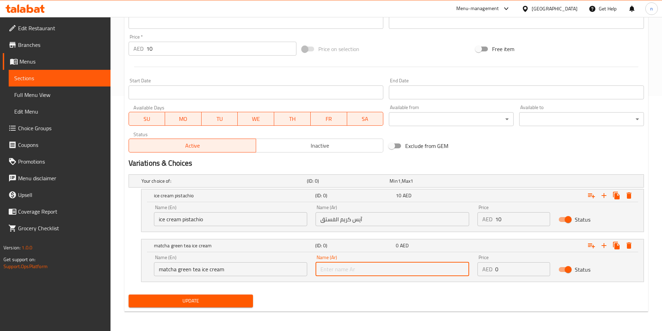
click at [357, 269] on input "text" at bounding box center [393, 270] width 154 height 14
paste input "شاي الماتشا الأخضر"
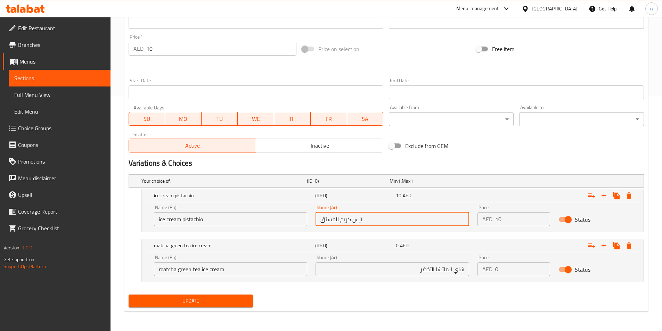
drag, startPoint x: 340, startPoint y: 219, endPoint x: 362, endPoint y: 220, distance: 21.6
click at [362, 220] on input "آيس كريم الفستق" at bounding box center [393, 219] width 154 height 14
drag, startPoint x: 378, startPoint y: 217, endPoint x: 341, endPoint y: 223, distance: 37.1
click at [375, 217] on input "آيس كريم الفستق" at bounding box center [393, 219] width 154 height 14
drag, startPoint x: 343, startPoint y: 219, endPoint x: 363, endPoint y: 222, distance: 20.7
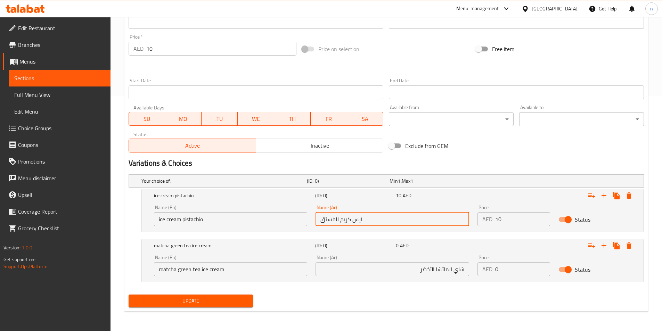
click at [363, 222] on input "آيس كريم الفستق" at bounding box center [393, 219] width 154 height 14
click at [466, 270] on input "شاي الماتشا الأخضر" at bounding box center [393, 270] width 154 height 14
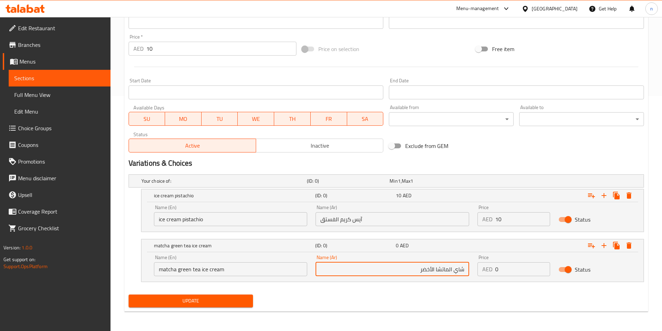
paste input "آيس كريم"
type input "آيس كريم شاي الماتشا الأخضر"
click at [515, 271] on input "0" at bounding box center [523, 270] width 55 height 14
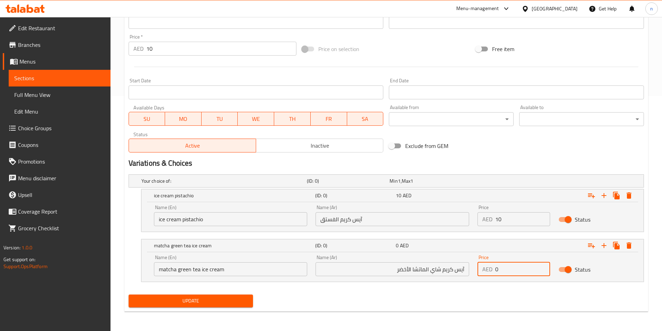
click at [515, 271] on input "0" at bounding box center [523, 270] width 55 height 14
type input "10"
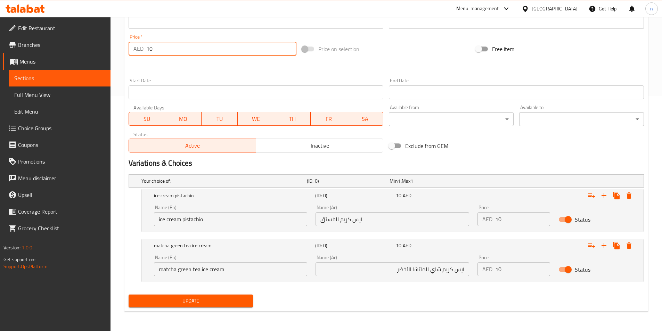
click at [270, 53] on input "10" at bounding box center [221, 49] width 151 height 14
click at [204, 49] on input "10" at bounding box center [221, 49] width 151 height 14
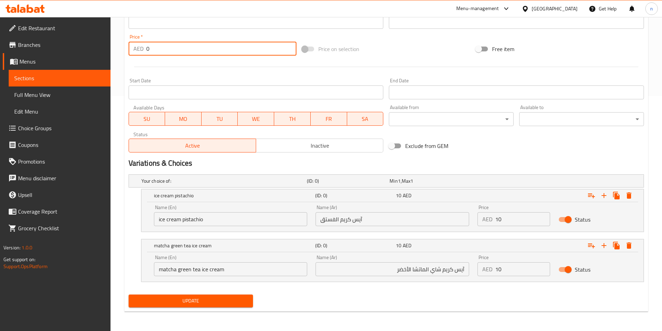
type input "0"
click at [231, 303] on span "Update" at bounding box center [191, 301] width 114 height 9
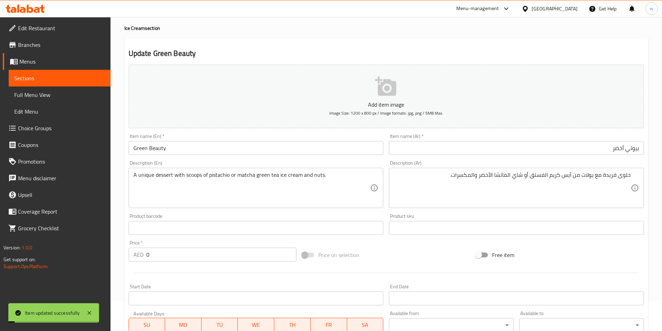
scroll to position [0, 0]
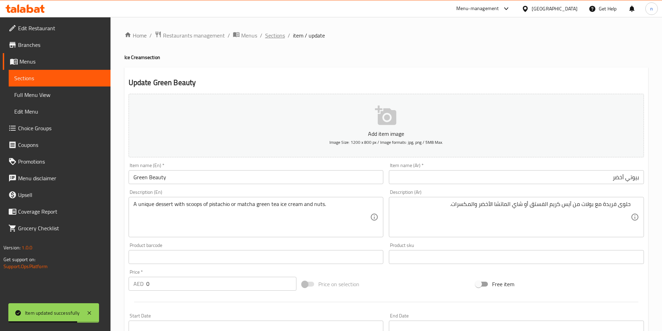
click at [268, 38] on span "Sections" at bounding box center [275, 35] width 20 height 8
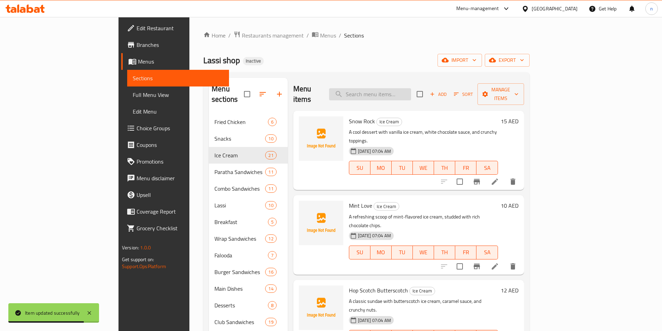
click at [394, 88] on input "search" at bounding box center [370, 94] width 82 height 12
paste input "Choco Fiesta"
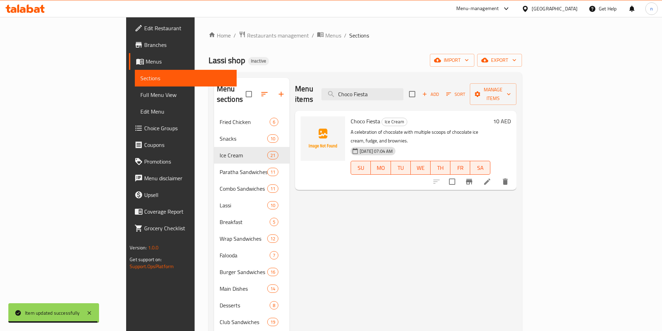
type input "Choco Fiesta"
click at [497, 176] on li at bounding box center [487, 182] width 19 height 13
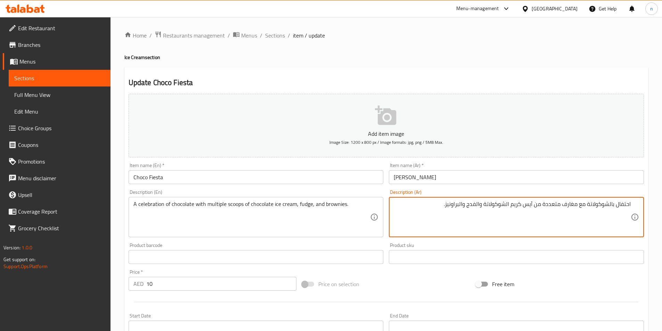
click at [566, 207] on textarea "احتفال بالشوكولاتة مع مغارف متعددة من آيس كريم الشوكولاتة والفدج والبراونيز." at bounding box center [512, 217] width 237 height 33
type textarea "احتفال بالشوكولاتة مع بولات متعددة من آيس كريم الشوكولاتة والفدج والبراونيز."
click at [401, 289] on div "Price on selection" at bounding box center [386, 284] width 174 height 19
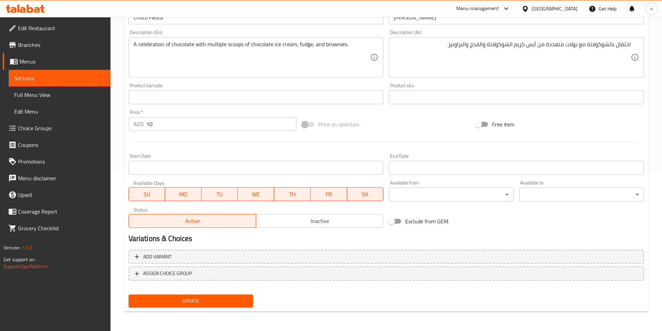
click at [232, 306] on button "Update" at bounding box center [191, 301] width 125 height 13
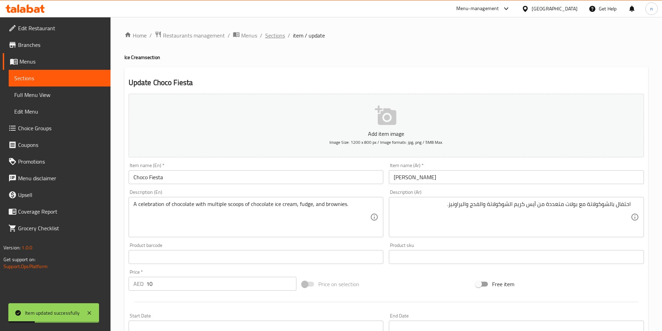
click at [275, 36] on span "Sections" at bounding box center [275, 35] width 20 height 8
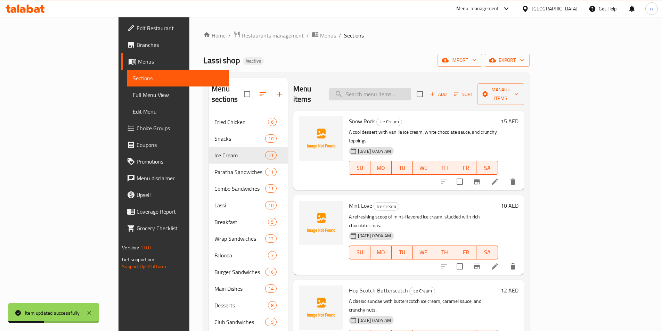
click at [411, 89] on input "search" at bounding box center [370, 94] width 82 height 12
paste input "Cider Red"
type input "Cider Red"
click at [387, 90] on input "Cider Red" at bounding box center [370, 94] width 82 height 12
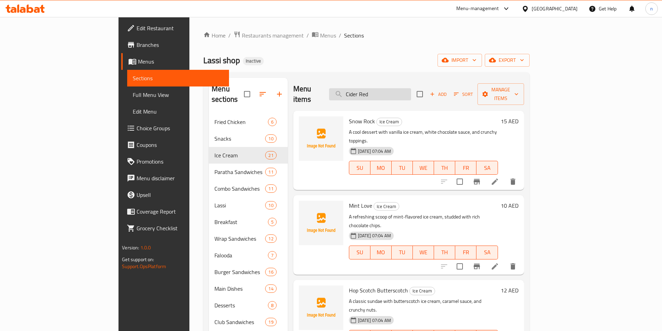
click at [402, 92] on input "Cider Red" at bounding box center [370, 94] width 82 height 12
click at [403, 93] on input "search" at bounding box center [370, 94] width 82 height 12
paste input "Cider Red"
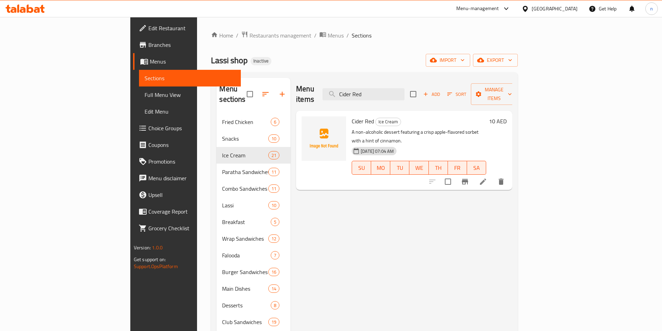
type input "Cider Red"
click at [493, 176] on li at bounding box center [483, 182] width 19 height 13
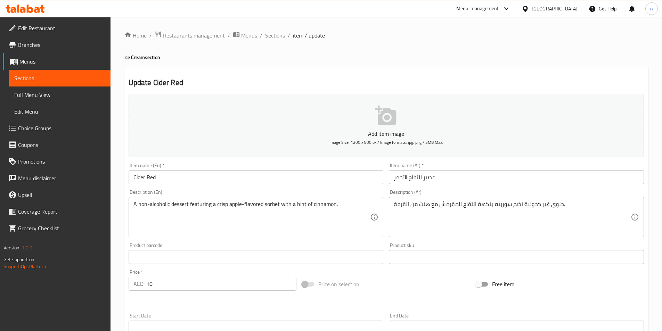
click at [421, 177] on input "عصير التفاح الأحمر" at bounding box center [516, 177] width 255 height 14
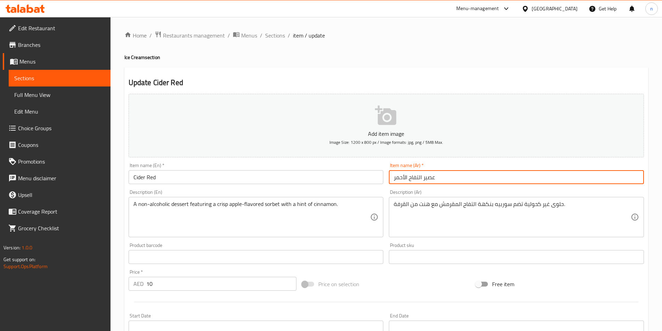
click at [421, 177] on input "عصير التفاح الأحمر" at bounding box center [516, 177] width 255 height 14
type input "سايدر ريد"
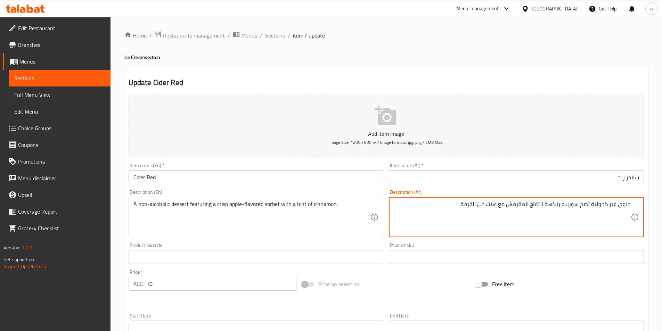
click at [562, 207] on textarea "حلوى غير كحولية تضم سوربيه بنكهة التفاح المقرمش مع هنت من القرفة." at bounding box center [512, 217] width 237 height 33
type textarea "حلوى غير كحولية تضم سوربيت بنكهة التفاح المقرمش مع هنت من القرفة."
click at [410, 289] on div "Price on selection" at bounding box center [386, 284] width 174 height 19
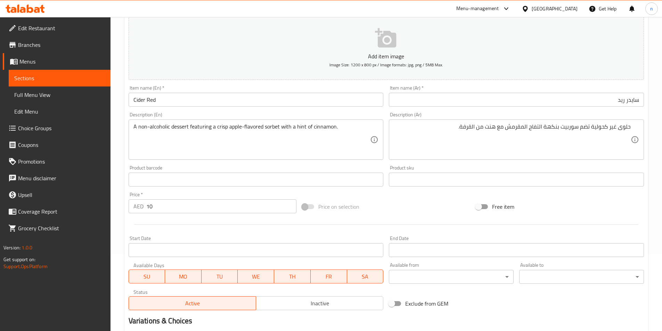
scroll to position [160, 0]
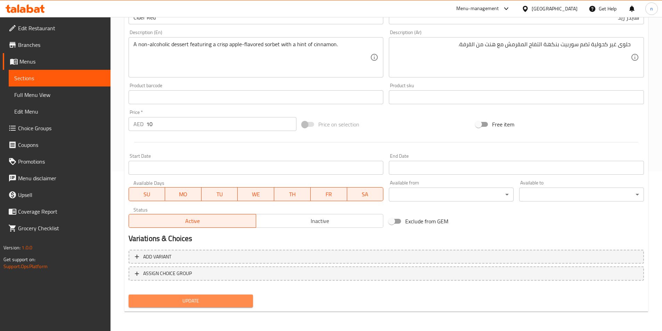
click at [222, 304] on span "Update" at bounding box center [191, 301] width 114 height 9
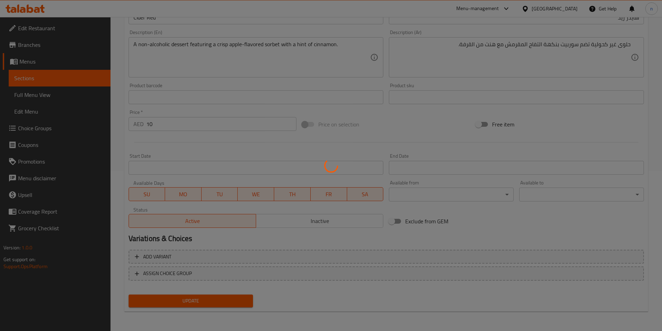
scroll to position [0, 0]
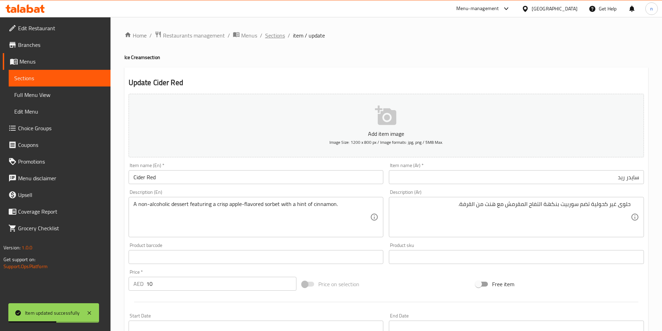
click at [282, 32] on span "Sections" at bounding box center [275, 35] width 20 height 8
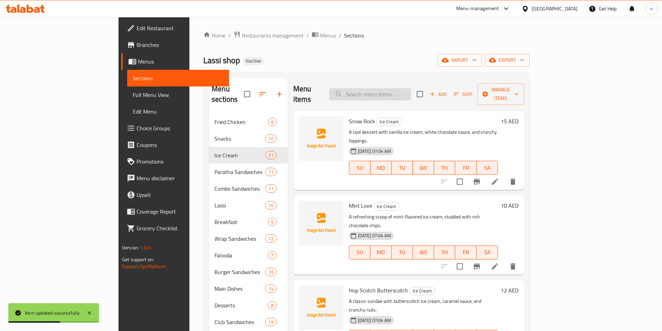
click at [404, 88] on input "search" at bounding box center [370, 94] width 82 height 12
paste input "Vade Garden"
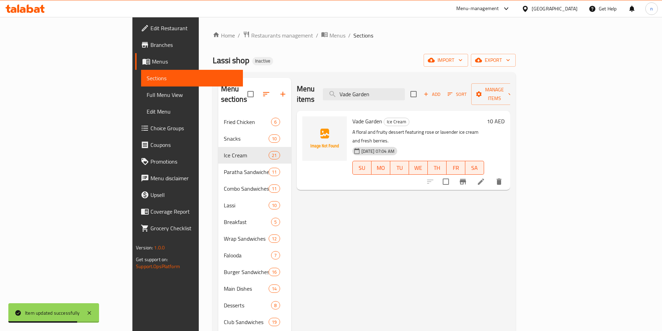
type input "Vade Garden"
click at [485, 178] on icon at bounding box center [481, 182] width 8 height 8
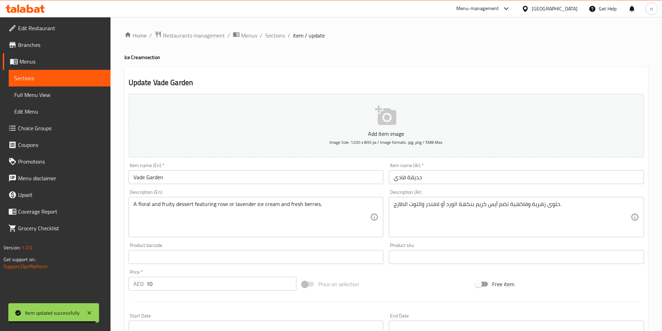
click at [412, 180] on input "حديقة فادي" at bounding box center [516, 177] width 255 height 14
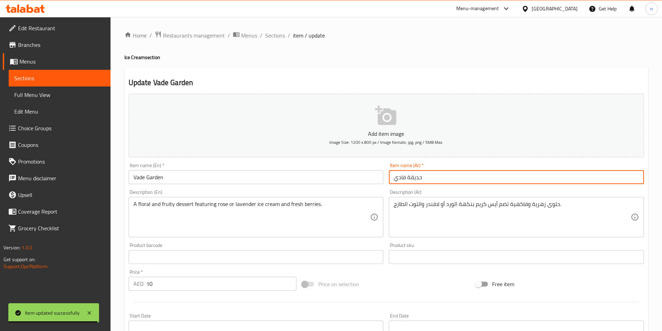
click at [412, 180] on input "حديقة فادي" at bounding box center [516, 177] width 255 height 14
type input "[PERSON_NAME]"
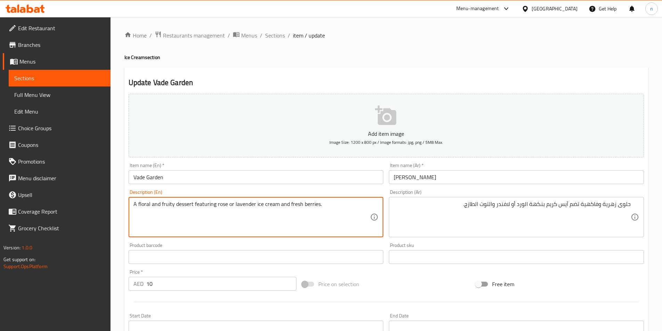
click at [147, 209] on textarea "A floral and fruity dessert featuring rose or lavender ice cream and fresh berr…" at bounding box center [252, 217] width 237 height 33
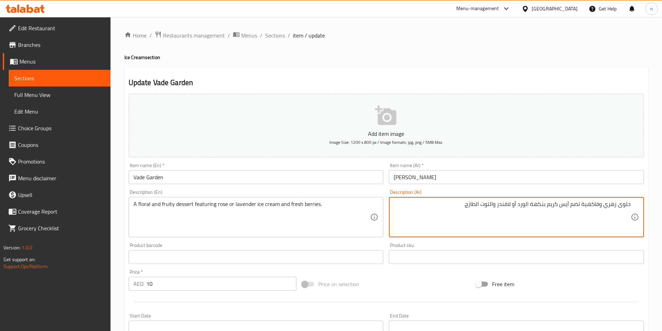
click at [431, 175] on input "[PERSON_NAME]" at bounding box center [516, 177] width 255 height 14
click at [541, 208] on textarea "حلوى زهري وفاكهية تضم آيس كريم بنكهة الورد أو لافندر والتوت الطازج." at bounding box center [512, 217] width 237 height 33
type textarea "حلوى زهري وفاكهية تضم آيس كريم الورد أو لافندر والتوت الطازج."
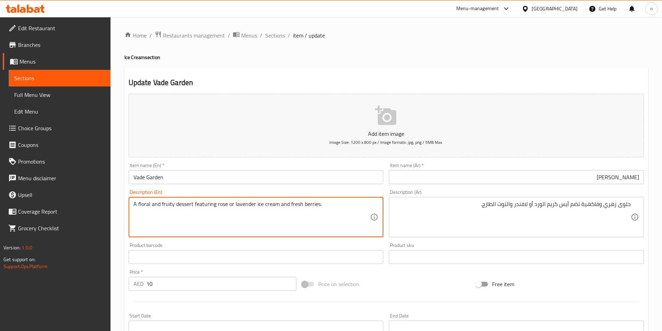
click at [221, 207] on textarea "A floral and fruity dessert featuring rose or lavender ice cream and fresh berr…" at bounding box center [252, 217] width 237 height 33
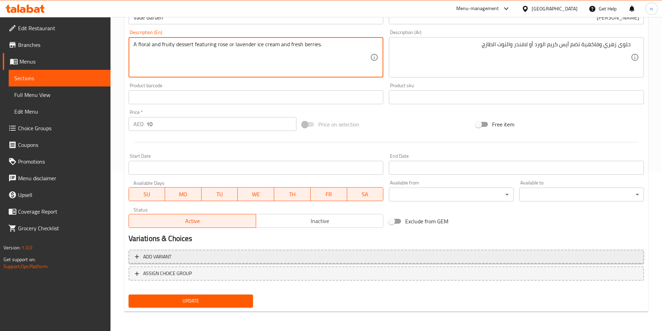
click at [277, 259] on span "Add variant" at bounding box center [386, 257] width 503 height 9
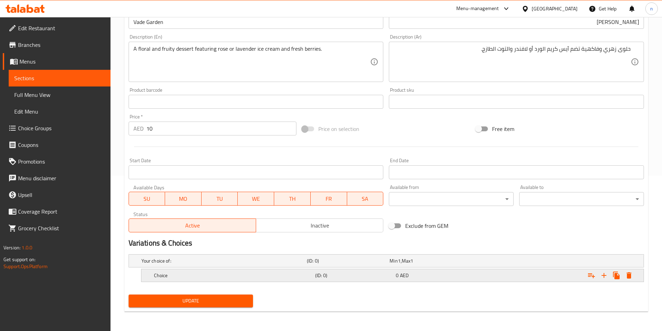
click at [247, 274] on h5 "Choice" at bounding box center [233, 275] width 159 height 7
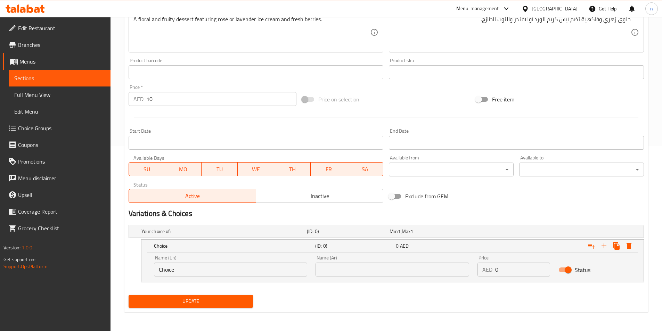
scroll to position [185, 0]
click at [245, 275] on input "Choice" at bounding box center [231, 270] width 154 height 14
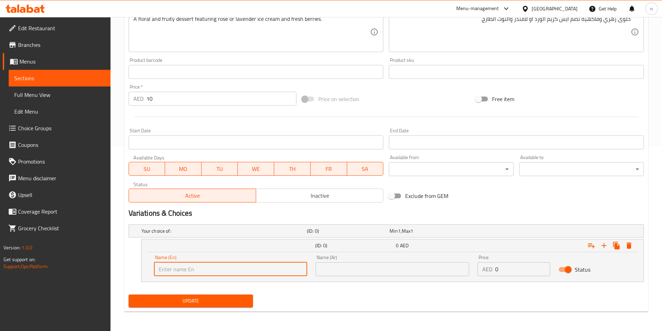
paste input "rose"
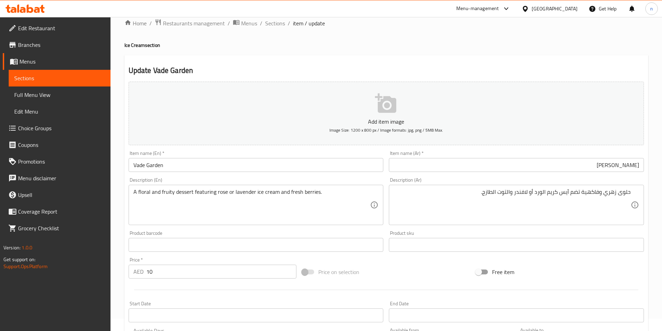
scroll to position [11, 0]
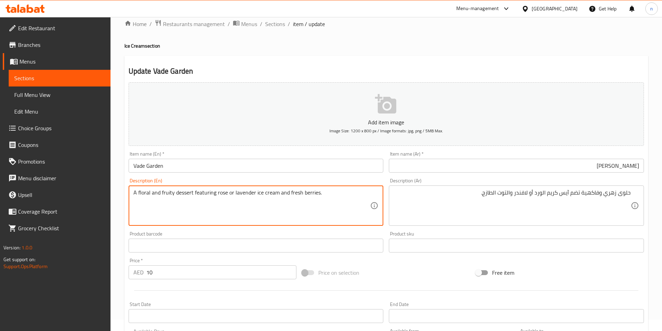
drag, startPoint x: 254, startPoint y: 193, endPoint x: 276, endPoint y: 200, distance: 23.0
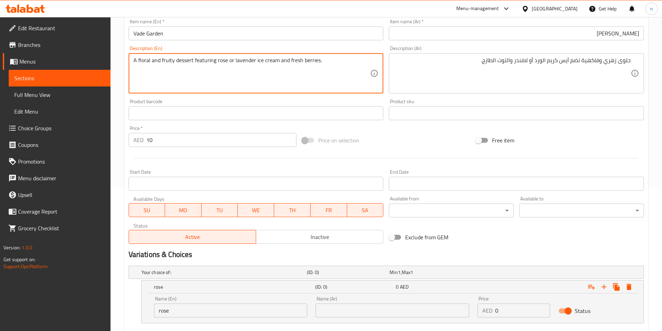
scroll to position [185, 0]
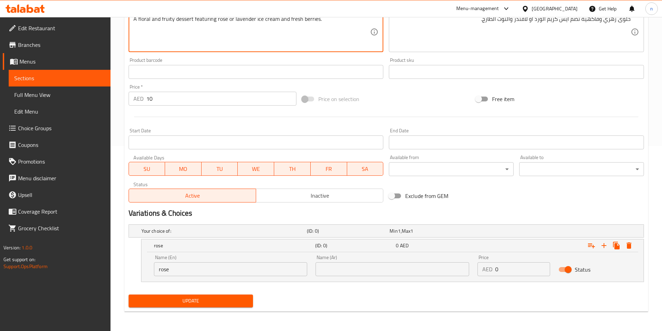
click at [251, 271] on input "rose" at bounding box center [231, 270] width 154 height 14
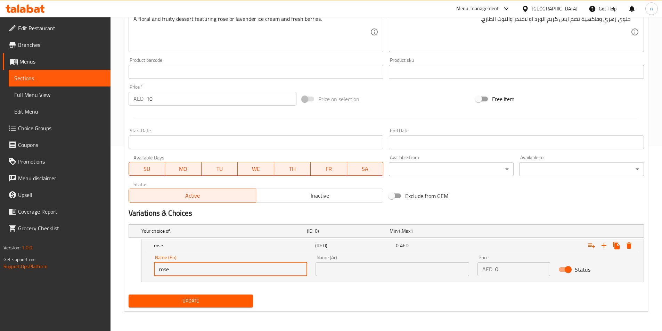
paste input "ice cream"
click at [171, 267] on input "rose ice cream" at bounding box center [231, 270] width 154 height 14
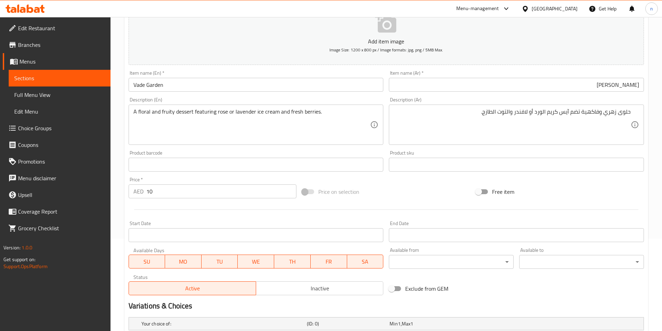
scroll to position [81, 0]
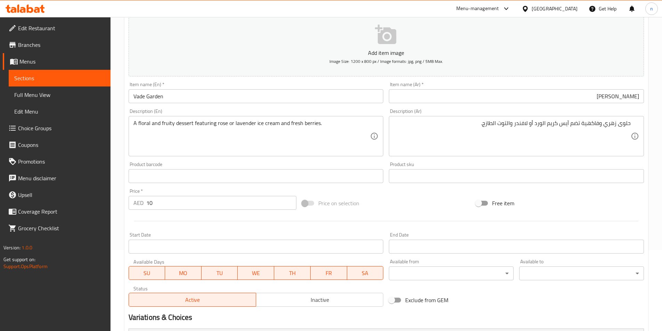
type input "rose ice cream"
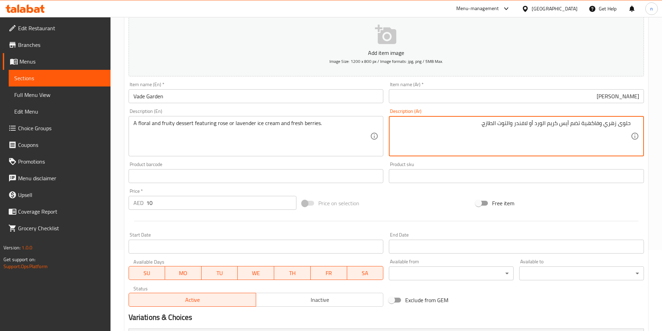
click at [608, 126] on textarea "حلوى زهري وفاكهية تضم آيس كريم الورد أو لافندر والتوت الطازج." at bounding box center [512, 136] width 237 height 33
click at [542, 126] on textarea "حلوى زهري وفاكهية تضم آيس كريم الورد أو لافندر والتوت الطازج." at bounding box center [512, 136] width 237 height 33
click at [542, 125] on textarea "حلوى زهري وفاكهية تضم آيس كريم الورد أو لافندر والتوت الطازج." at bounding box center [512, 136] width 237 height 33
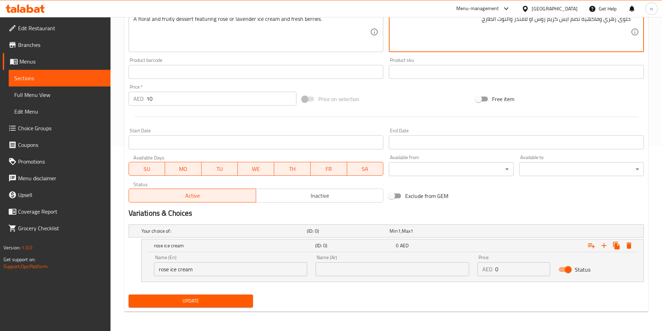
type textarea "حلوى زهري وفاكهية تضم آيس كريم روس أو لافندر والتوت الطازج."
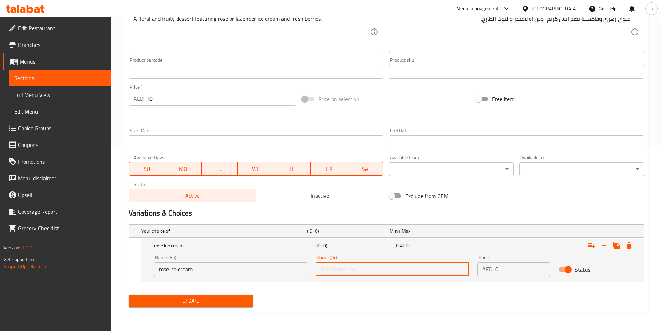
click at [371, 272] on input "text" at bounding box center [393, 270] width 154 height 14
type input "روس [PERSON_NAME]"
click at [526, 271] on input "0" at bounding box center [523, 270] width 55 height 14
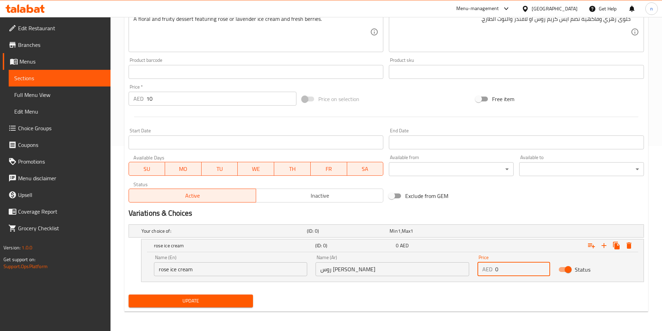
click at [526, 271] on input "0" at bounding box center [523, 270] width 55 height 14
click at [526, 272] on input "0" at bounding box center [523, 270] width 55 height 14
type input "10"
click at [600, 246] on icon "Expand" at bounding box center [604, 246] width 8 height 8
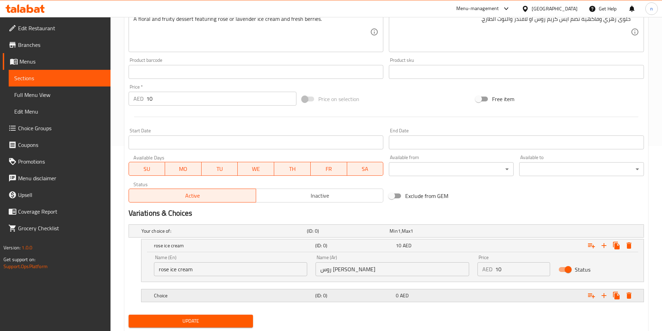
click at [441, 297] on div "0 AED" at bounding box center [435, 295] width 78 height 7
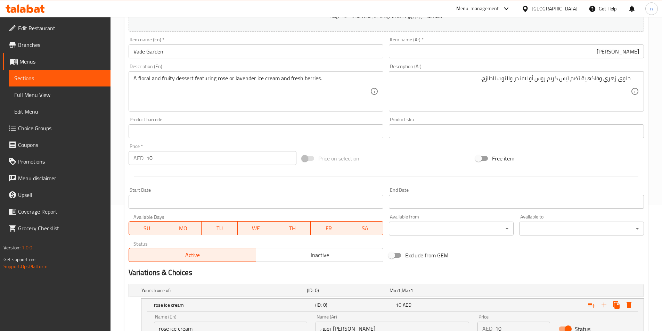
scroll to position [81, 0]
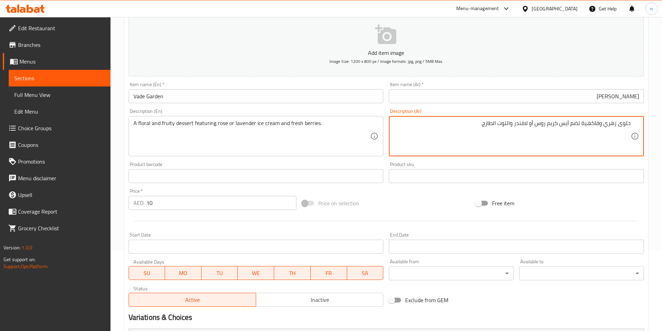
click at [524, 124] on textarea "حلوى زهري وفاكهية تضم آيس كريم روس أو لافندر والتوت الطازج." at bounding box center [512, 136] width 237 height 33
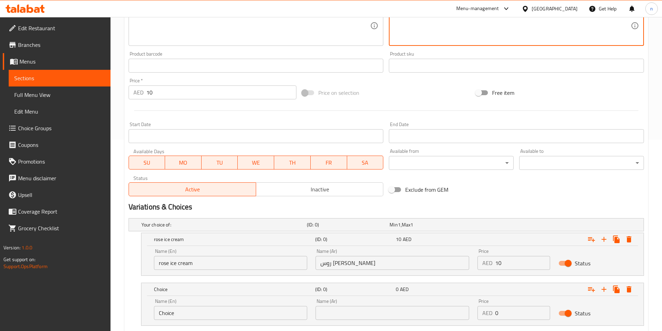
scroll to position [235, 0]
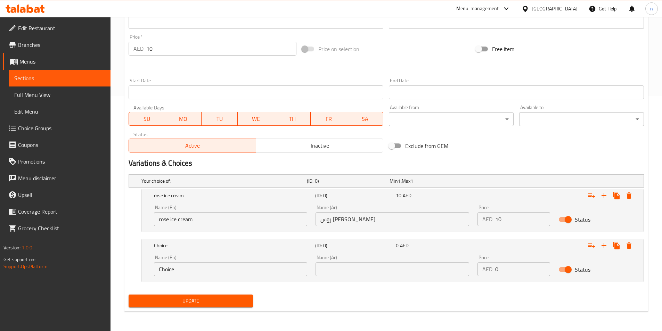
click at [329, 273] on input "text" at bounding box center [393, 270] width 154 height 14
paste input "لافندر"
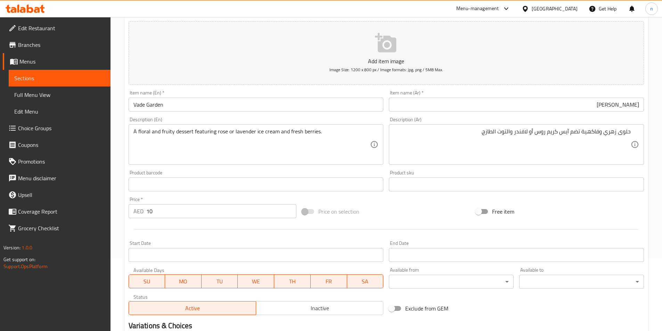
scroll to position [62, 0]
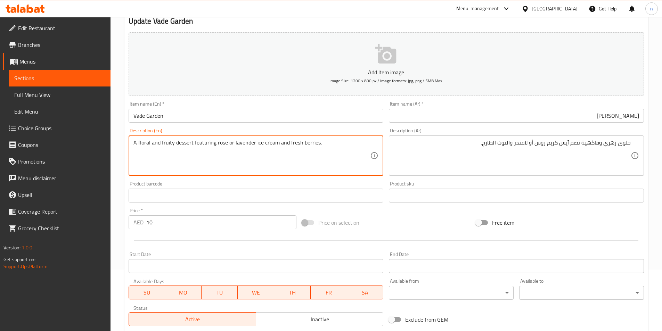
drag, startPoint x: 255, startPoint y: 142, endPoint x: 275, endPoint y: 150, distance: 22.3
click at [285, 162] on textarea "A floral and fruity dessert featuring rose or lavender ice cream and fresh berr…" at bounding box center [252, 155] width 237 height 33
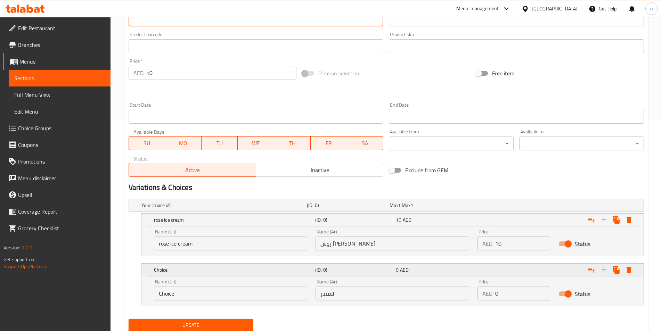
scroll to position [235, 0]
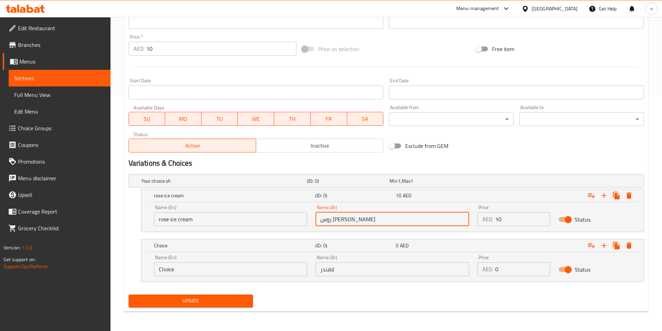
drag, startPoint x: 344, startPoint y: 218, endPoint x: 308, endPoint y: 221, distance: 35.9
click at [308, 221] on div "Name (En) rose ice cream Name (En) Name (Ar) روس ايس كريم Name (Ar) Price AED 1…" at bounding box center [393, 216] width 486 height 30
click at [345, 266] on input "لافندر" at bounding box center [393, 270] width 154 height 14
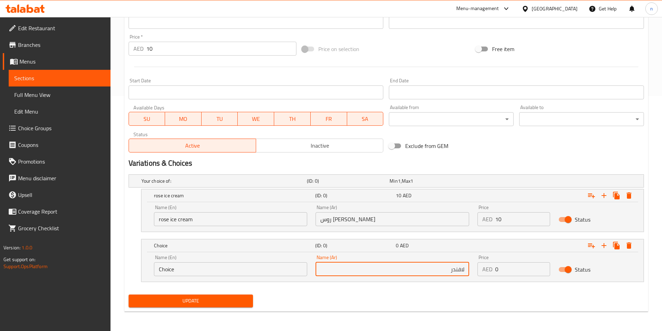
paste input "ايس كريم"
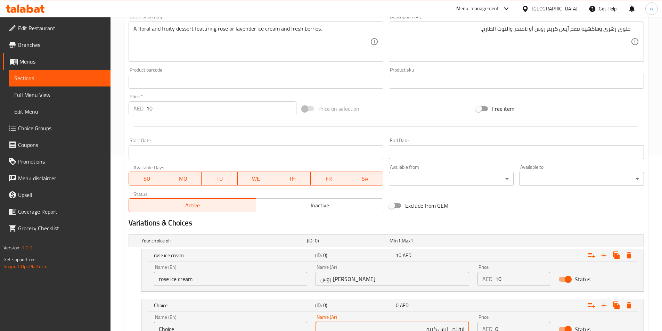
scroll to position [96, 0]
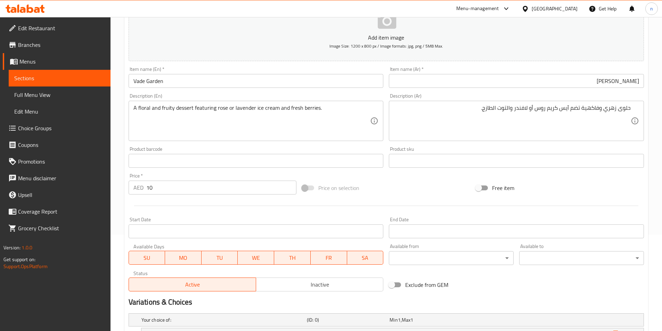
type input "لافندر ايس كريم"
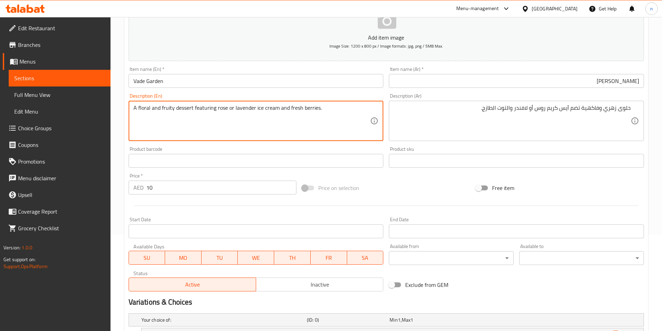
click at [245, 110] on textarea "A floral and fruity dessert featuring rose or lavender ice cream and fresh berr…" at bounding box center [252, 121] width 237 height 33
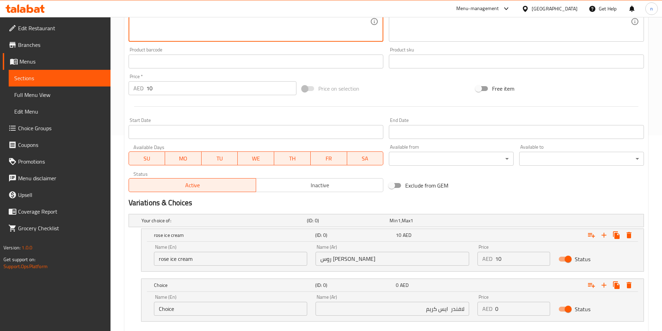
scroll to position [235, 0]
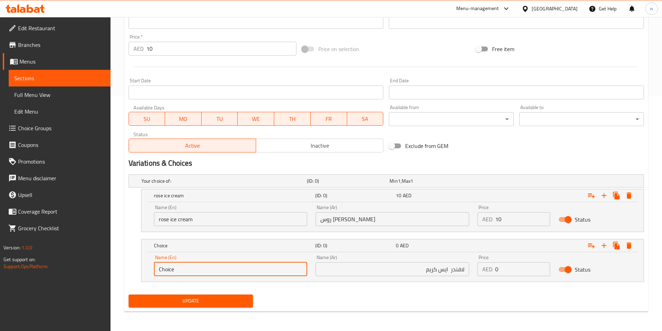
click at [226, 272] on input "Choice" at bounding box center [231, 270] width 154 height 14
click at [227, 273] on input "Choice" at bounding box center [231, 270] width 154 height 14
paste input "lavender"
click at [227, 273] on input "Choicelavender" at bounding box center [231, 270] width 154 height 14
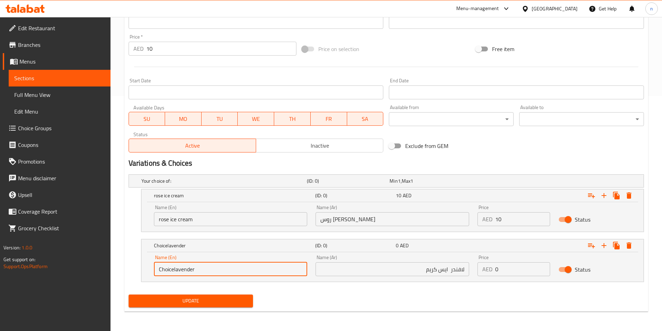
click at [227, 273] on input "Choicelavender" at bounding box center [231, 270] width 154 height 14
paste input "text"
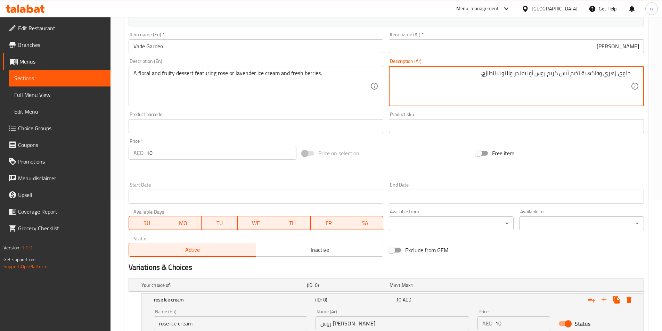
drag, startPoint x: 528, startPoint y: 74, endPoint x: 515, endPoint y: 77, distance: 13.7
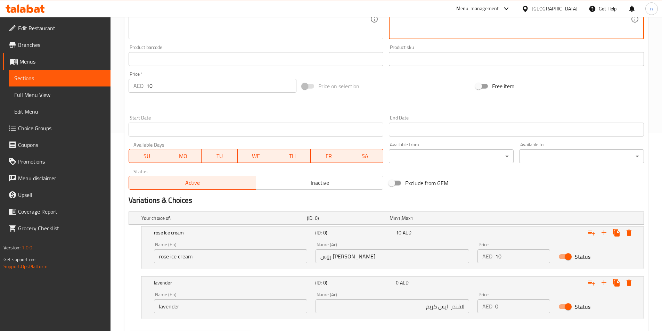
scroll to position [235, 0]
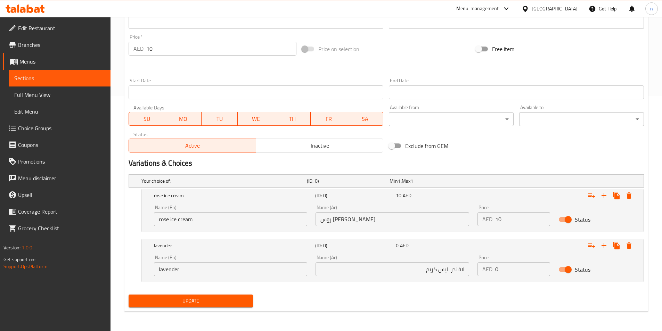
click at [244, 273] on input "lavender" at bounding box center [231, 270] width 154 height 14
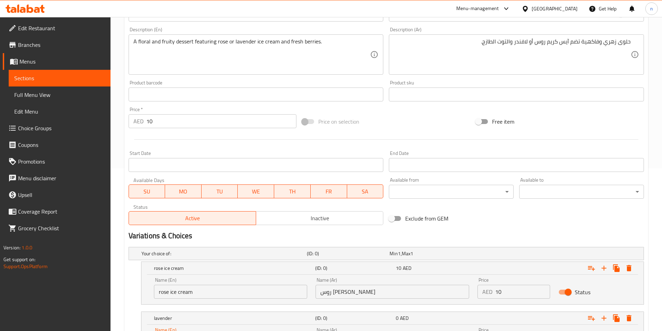
scroll to position [62, 0]
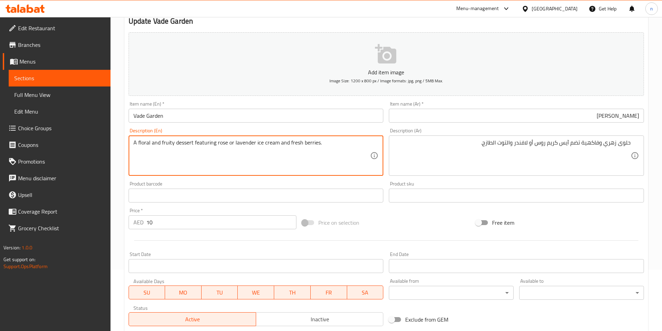
drag, startPoint x: 254, startPoint y: 144, endPoint x: 278, endPoint y: 152, distance: 25.2
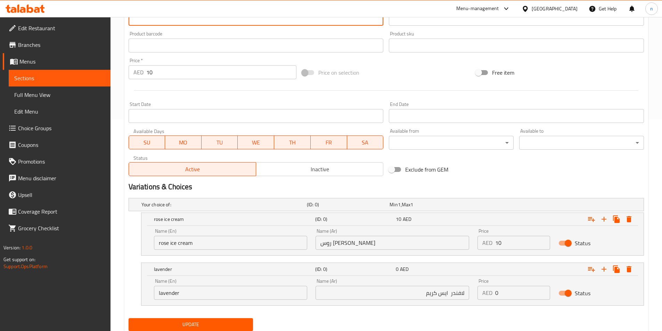
scroll to position [235, 0]
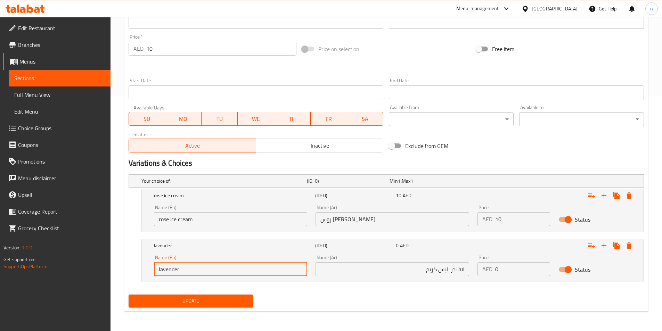
click at [218, 266] on input "lavender" at bounding box center [231, 270] width 154 height 14
paste input "ice cream"
click at [181, 271] on input "lavender ice cream" at bounding box center [231, 270] width 154 height 14
type input "lavender ice cream"
click at [518, 266] on input "0" at bounding box center [523, 270] width 55 height 14
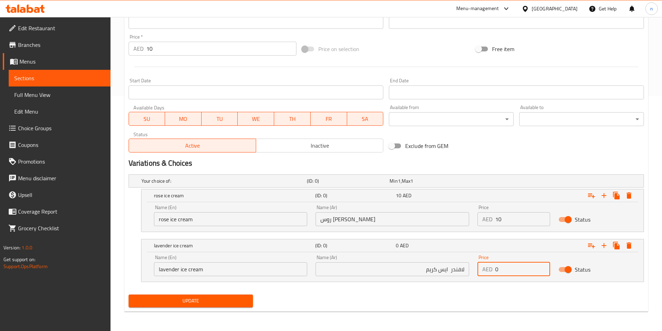
click at [518, 266] on input "0" at bounding box center [523, 270] width 55 height 14
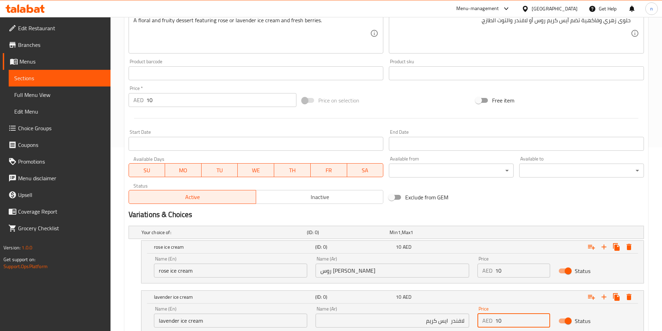
scroll to position [131, 0]
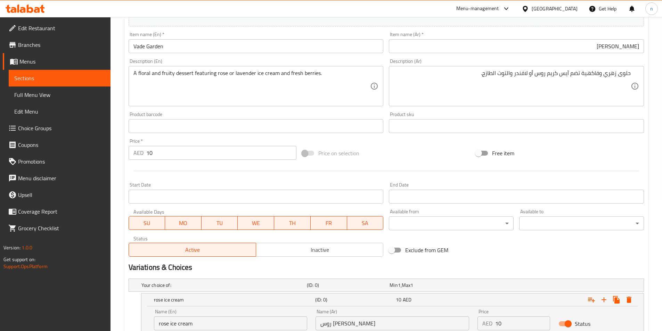
type input "10"
click at [215, 158] on input "10" at bounding box center [221, 153] width 151 height 14
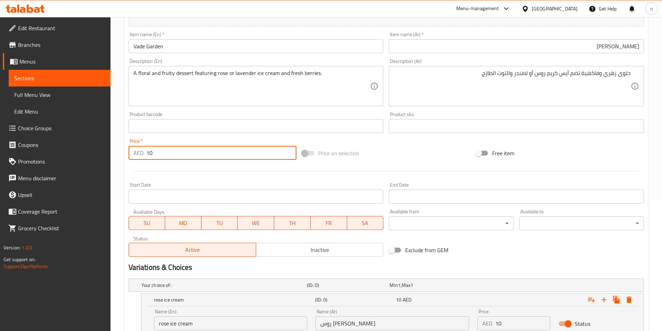
click at [215, 158] on input "10" at bounding box center [221, 153] width 151 height 14
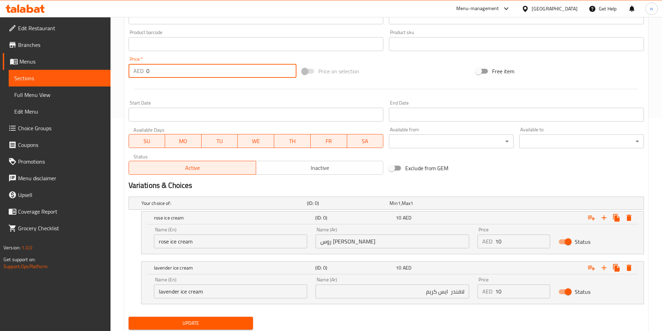
scroll to position [235, 0]
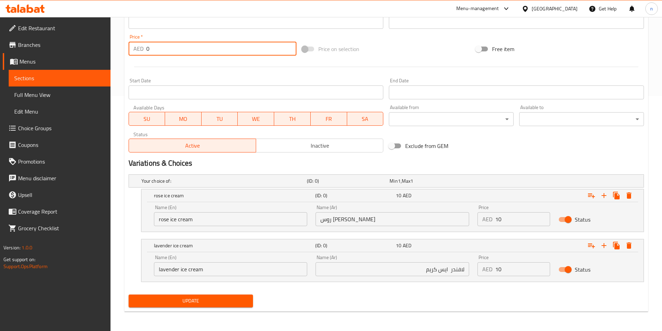
type input "0"
click at [188, 298] on span "Update" at bounding box center [191, 301] width 114 height 9
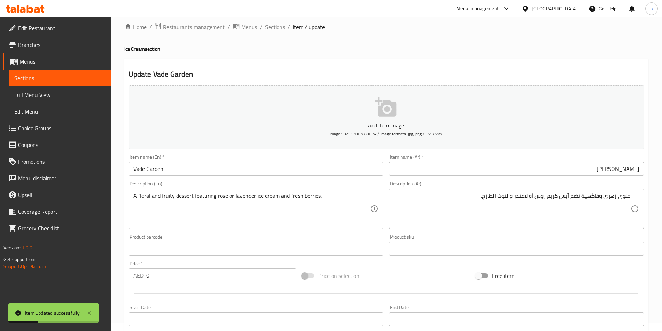
scroll to position [0, 0]
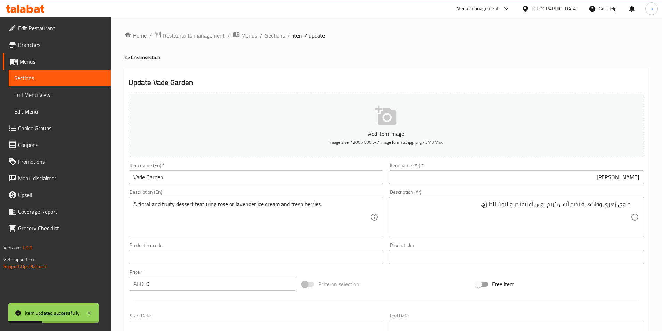
click at [275, 33] on span "Sections" at bounding box center [275, 35] width 20 height 8
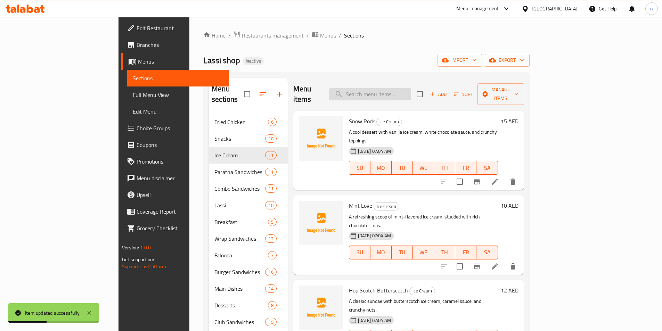
click at [402, 88] on input "search" at bounding box center [370, 94] width 82 height 12
paste input "[PERSON_NAME]"
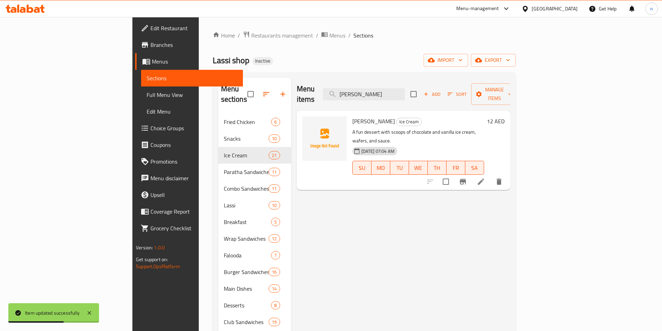
type input "[PERSON_NAME]"
click at [485, 178] on icon at bounding box center [481, 182] width 8 height 8
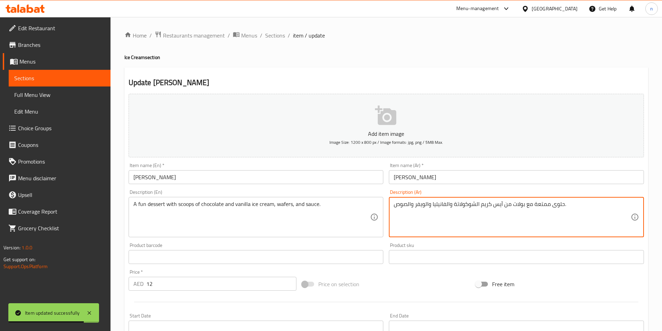
click at [545, 206] on textarea "حلوى ممتعة مع بولات من آيس كريم الشوكولاتة والفانيليا والويفر والصوص." at bounding box center [512, 217] width 237 height 33
click at [542, 207] on textarea "حلوى ممتعة مع بولات من آيس كريم الشوكولاتة والفانيليا والويفر والصوص." at bounding box center [512, 217] width 237 height 33
type textarea "حلوى فن مع بولات من آيس كريم الشوكولاتة والفانيليا والويفر والصوص."
click at [420, 293] on div "Price on selection" at bounding box center [386, 284] width 174 height 19
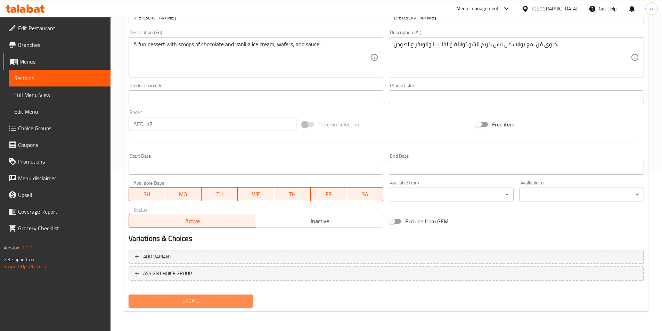
click at [243, 299] on span "Update" at bounding box center [191, 301] width 114 height 9
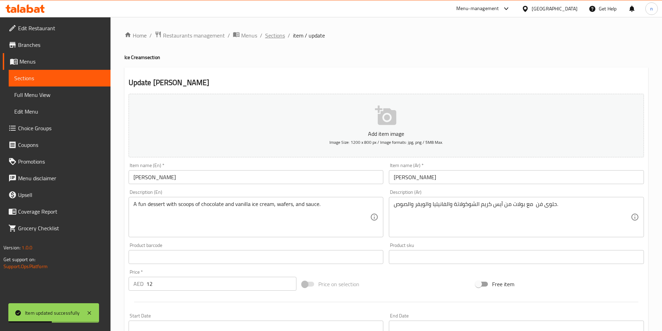
click at [266, 35] on span "Sections" at bounding box center [275, 35] width 20 height 8
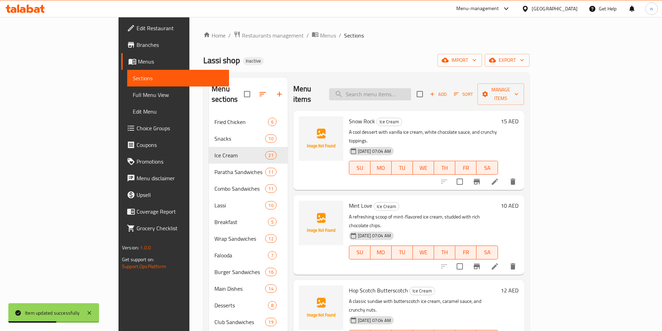
click at [404, 88] on input "search" at bounding box center [370, 94] width 82 height 12
paste input "King Falooda"
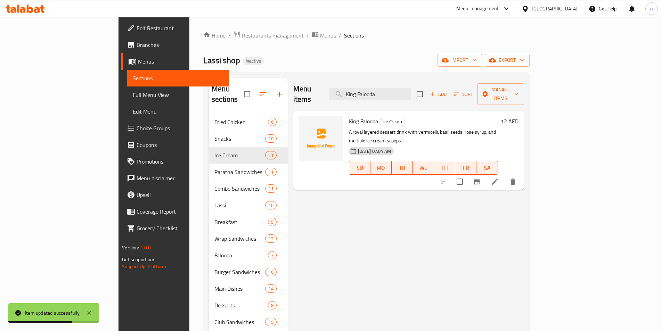
type input "King Falooda"
click at [505, 176] on li at bounding box center [494, 182] width 19 height 13
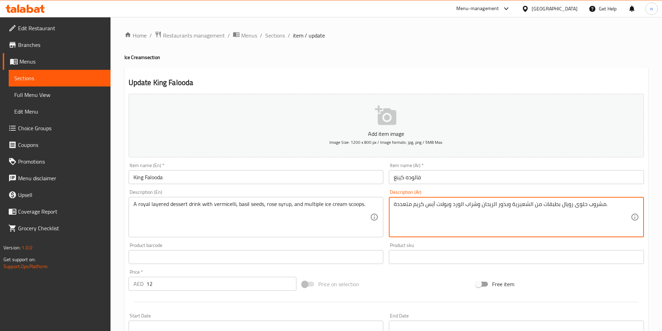
click at [459, 206] on textarea "مشروب حلوى رويال بطبقات من الشعيرية وبذور الريحان وشراب الورد وبولات آيس كريم م…" at bounding box center [512, 217] width 237 height 33
type textarea "مشروب حلوى رويال بطبقات من الشعيرية وبذور الريحان وشراب الروس وبولات آيس كريم م…"
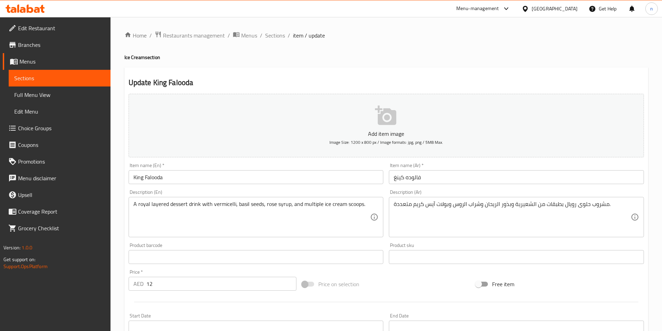
click at [413, 279] on div "Price on selection" at bounding box center [386, 284] width 174 height 19
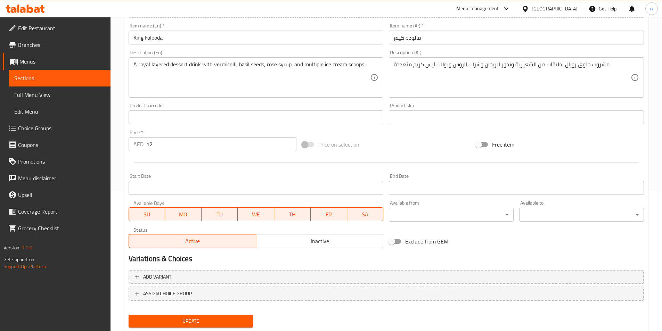
scroll to position [160, 0]
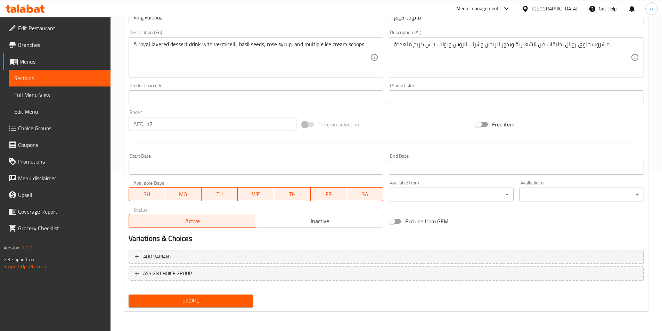
click at [199, 302] on span "Update" at bounding box center [191, 301] width 114 height 9
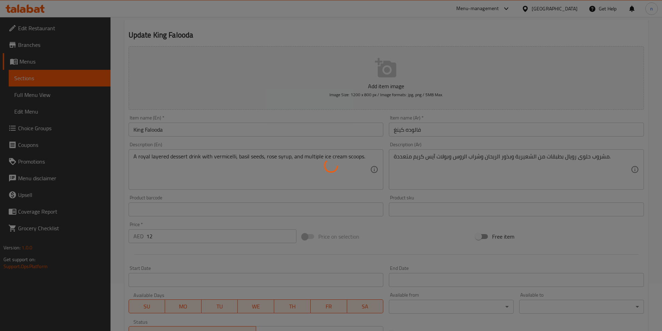
scroll to position [0, 0]
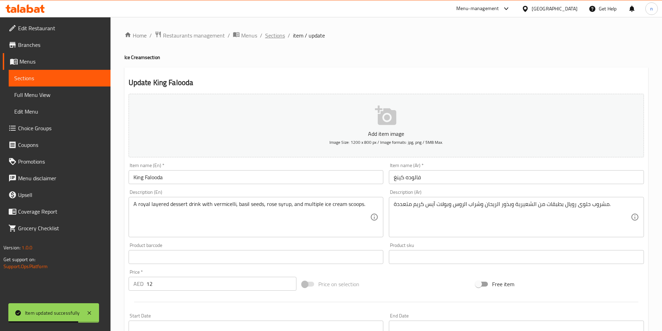
click at [276, 34] on span "Sections" at bounding box center [275, 35] width 20 height 8
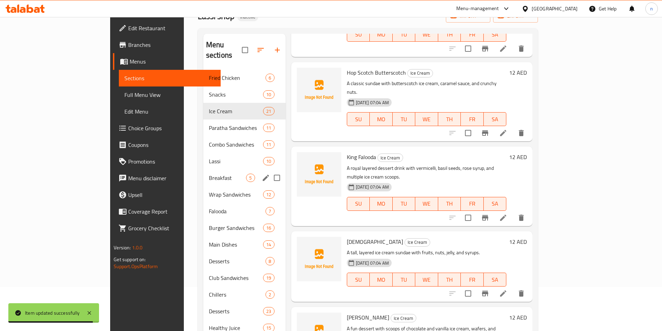
scroll to position [97, 0]
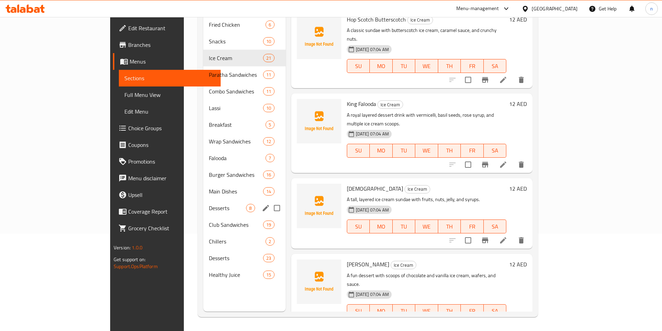
click at [209, 204] on span "Desserts" at bounding box center [228, 208] width 38 height 8
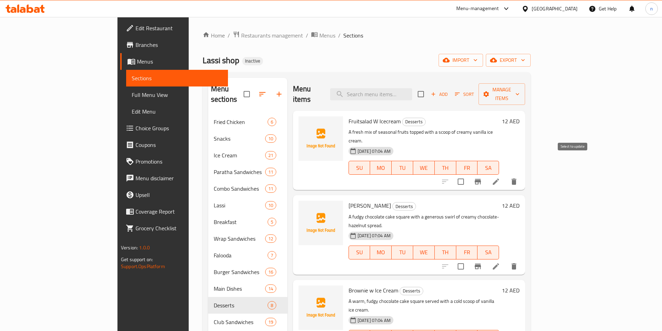
click at [468, 175] on input "checkbox" at bounding box center [461, 182] width 15 height 15
checkbox input "true"
click at [428, 87] on input "checkbox" at bounding box center [421, 94] width 15 height 15
checkbox input "true"
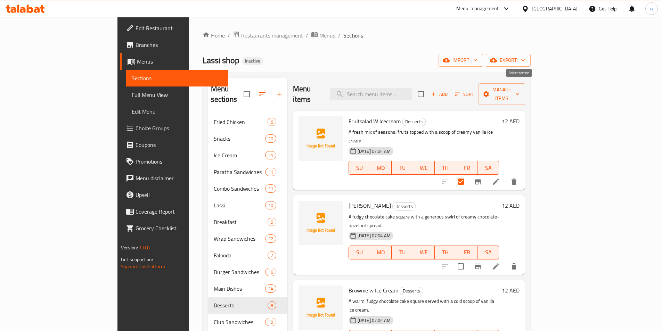
checkbox input "true"
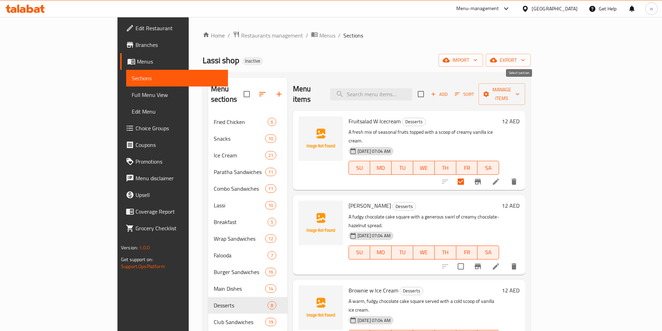
checkbox input "true"
click at [520, 89] on span "Manage items" at bounding box center [501, 94] width 35 height 17
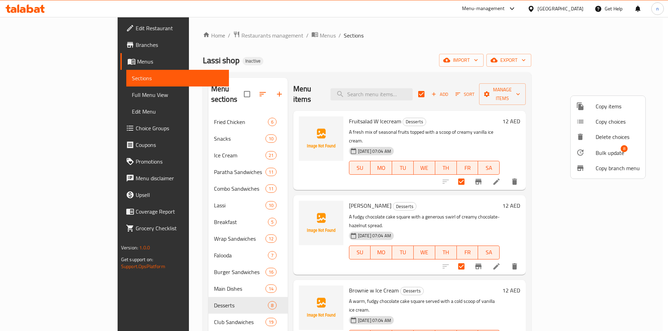
click at [605, 154] on span "Bulk update" at bounding box center [609, 153] width 29 height 8
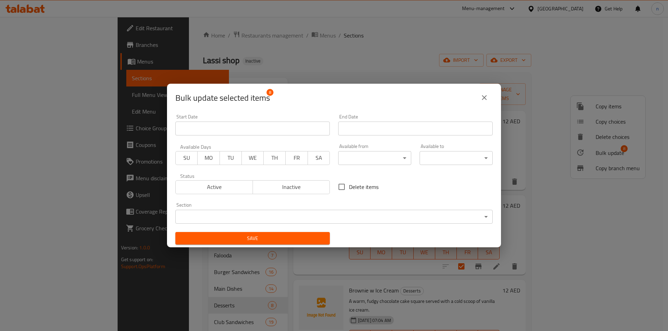
click at [342, 215] on body "​ Menu-management United Arab Emirates Get Help n Edit Restaurant Branches Menu…" at bounding box center [334, 174] width 668 height 314
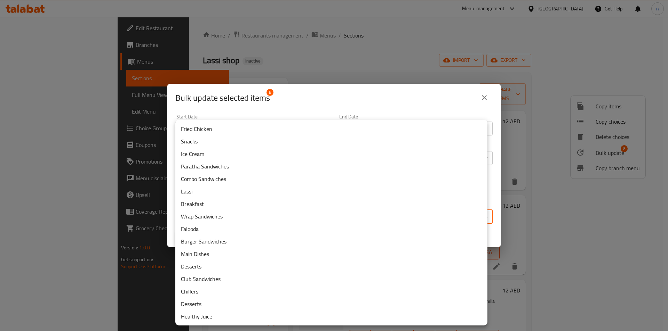
click at [211, 302] on li "Desserts" at bounding box center [331, 304] width 312 height 13
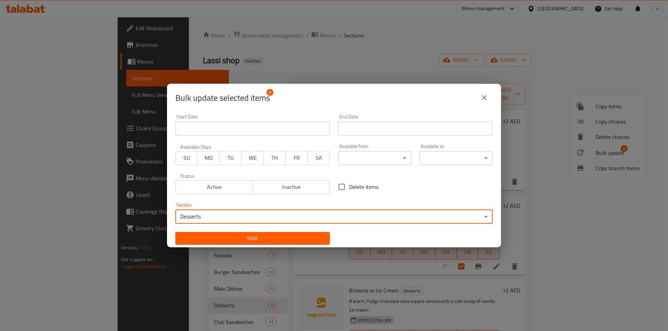
click at [239, 234] on button "Save" at bounding box center [252, 238] width 154 height 13
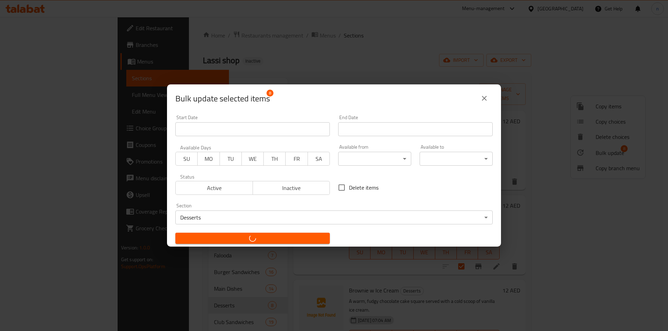
checkbox input "false"
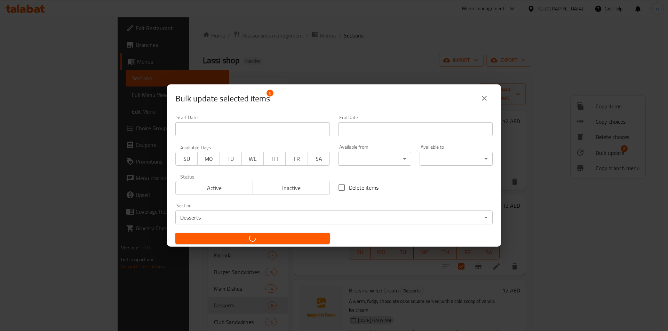
checkbox input "false"
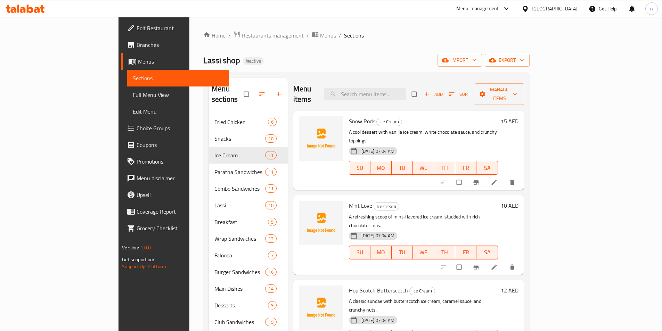
click at [335, 36] on ol "Home / Restaurants management / Menus / Sections" at bounding box center [366, 35] width 327 height 9
click at [133, 96] on span "Full Menu View" at bounding box center [178, 95] width 91 height 8
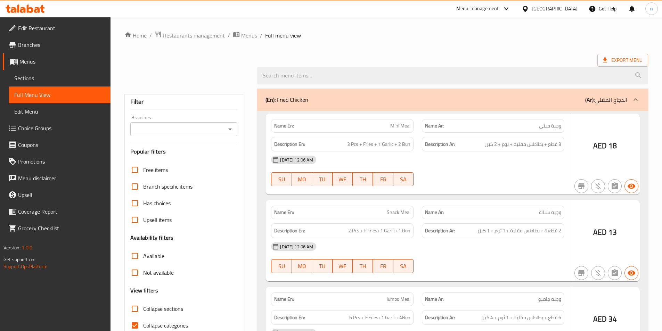
click at [49, 98] on span "Full Menu View" at bounding box center [59, 95] width 91 height 8
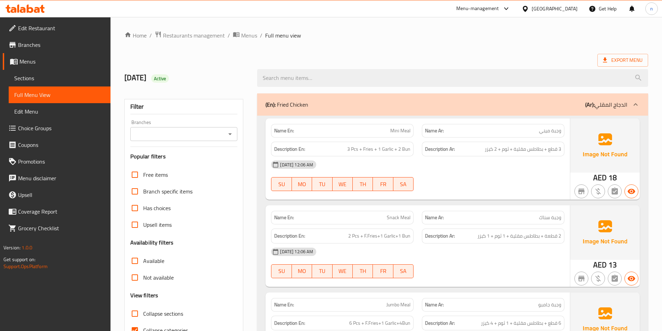
click at [136, 253] on input "Available" at bounding box center [135, 261] width 17 height 17
checkbox input "true"
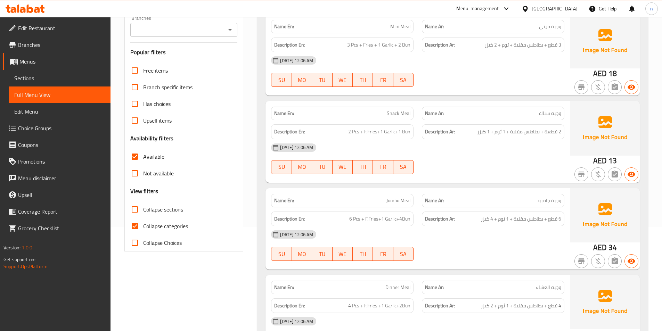
click at [142, 225] on input "Collapse categories" at bounding box center [135, 226] width 17 height 17
checkbox input "false"
click at [130, 157] on input "Available" at bounding box center [135, 156] width 17 height 17
checkbox input "false"
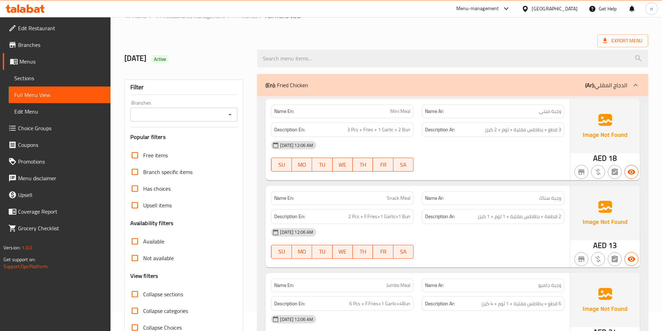
scroll to position [0, 0]
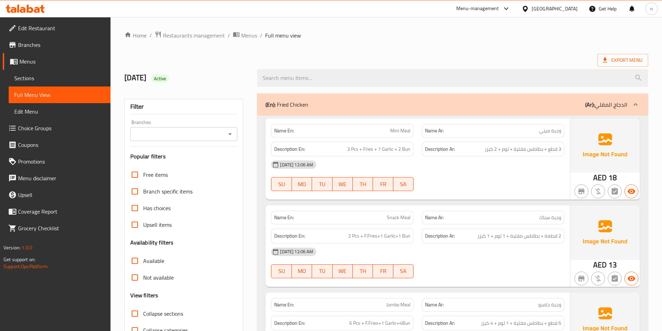
click at [504, 104] on div "(En): Fried Chicken (Ar): الدجاج المقلي" at bounding box center [447, 104] width 362 height 8
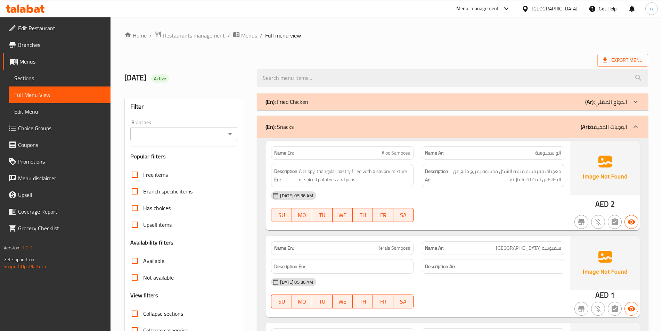
click at [512, 131] on div "(En): Snacks (Ar): الوجبات الخفيفة" at bounding box center [452, 127] width 391 height 22
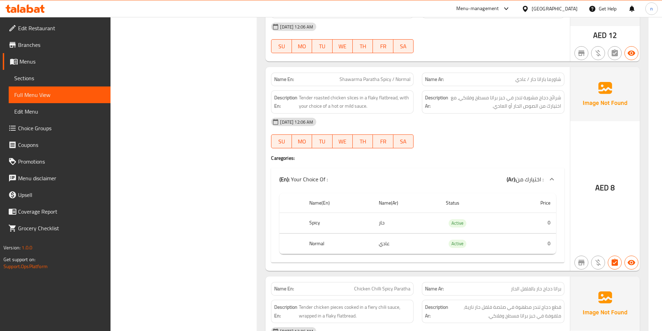
scroll to position [2017, 0]
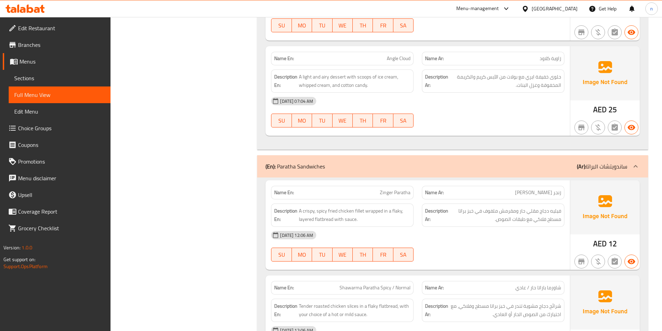
click at [561, 169] on div "(En): Paratha Sandwiches (Ar): ساندويتشات البراتا" at bounding box center [447, 166] width 362 height 8
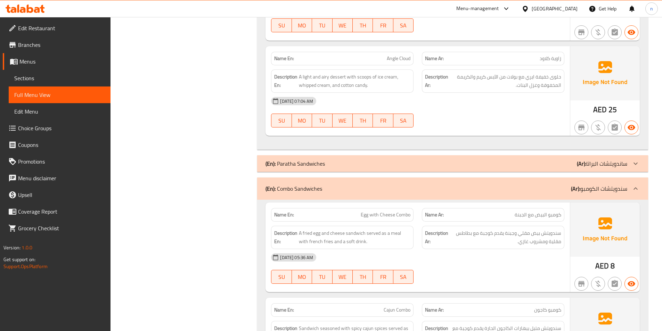
click at [479, 184] on div "(En): Combo Sandwiches (Ar): سندويتشات الكومبو" at bounding box center [452, 189] width 391 height 22
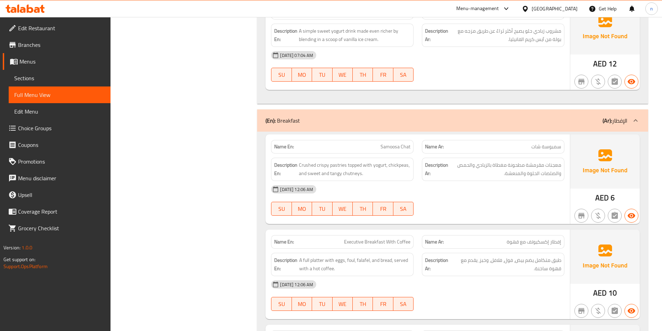
scroll to position [3095, 0]
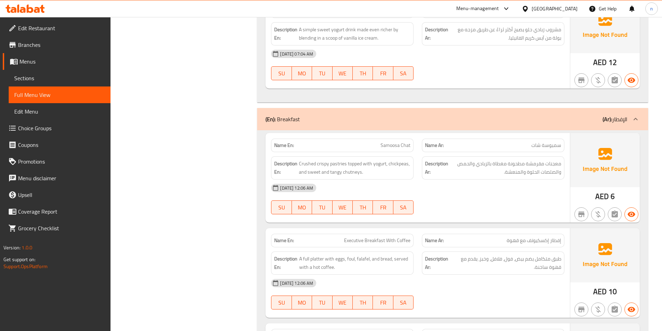
click at [506, 123] on div "(En): Breakfast (Ar): الإفطار" at bounding box center [452, 119] width 391 height 22
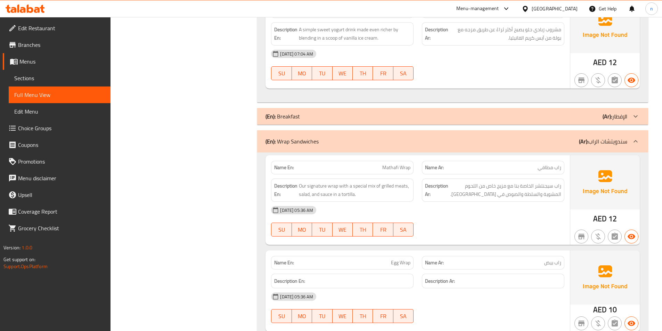
click at [534, 140] on div "(En): Wrap Sandwiches (Ar): سندويتشات الراب" at bounding box center [447, 141] width 362 height 8
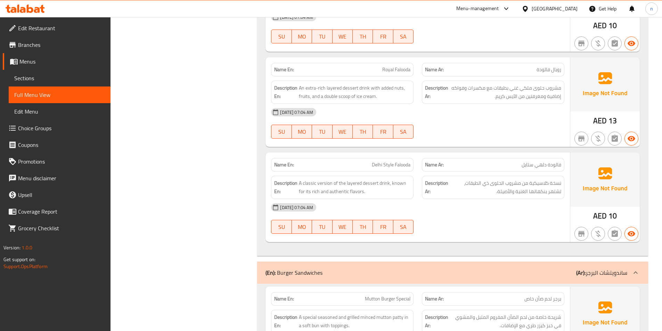
scroll to position [3895, 0]
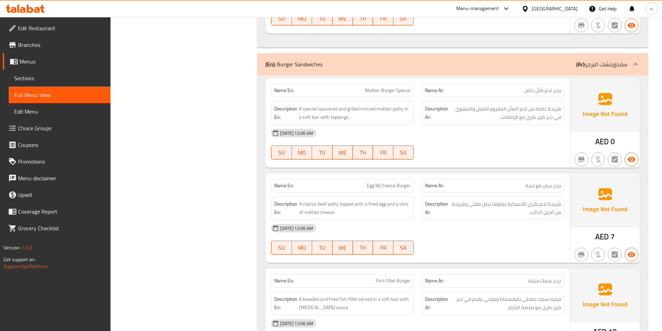
click at [542, 66] on div "(En): Burger Sandwiches (Ar): ساندويتشات البرجر" at bounding box center [447, 64] width 362 height 8
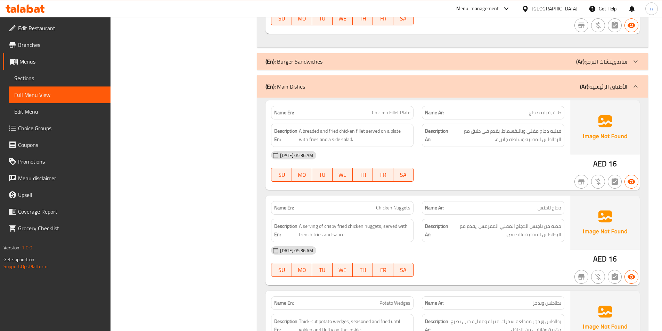
click at [554, 89] on div "(En): Main Dishes (Ar): الأطباق الرئيسية" at bounding box center [447, 86] width 362 height 8
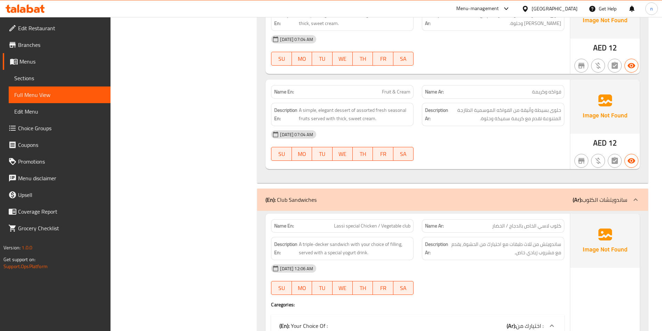
scroll to position [4799, 0]
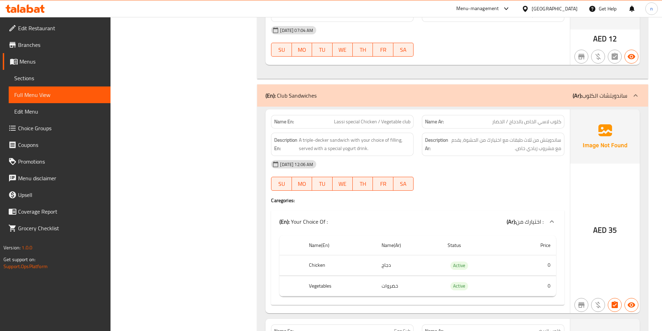
click at [536, 100] on div "(En): Club Sandwiches (Ar): ساندويتشات الكلوب" at bounding box center [452, 96] width 391 height 22
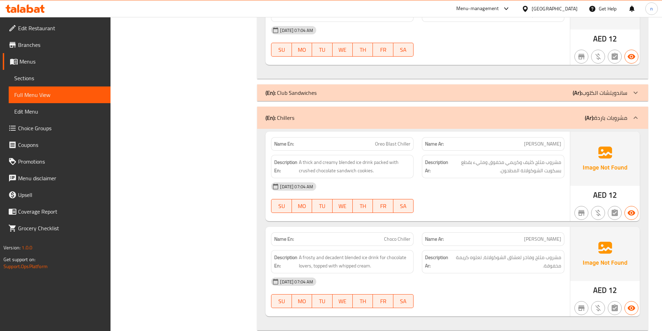
click at [533, 121] on div "(En): Chillers (Ar): مشروبات باردة" at bounding box center [447, 118] width 362 height 8
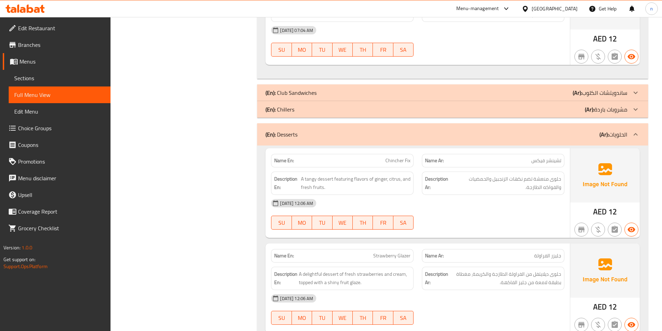
click at [534, 111] on div "(En): Chillers (Ar): مشروبات باردة" at bounding box center [447, 109] width 362 height 8
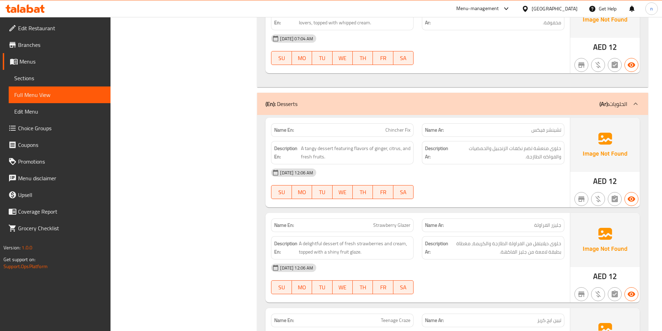
scroll to position [5008, 0]
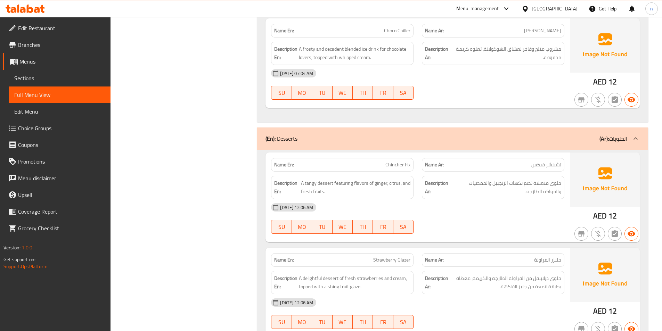
click at [549, 145] on div "(En): Desserts (Ar): الحلويات" at bounding box center [452, 139] width 391 height 22
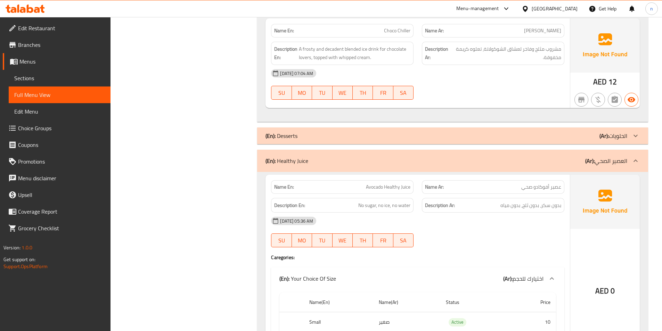
click at [550, 133] on div "(En): Desserts (Ar): الحلويات" at bounding box center [447, 136] width 362 height 8
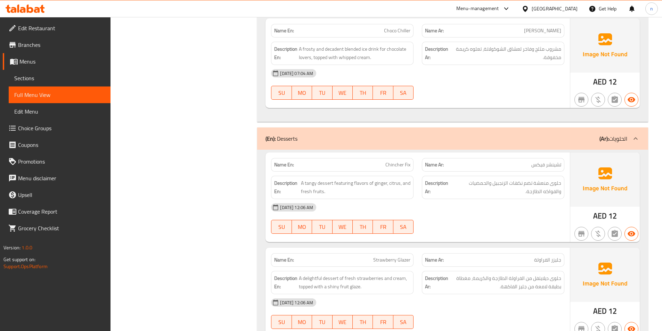
click at [548, 135] on div "(En): Desserts (Ar): الحلويات" at bounding box center [447, 139] width 362 height 8
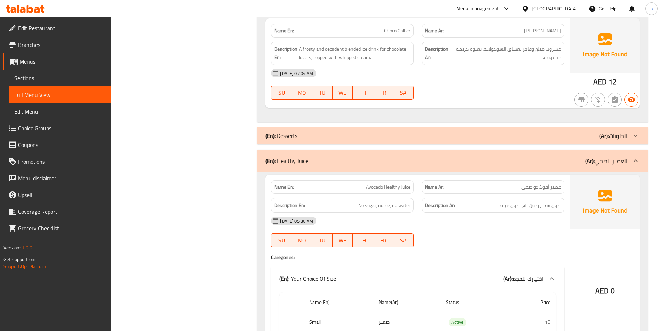
click at [541, 162] on div "(En): Healthy Juice (Ar): العصير الصحي" at bounding box center [447, 161] width 362 height 8
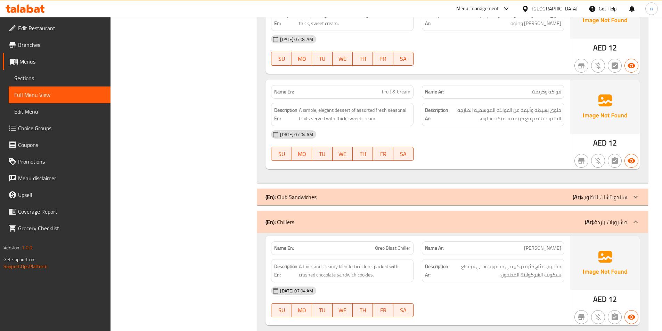
scroll to position [4851, 0]
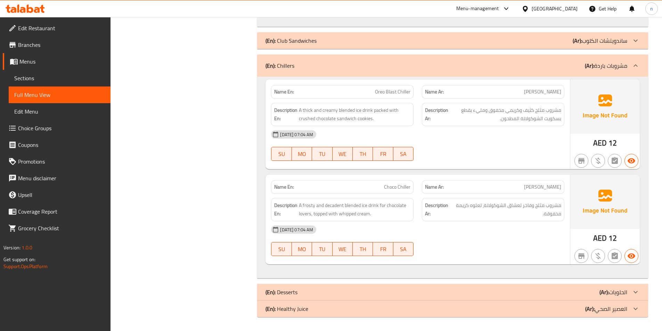
click at [396, 93] on span "Oreo Blast Chiller" at bounding box center [392, 91] width 35 height 7
copy span "Oreo Blast Chiller"
click at [402, 187] on span "Choco Chiller" at bounding box center [397, 187] width 26 height 7
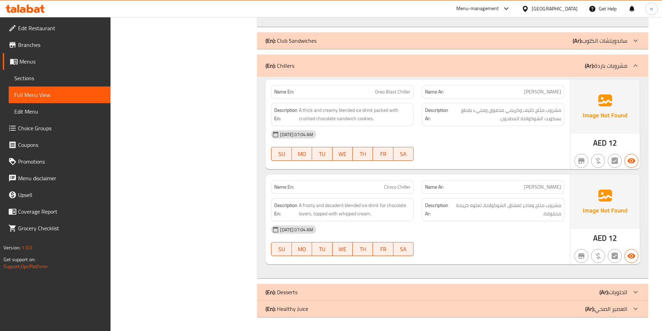
click at [402, 187] on span "Choco Chiller" at bounding box center [397, 187] width 26 height 7
copy span "Choco Chiller"
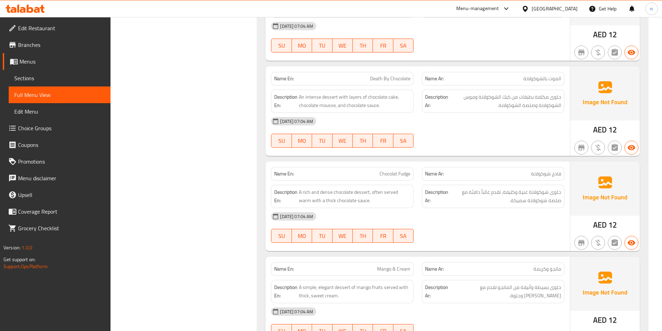
scroll to position [4399, 0]
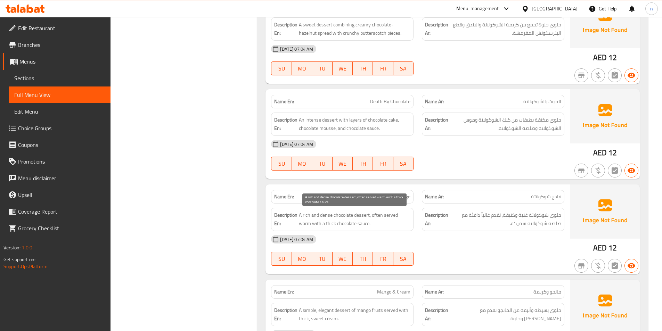
click at [327, 216] on span "A rich and dense chocolate dessert, often served warm with a thick chocolate sa…" at bounding box center [355, 219] width 112 height 17
copy span "dense"
click at [391, 197] on span "Chocolat Fudge" at bounding box center [395, 196] width 31 height 7
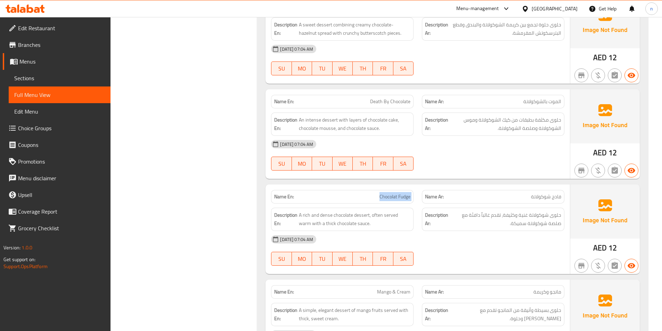
click at [391, 197] on span "Chocolat Fudge" at bounding box center [395, 196] width 31 height 7
copy span "Chocolat Fudge"
click at [395, 197] on span "Chocolat Fudge" at bounding box center [395, 196] width 31 height 7
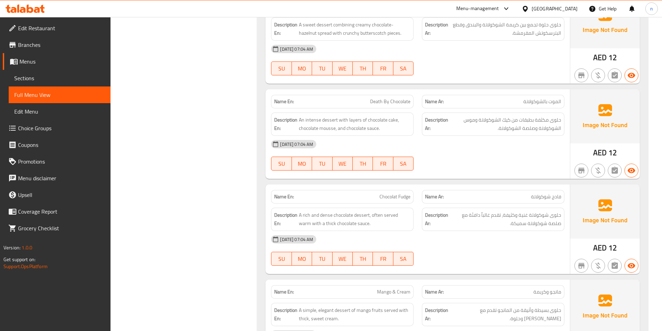
click at [399, 102] on span "Death By Chocolate" at bounding box center [390, 101] width 40 height 7
copy span "Death By Chocolate"
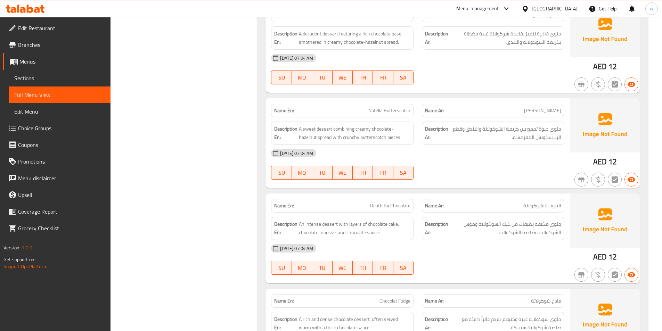
scroll to position [4260, 0]
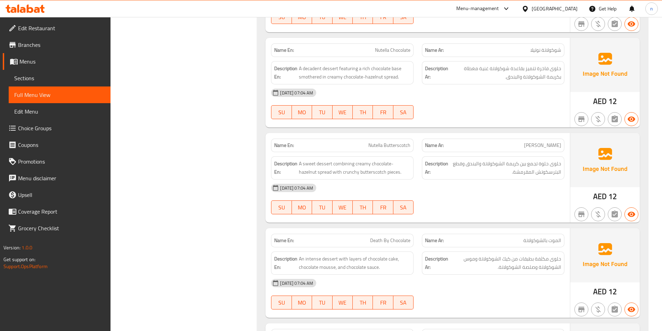
click at [394, 147] on span "Nutella Butterscotch" at bounding box center [390, 145] width 42 height 7
copy span "Nutella Butterscotch"
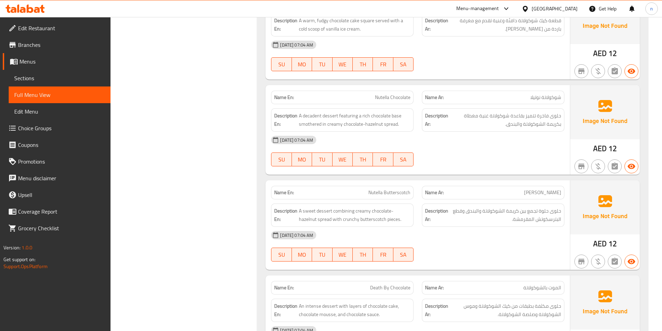
scroll to position [4121, 0]
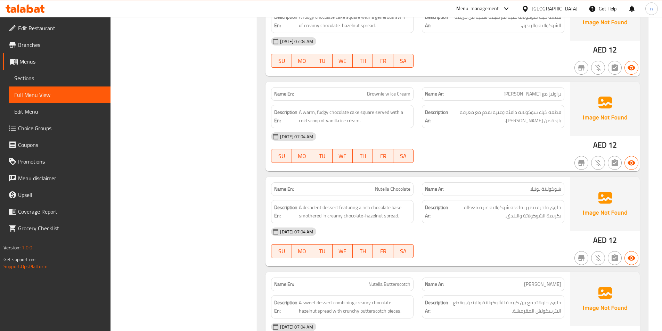
click at [399, 189] on span "Nutella Chocolate" at bounding box center [392, 189] width 35 height 7
copy span "Nutella Chocolate"
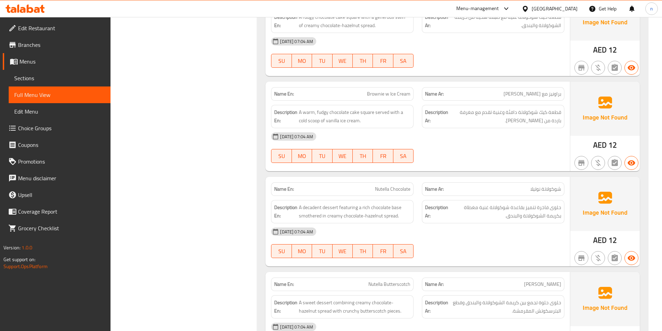
click at [385, 94] on span "Brownie w Ice Cream" at bounding box center [388, 93] width 43 height 7
copy span "Brownie w Ice Cream"
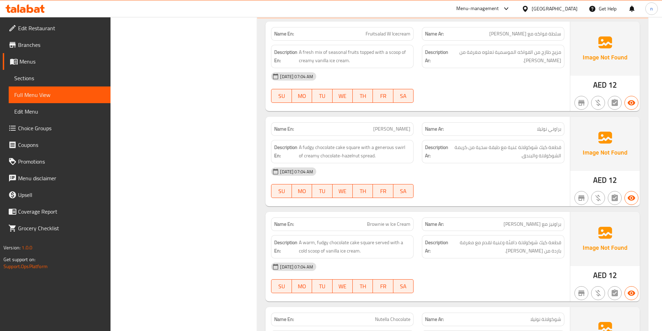
scroll to position [3982, 0]
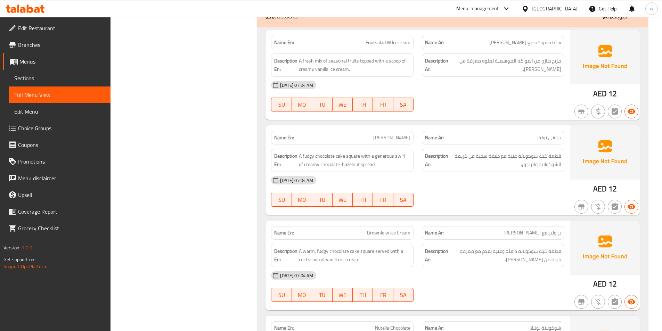
click at [405, 138] on span "[PERSON_NAME]" at bounding box center [391, 137] width 37 height 7
copy span "[PERSON_NAME]"
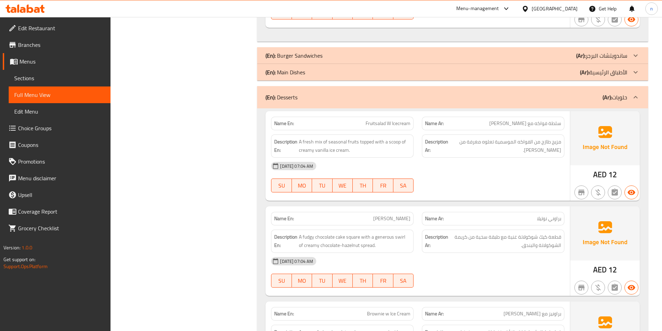
scroll to position [3877, 0]
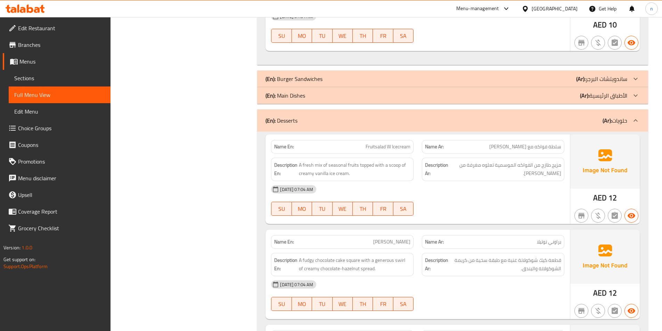
click at [390, 151] on span "Fruitsalad W Icecream" at bounding box center [388, 146] width 45 height 7
copy span "Fruitsalad W Icecream"
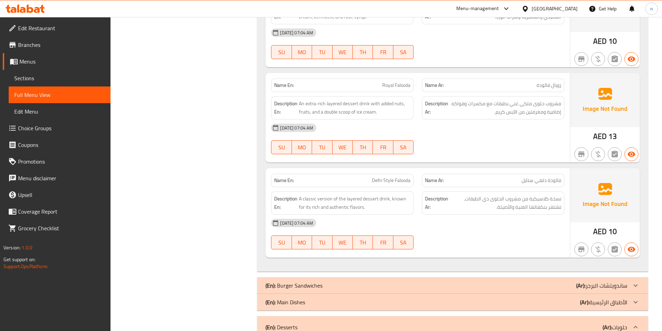
scroll to position [3634, 0]
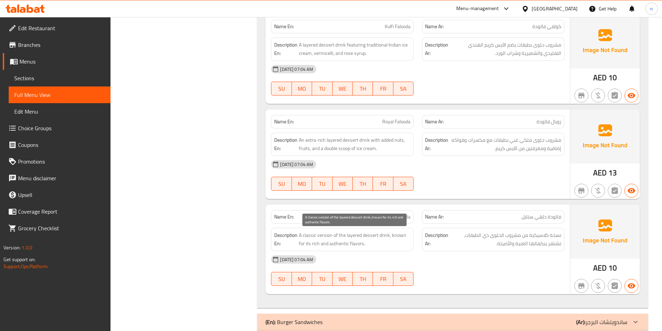
click at [323, 233] on span "A classic version of the layered dessert drink, known for its rich and authenti…" at bounding box center [355, 239] width 112 height 17
click at [323, 234] on span "A classic version of the layered dessert drink, known for its rich and authenti…" at bounding box center [355, 239] width 112 height 17
click at [342, 242] on span "A classic version of the layered dessert drink, known for its rich and authenti…" at bounding box center [355, 239] width 112 height 17
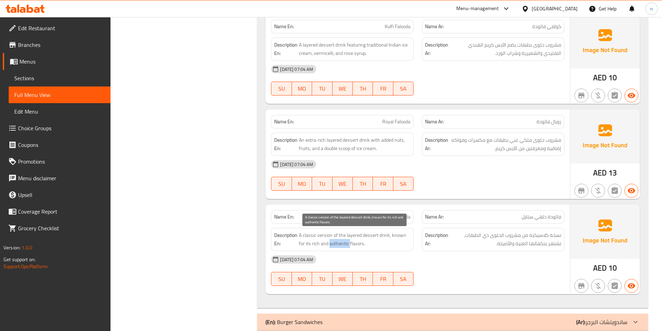
click at [342, 242] on span "A classic version of the layered dessert drink, known for its rich and authenti…" at bounding box center [355, 239] width 112 height 17
click at [488, 266] on div "[DATE] 07:04 AM" at bounding box center [418, 259] width 302 height 17
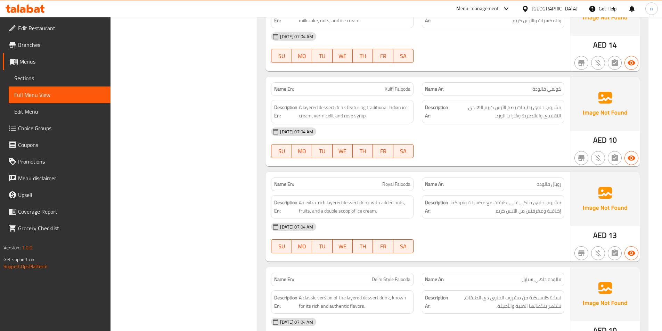
scroll to position [3564, 0]
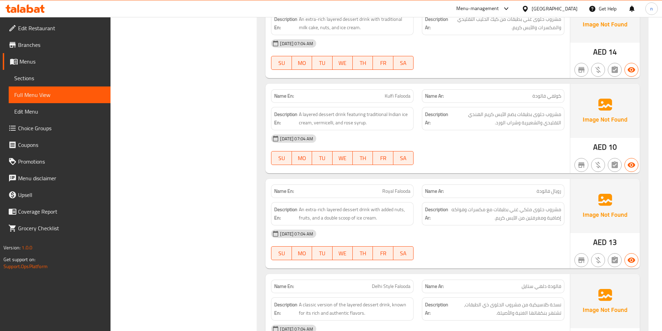
click at [391, 193] on span "Royal Falooda" at bounding box center [397, 191] width 28 height 7
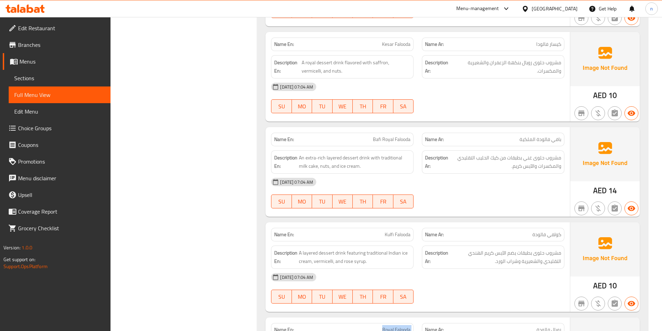
scroll to position [3425, 0]
click at [399, 136] on span "Bafi Royal Falooda" at bounding box center [392, 139] width 38 height 7
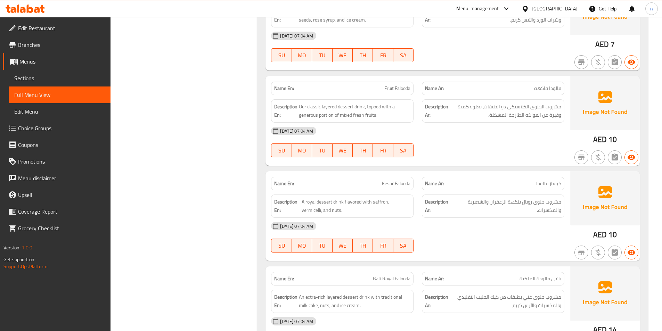
scroll to position [3251, 0]
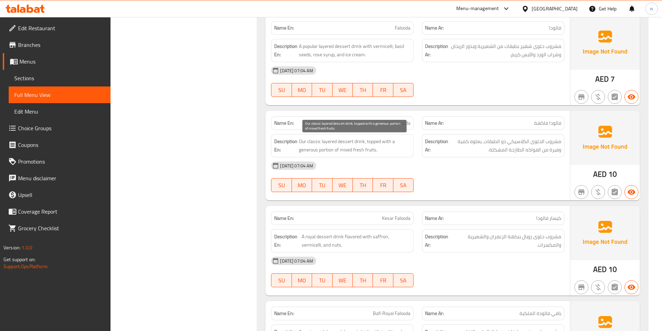
click at [372, 140] on span "Our classic layered dessert drink, topped with a generous portion of mixed fres…" at bounding box center [355, 145] width 112 height 17
click at [393, 122] on span "Fruit Falooda" at bounding box center [398, 123] width 26 height 7
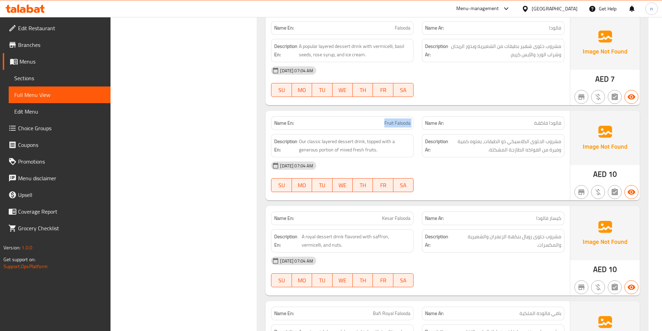
click at [394, 122] on span "Fruit Falooda" at bounding box center [398, 123] width 26 height 7
click at [403, 124] on span "Fruit Falooda" at bounding box center [398, 123] width 26 height 7
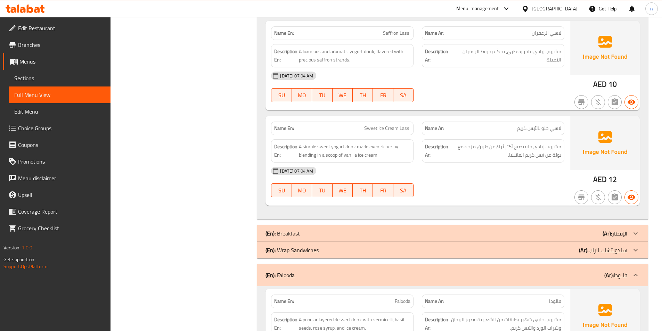
scroll to position [2938, 0]
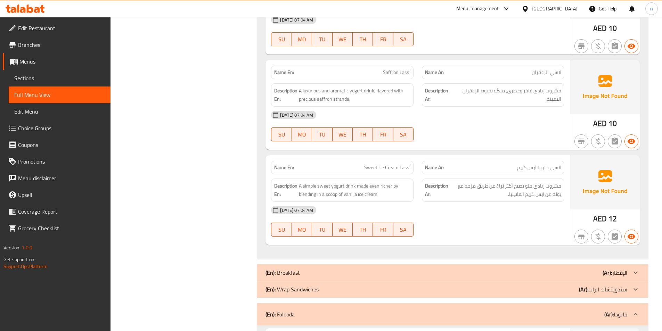
click at [390, 169] on span "Sweet Ice Cream Lassi" at bounding box center [387, 167] width 46 height 7
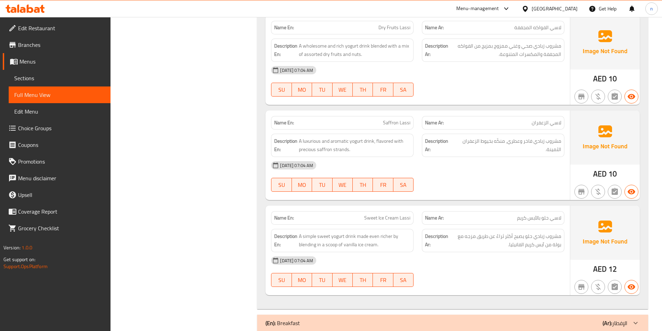
scroll to position [2869, 0]
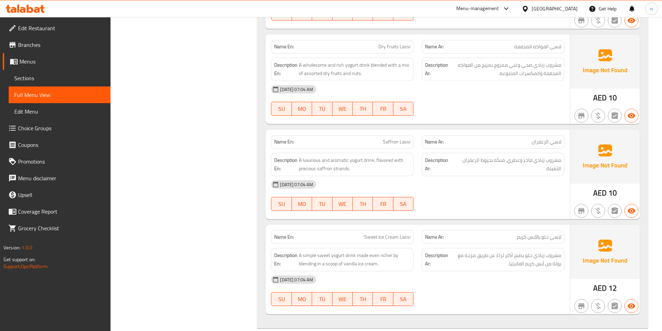
drag, startPoint x: 297, startPoint y: 167, endPoint x: 372, endPoint y: 180, distance: 76.2
click at [372, 180] on div "Name En: Saffron Lassi Name Ar: لاسي الزعفران Description En: A luxurious and a…" at bounding box center [418, 175] width 305 height 90
drag, startPoint x: 363, startPoint y: 173, endPoint x: 340, endPoint y: 172, distance: 23.3
click at [363, 173] on span "A luxurious and aromatic yogurt drink, flavored with precious saffron strands." at bounding box center [355, 164] width 112 height 17
click at [353, 169] on span "A luxurious and aromatic yogurt drink, flavored with precious saffron strands." at bounding box center [355, 164] width 112 height 17
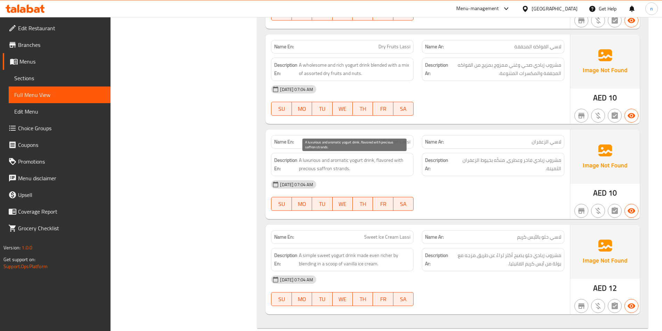
click at [350, 170] on span "A luxurious and aromatic yogurt drink, flavored with precious saffron strands." at bounding box center [355, 164] width 112 height 17
click at [345, 174] on div "Description En: A luxurious and aromatic yogurt drink, flavored with precious s…" at bounding box center [342, 164] width 143 height 23
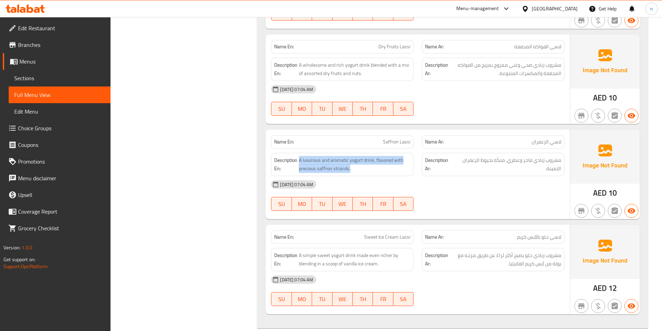
drag, startPoint x: 348, startPoint y: 169, endPoint x: 295, endPoint y: 172, distance: 53.7
click at [295, 172] on h6 "Description En: A luxurious and aromatic yogurt drink, flavored with precious s…" at bounding box center [342, 164] width 136 height 17
click at [303, 169] on span "A luxurious and aromatic yogurt drink, flavored with precious saffron strands." at bounding box center [355, 164] width 112 height 17
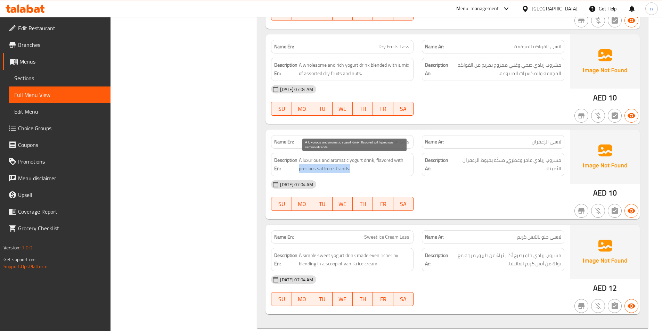
drag, startPoint x: 303, startPoint y: 170, endPoint x: 351, endPoint y: 172, distance: 47.3
click at [351, 172] on h6 "Description En: A luxurious and aromatic yogurt drink, flavored with precious s…" at bounding box center [342, 164] width 136 height 17
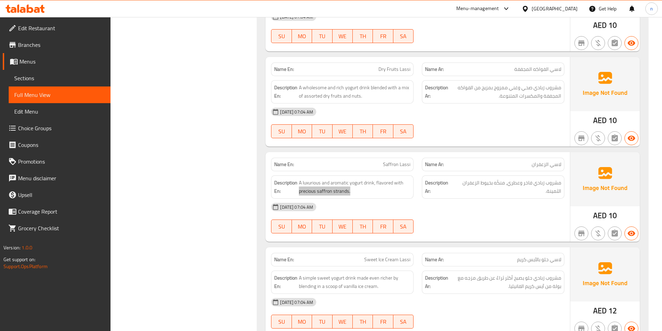
scroll to position [2730, 0]
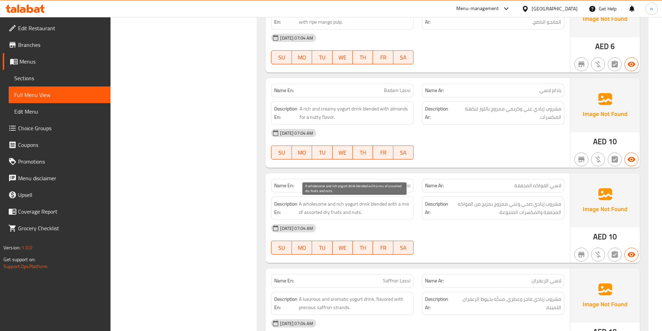
click at [308, 211] on span "A wholesome and rich yogurt drink blended with a mix of assorted dry fruits and…" at bounding box center [355, 208] width 112 height 17
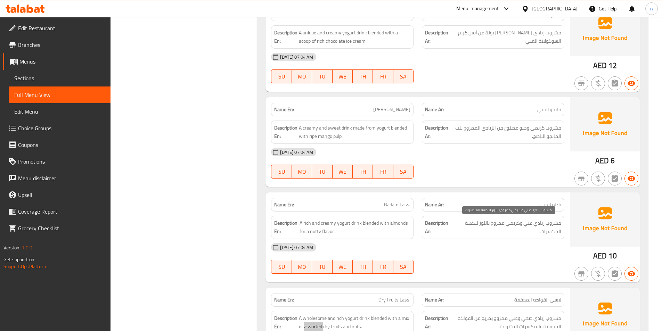
scroll to position [2591, 0]
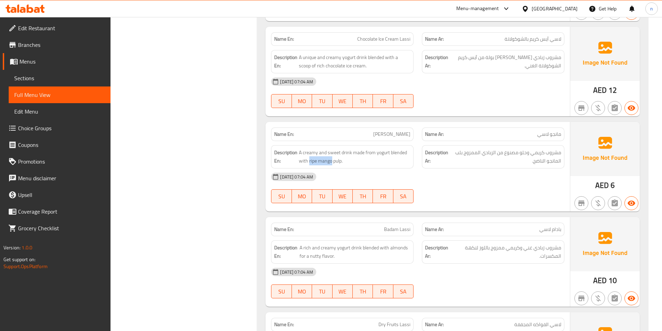
drag, startPoint x: 309, startPoint y: 161, endPoint x: 331, endPoint y: 167, distance: 23.2
click at [331, 167] on div "Description En: A creamy and sweet drink made from yogurt blended with ripe man…" at bounding box center [342, 156] width 143 height 23
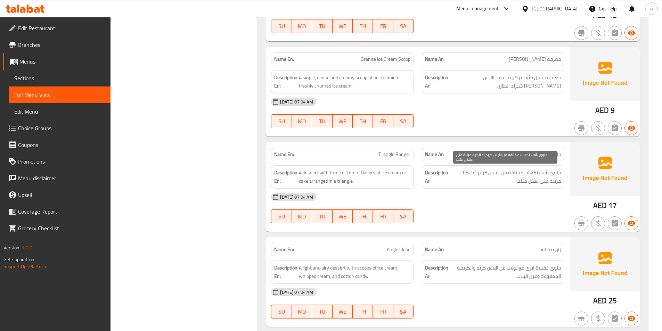
scroll to position [1860, 0]
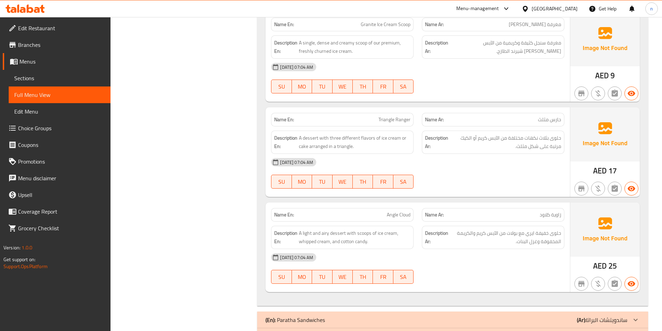
click at [398, 212] on span "Angle Cloud" at bounding box center [399, 214] width 24 height 7
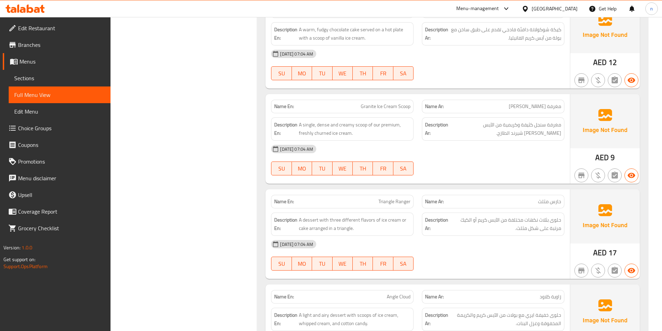
scroll to position [1791, 0]
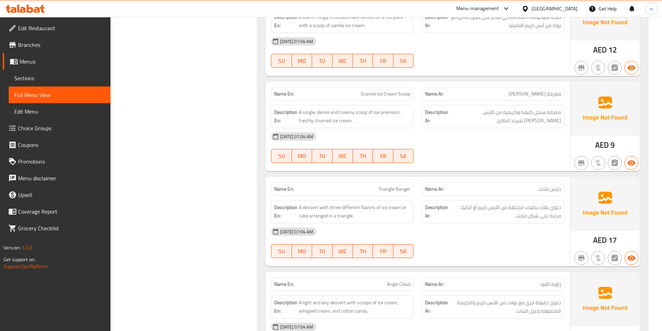
click at [393, 186] on span "Triangle Ranger" at bounding box center [395, 189] width 32 height 7
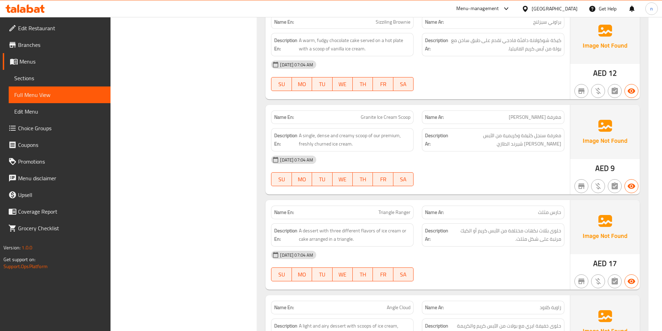
scroll to position [1756, 0]
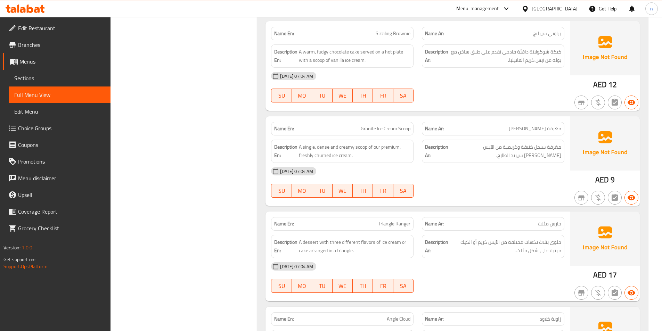
drag, startPoint x: 376, startPoint y: 138, endPoint x: 375, endPoint y: 132, distance: 6.8
click at [376, 138] on div "Description En: A single, dense and creamy scoop of our premium, freshly churne…" at bounding box center [342, 152] width 151 height 32
click at [375, 132] on span "Granite Ice Cream Scoop" at bounding box center [386, 128] width 50 height 7
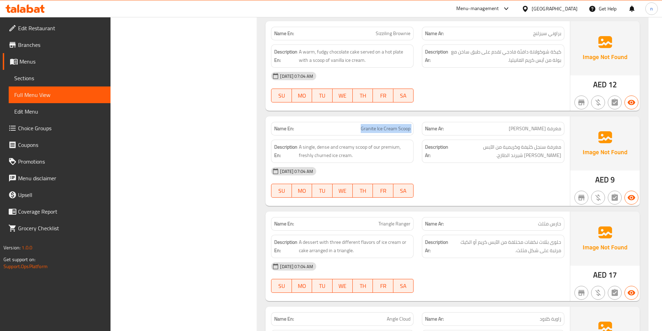
click at [375, 132] on span "Granite Ice Cream Scoop" at bounding box center [386, 128] width 50 height 7
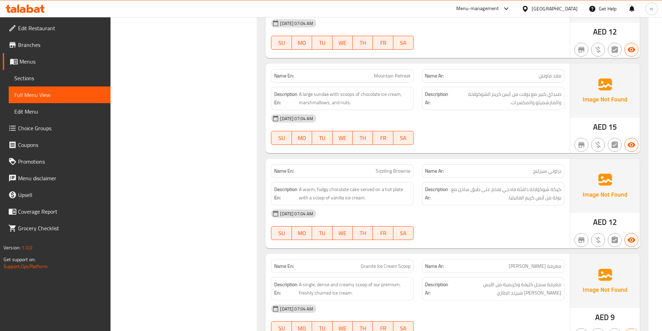
scroll to position [1617, 0]
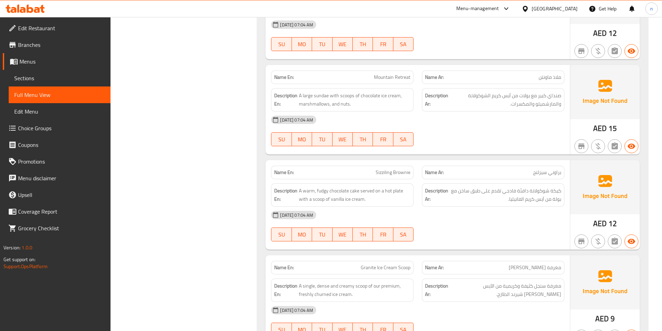
click at [395, 74] on span "Mountain Retreat" at bounding box center [392, 77] width 37 height 7
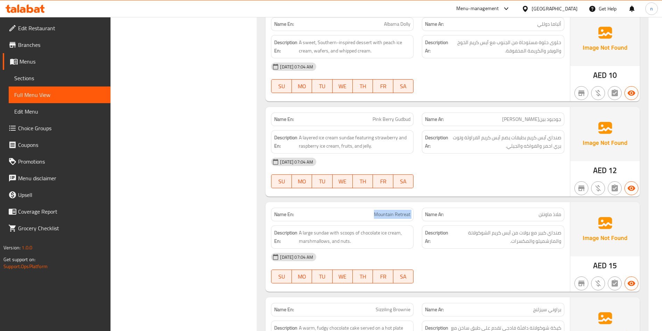
scroll to position [1478, 0]
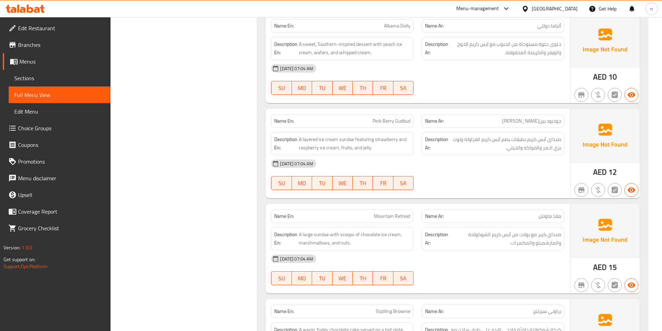
click at [497, 167] on div "[DATE] 07:04 AM" at bounding box center [418, 163] width 302 height 17
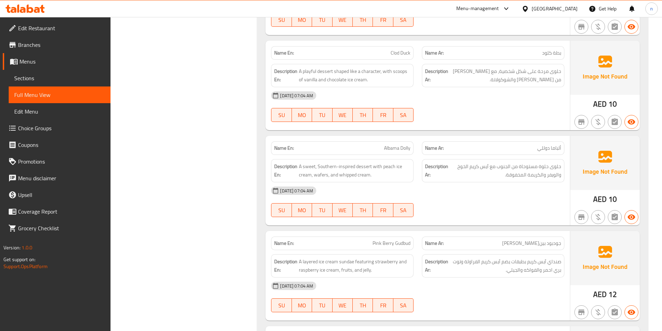
scroll to position [1304, 0]
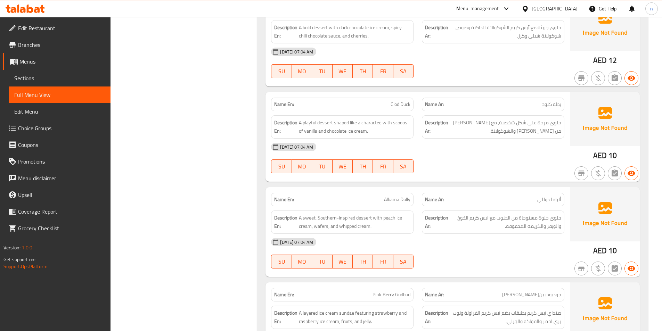
click at [400, 104] on span "Clod Duck" at bounding box center [401, 104] width 20 height 7
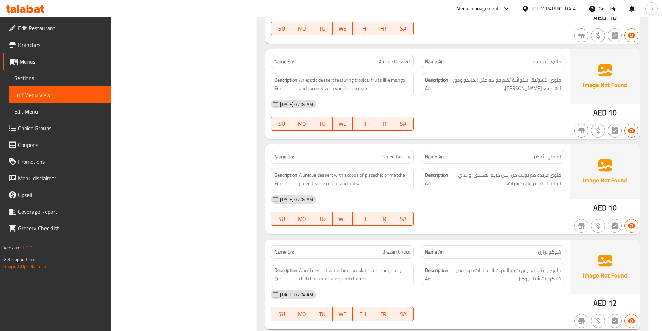
scroll to position [1061, 0]
click at [394, 159] on span "Green Beauty" at bounding box center [397, 157] width 28 height 7
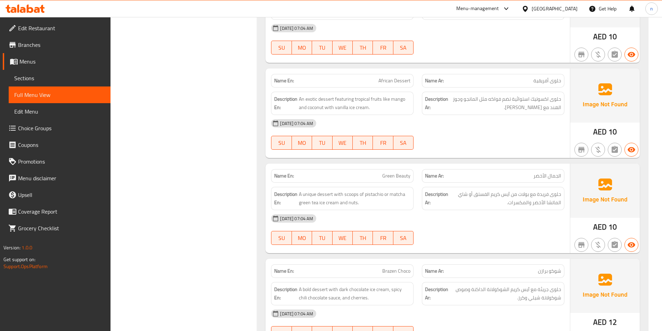
scroll to position [991, 0]
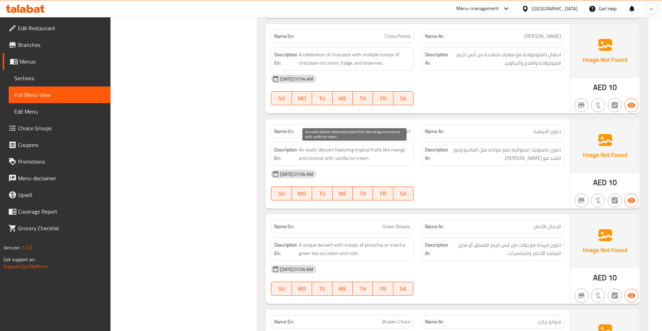
click at [361, 151] on span "An exotic dessert featuring tropical fruits like mango and coconut with vanilla…" at bounding box center [355, 154] width 112 height 17
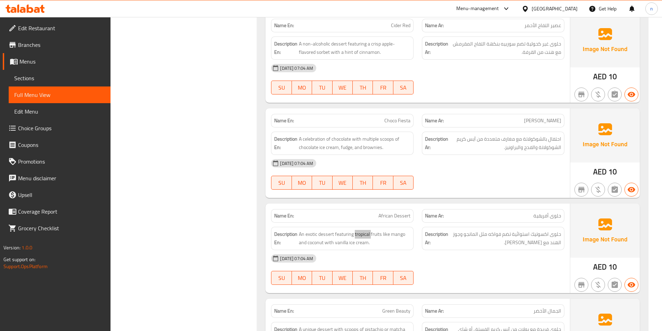
scroll to position [887, 0]
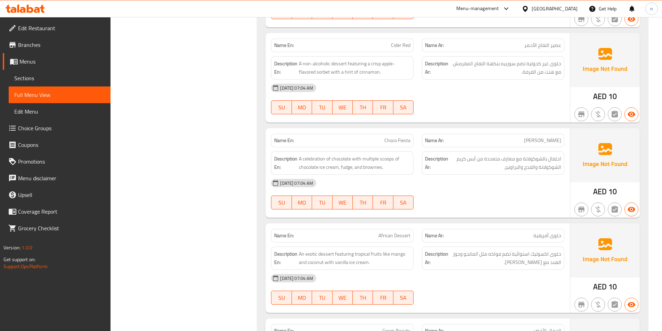
click at [403, 139] on span "Choco Fiesta" at bounding box center [398, 140] width 26 height 7
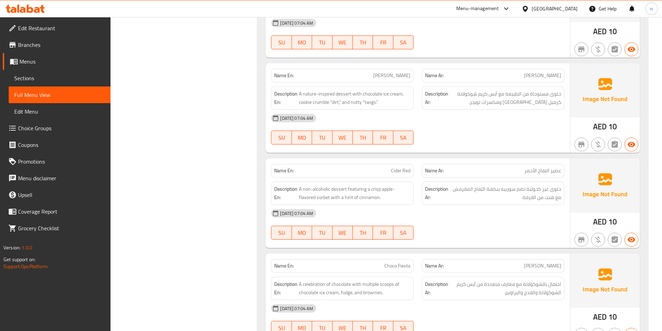
scroll to position [748, 0]
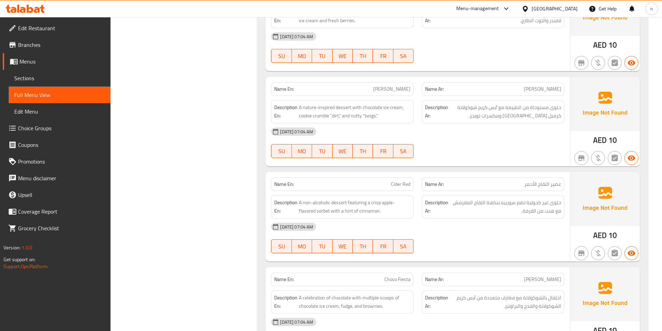
click at [399, 187] on span "Cider Red" at bounding box center [400, 184] width 19 height 7
click at [404, 181] on span "Cider Red" at bounding box center [400, 184] width 19 height 7
click at [404, 182] on span "Cider Red" at bounding box center [400, 184] width 19 height 7
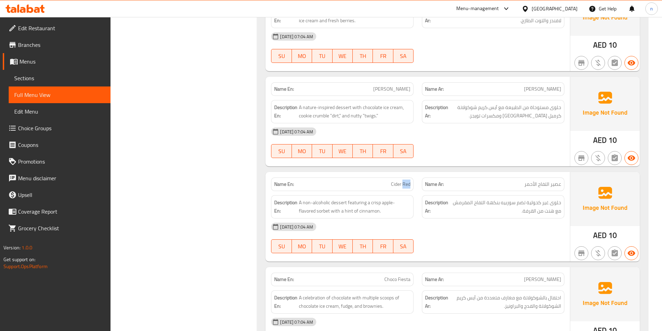
click at [404, 182] on span "Cider Red" at bounding box center [400, 184] width 19 height 7
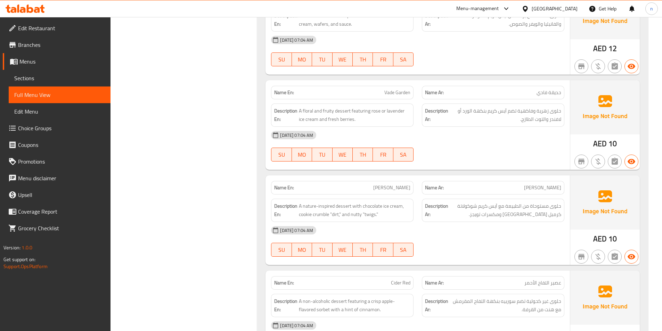
scroll to position [609, 0]
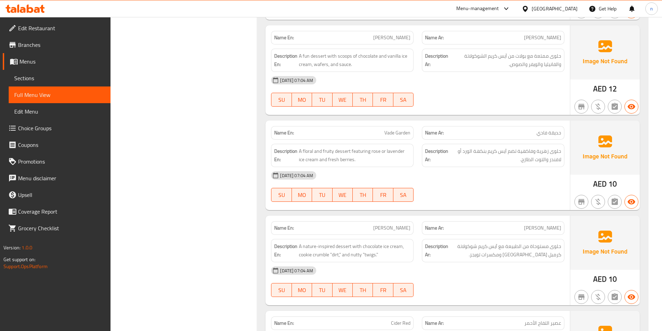
click at [394, 133] on span "Vade Garden" at bounding box center [398, 132] width 26 height 7
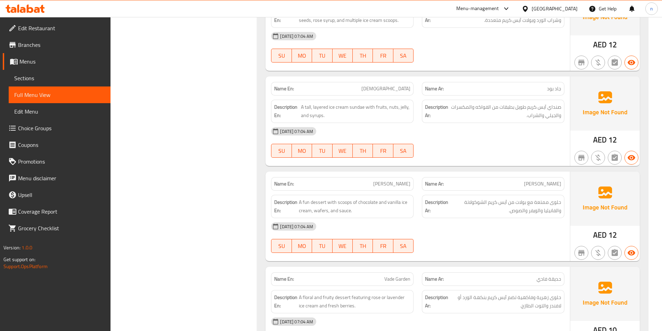
scroll to position [504, 0]
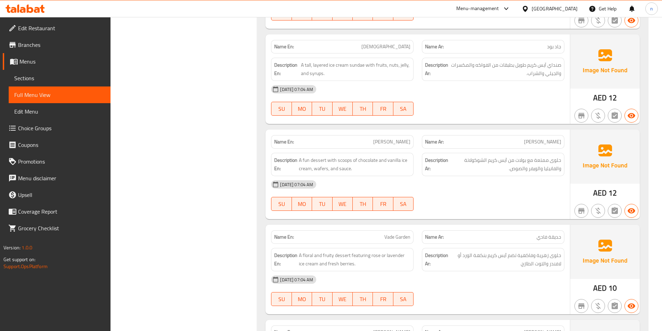
click at [402, 144] on span "[PERSON_NAME]" at bounding box center [391, 141] width 37 height 7
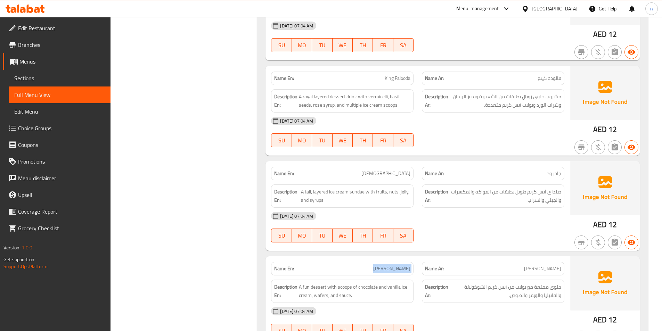
scroll to position [365, 0]
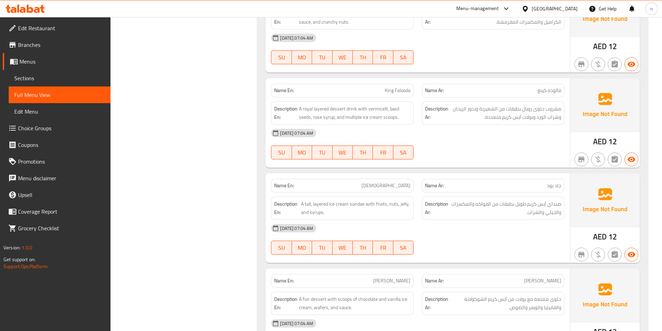
click at [399, 94] on span "King Falooda" at bounding box center [398, 90] width 26 height 7
click at [470, 176] on div "Name Ar: جاد بود" at bounding box center [493, 186] width 151 height 22
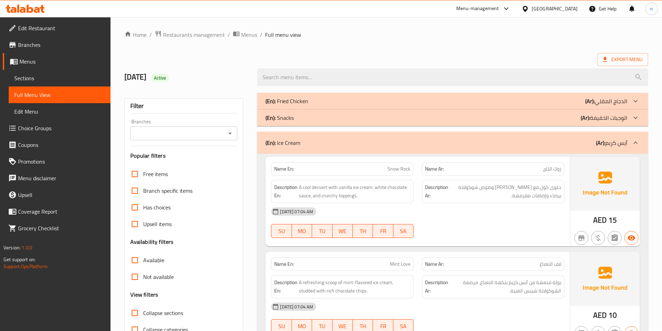
scroll to position [0, 0]
click at [563, 63] on div "09/29/2025 Active" at bounding box center [386, 78] width 532 height 31
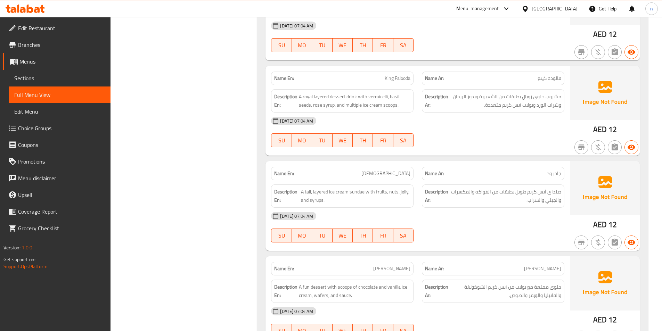
scroll to position [174, 0]
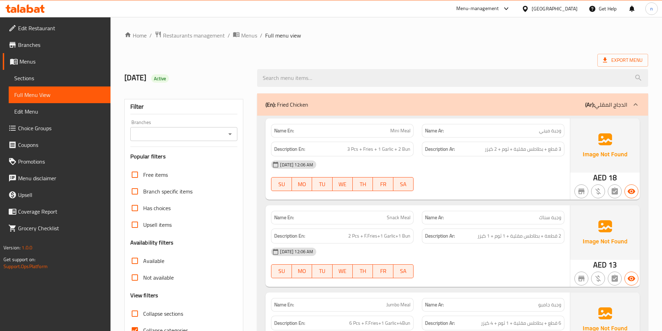
click at [137, 322] on input "Collapse categories" at bounding box center [135, 330] width 17 height 17
checkbox input "false"
click at [136, 306] on input "Collapse sections" at bounding box center [135, 314] width 17 height 17
checkbox input "true"
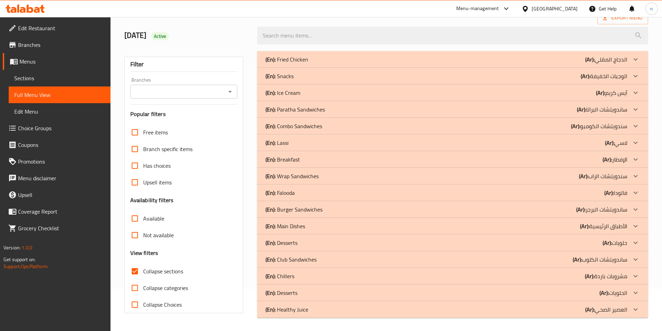
scroll to position [43, 0]
click at [609, 95] on p "(Ar): آيس كريم" at bounding box center [611, 92] width 31 height 8
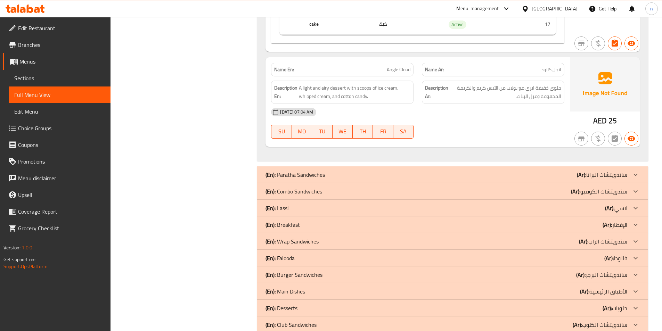
scroll to position [2415, 0]
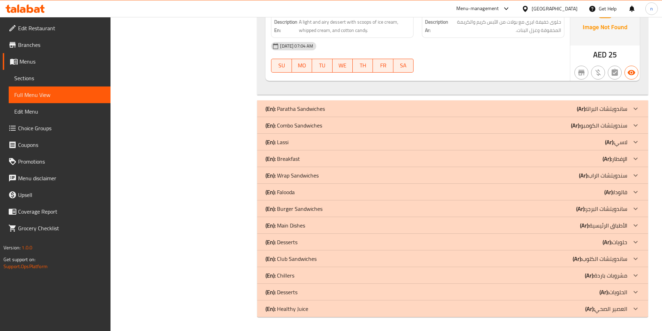
click at [604, 297] on b "(Ar):" at bounding box center [604, 292] width 9 height 10
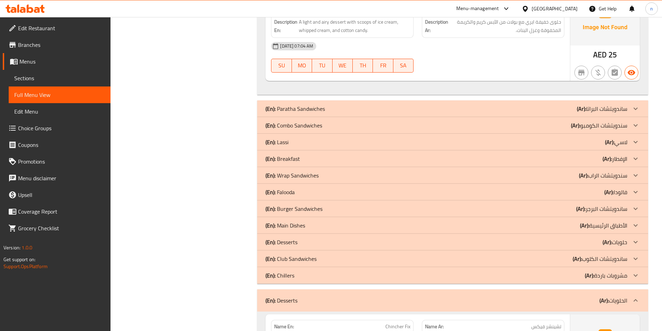
click at [602, 280] on p "(Ar): مشروبات باردة" at bounding box center [606, 276] width 42 height 8
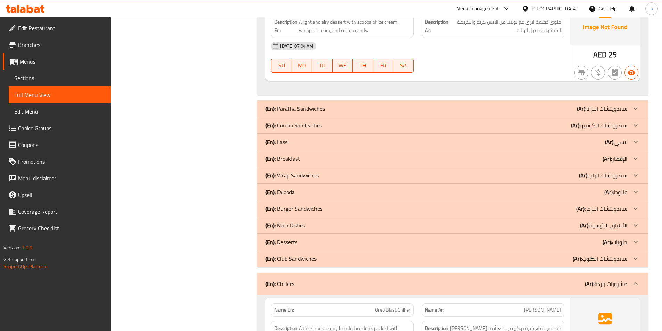
click at [617, 190] on p "(Ar): فالودا" at bounding box center [616, 192] width 23 height 8
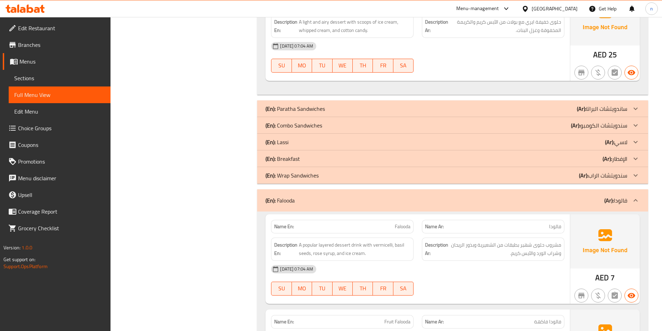
click at [614, 145] on b "(Ar):" at bounding box center [609, 142] width 9 height 10
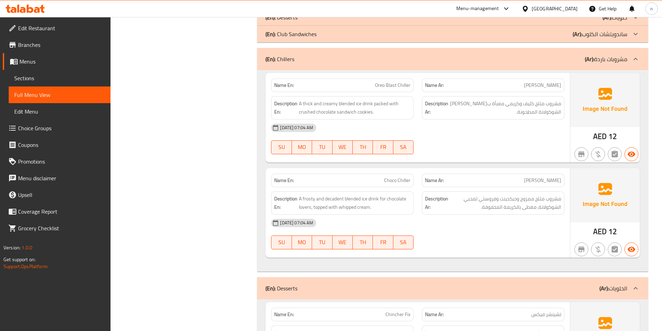
scroll to position [4347, 0]
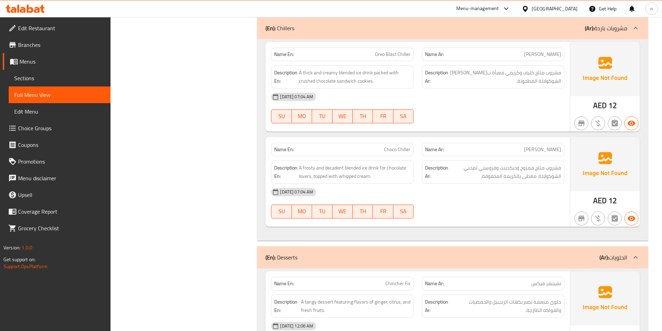
click at [565, 262] on div "(En): Desserts (Ar): الحلويات" at bounding box center [452, 258] width 391 height 22
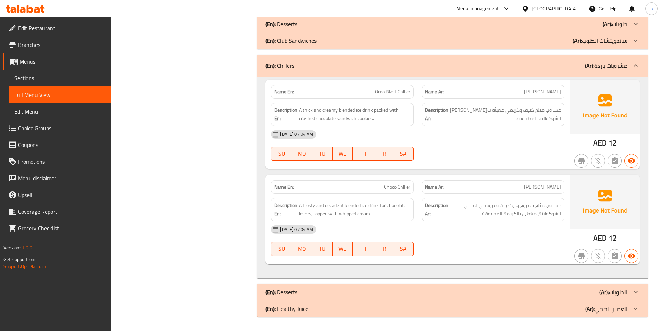
scroll to position [4173, 0]
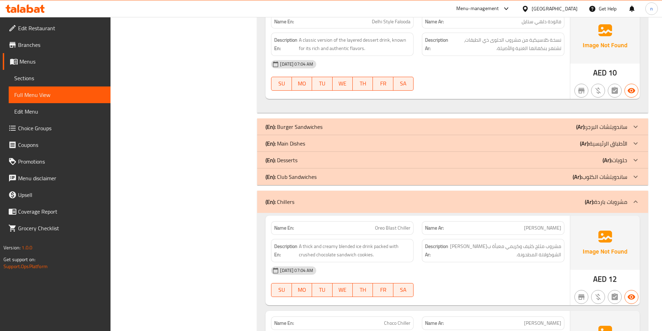
click at [570, 163] on div "(En): Desserts (Ar): حلويات" at bounding box center [447, 160] width 362 height 8
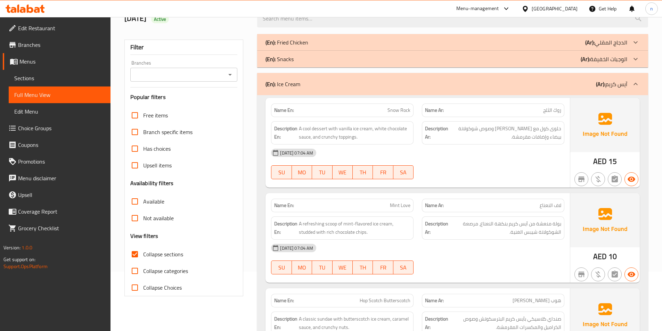
scroll to position [0, 0]
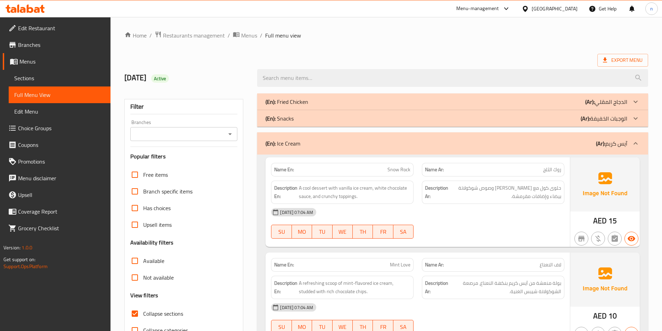
click at [595, 33] on ol "Home / Restaurants management / Menus / Full menu view" at bounding box center [386, 35] width 524 height 9
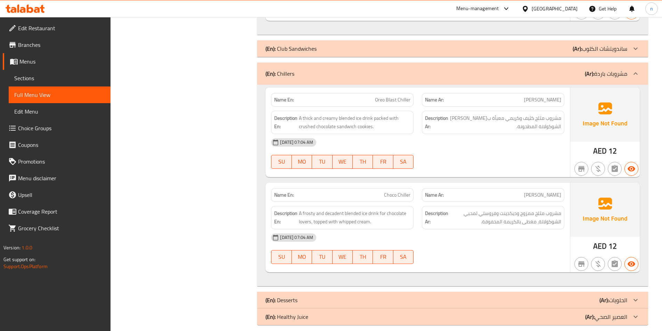
scroll to position [5099, 0]
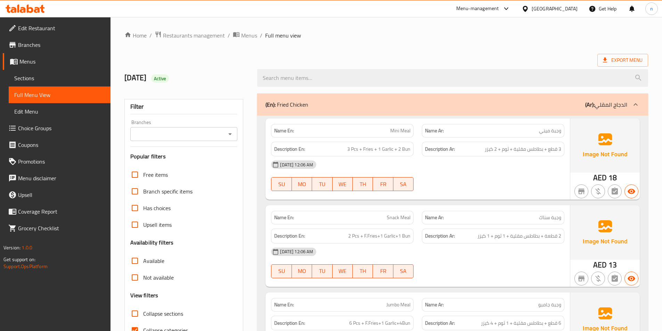
click at [136, 322] on input "Collapse categories" at bounding box center [135, 330] width 17 height 17
checkbox input "false"
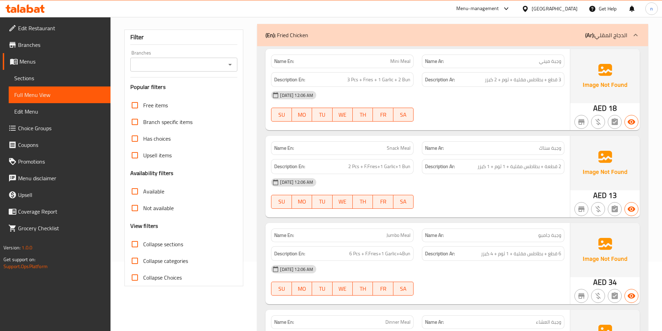
scroll to position [104, 0]
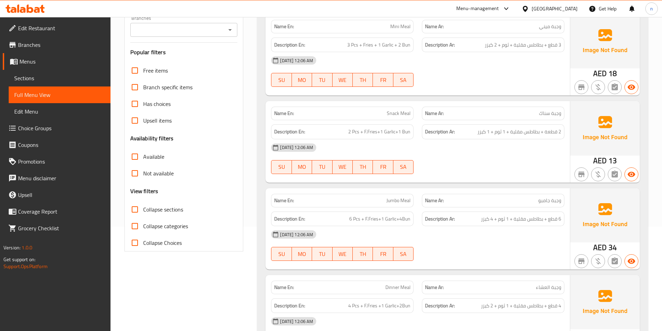
click at [139, 211] on input "Collapse sections" at bounding box center [135, 209] width 17 height 17
checkbox input "true"
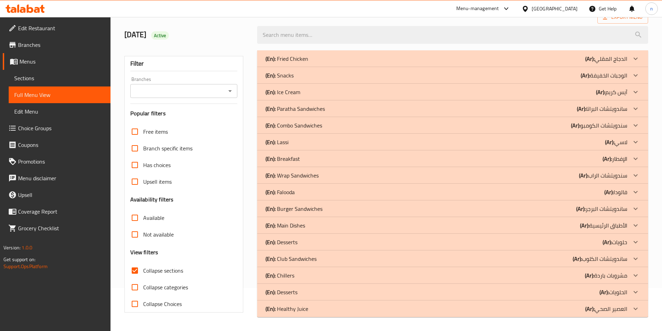
scroll to position [43, 0]
click at [531, 296] on div "(En): Desserts (Ar): الحلويات" at bounding box center [447, 292] width 362 height 8
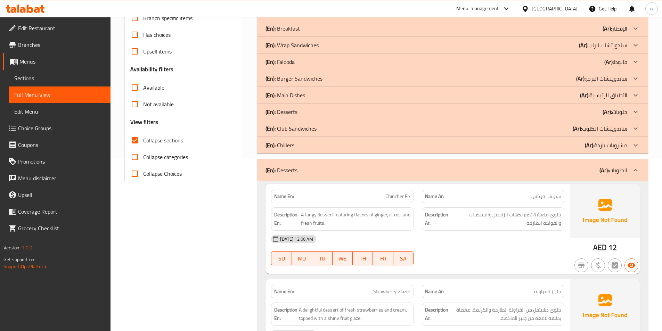
scroll to position [113, 0]
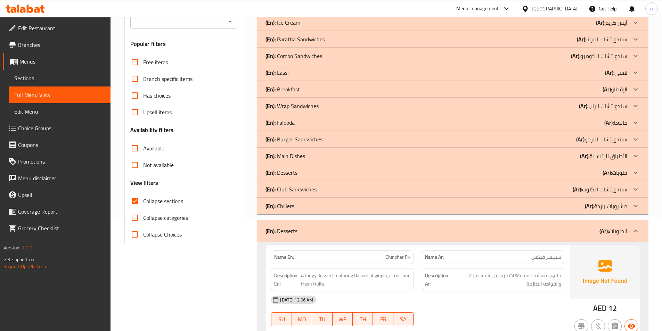
click at [586, 203] on b "(Ar):" at bounding box center [589, 206] width 9 height 10
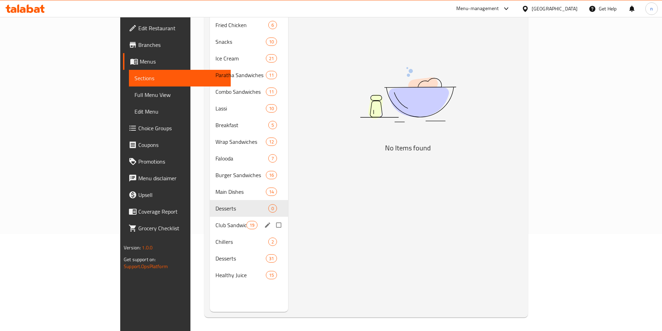
scroll to position [97, 0]
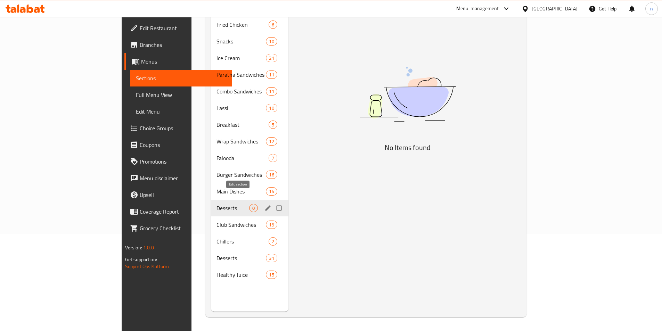
click at [265, 205] on icon "edit" at bounding box center [268, 208] width 7 height 7
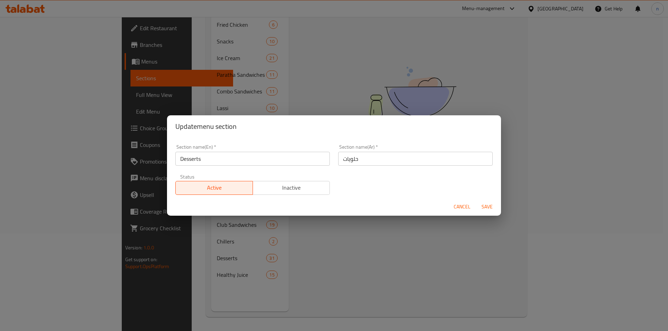
click at [462, 206] on span "Cancel" at bounding box center [461, 207] width 17 height 9
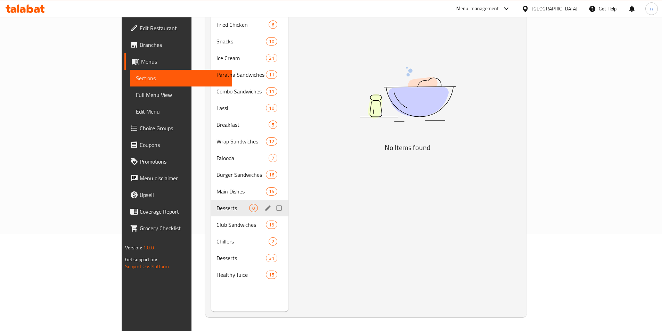
click at [273, 202] on input "Menu sections" at bounding box center [280, 208] width 15 height 13
checkbox input "true"
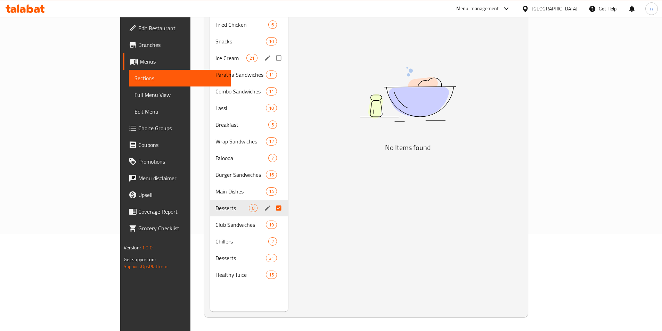
scroll to position [0, 0]
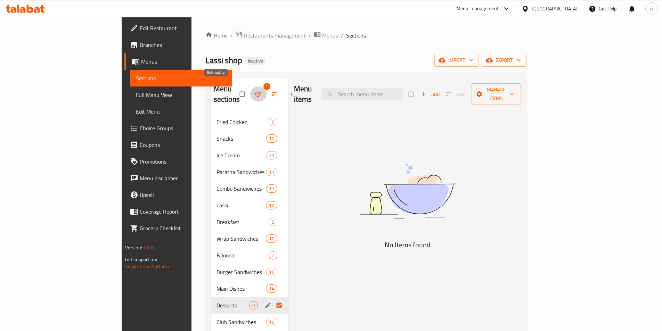
click at [255, 91] on icon "button" at bounding box center [258, 94] width 7 height 7
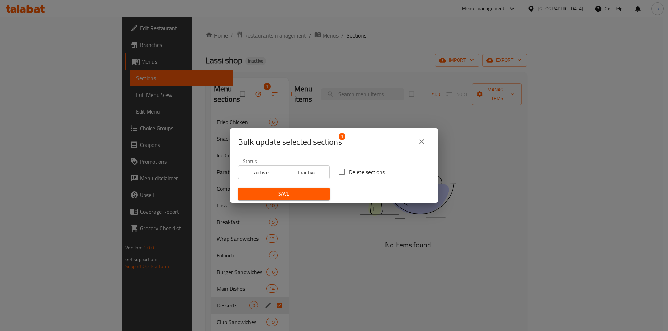
click at [345, 172] on input "Delete sections" at bounding box center [341, 172] width 15 height 15
checkbox input "true"
click at [309, 185] on div "Save" at bounding box center [284, 194] width 100 height 21
click at [307, 190] on button "Save" at bounding box center [284, 194] width 92 height 13
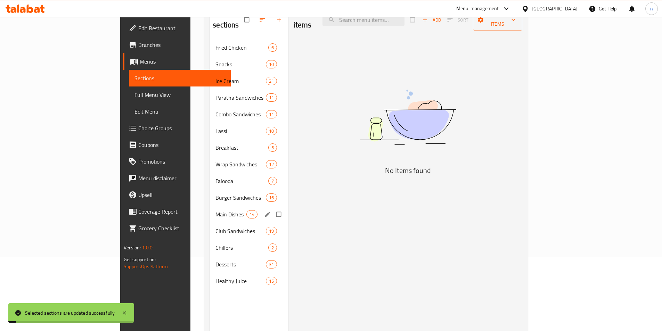
scroll to position [97, 0]
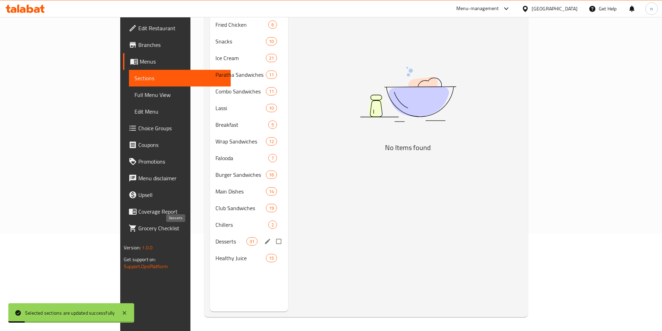
click at [216, 238] on span "Desserts" at bounding box center [231, 242] width 31 height 8
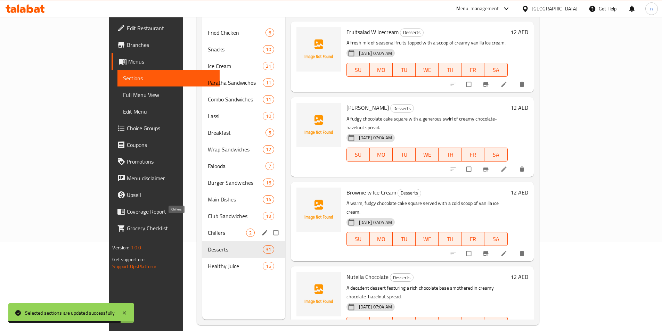
scroll to position [97, 0]
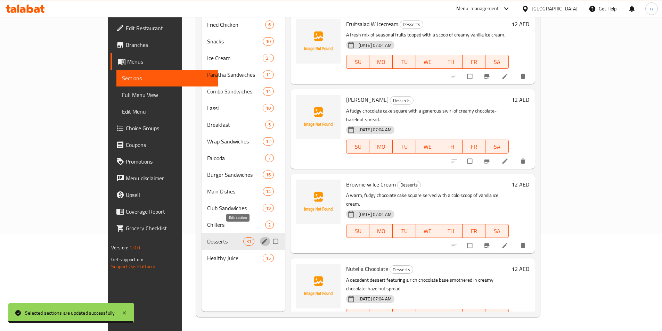
click at [261, 238] on icon "edit" at bounding box center [264, 241] width 7 height 7
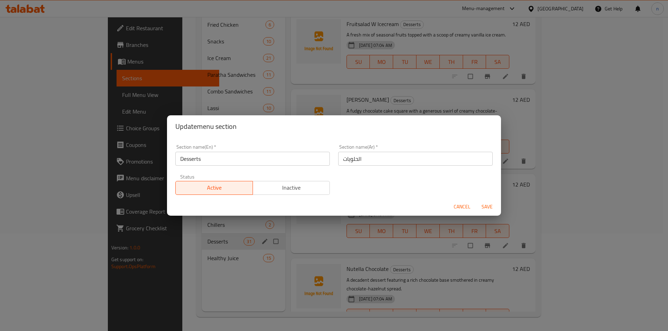
click at [239, 248] on div "Update menu section Section name(En)   * Desserts Section name(En) * Section na…" at bounding box center [334, 165] width 668 height 331
click at [468, 206] on span "Cancel" at bounding box center [461, 207] width 17 height 9
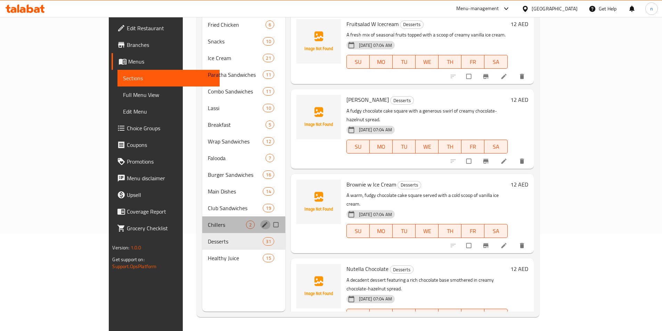
click at [260, 220] on button "edit" at bounding box center [265, 224] width 10 height 9
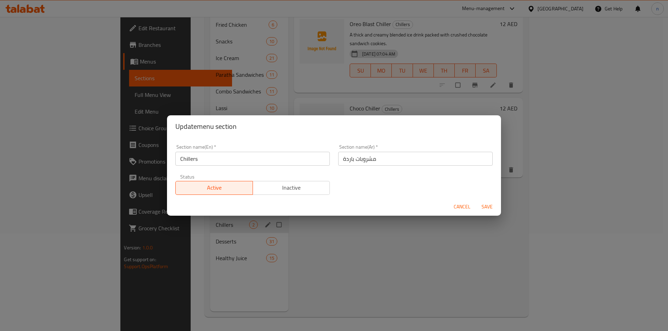
click at [182, 161] on input "Chillers" at bounding box center [252, 159] width 154 height 14
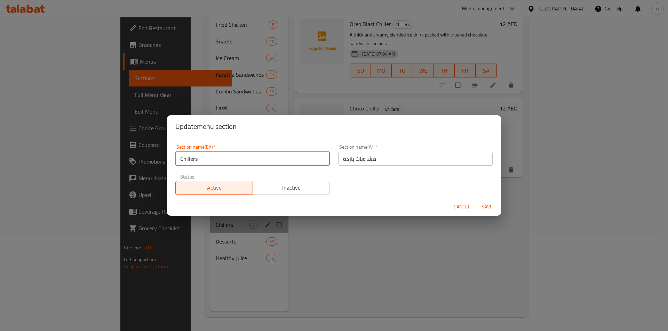
click at [182, 161] on input "Chillers" at bounding box center [252, 159] width 154 height 14
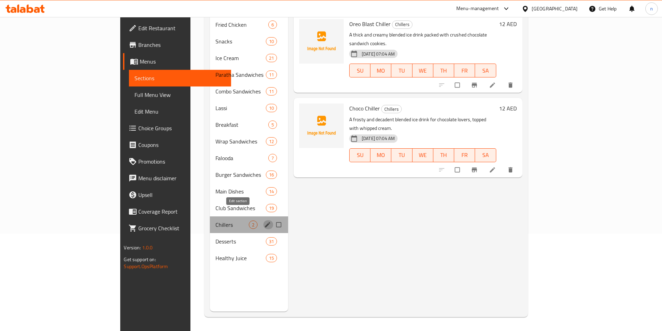
click at [263, 220] on button "edit" at bounding box center [268, 224] width 10 height 9
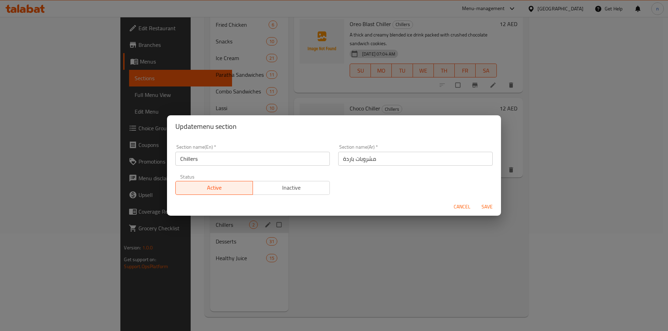
click at [386, 165] on input "مشروبات باردة" at bounding box center [415, 159] width 154 height 14
type input "h"
type input "المبردات"
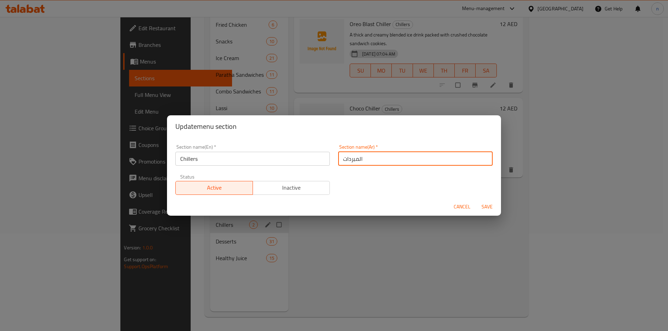
click at [489, 208] on span "Save" at bounding box center [486, 207] width 17 height 9
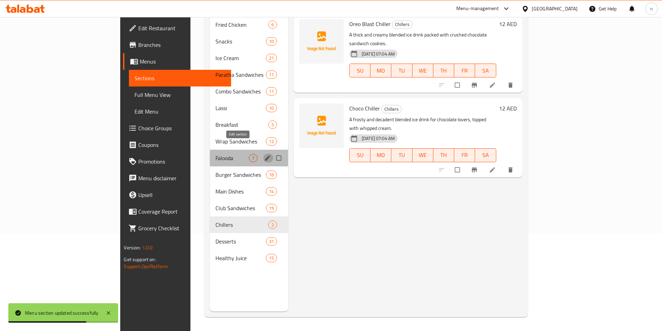
click at [264, 155] on icon "edit" at bounding box center [267, 158] width 7 height 7
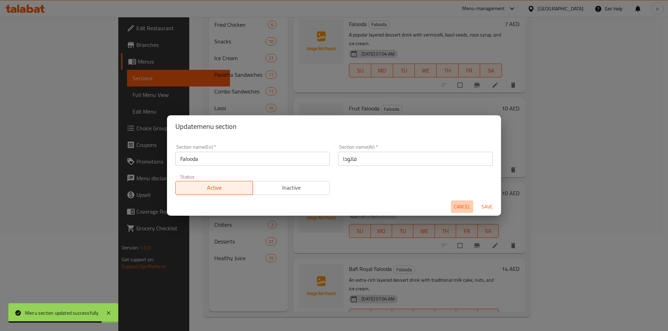
click at [459, 207] on span "Cancel" at bounding box center [461, 207] width 17 height 9
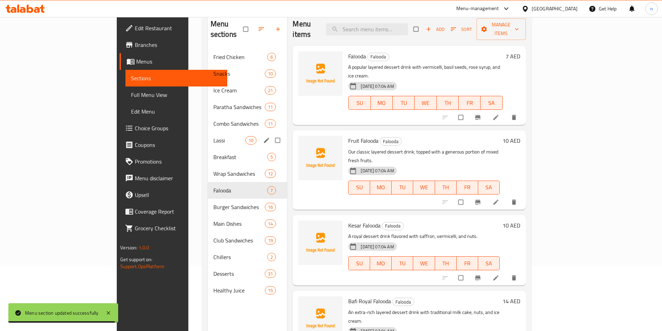
scroll to position [28, 0]
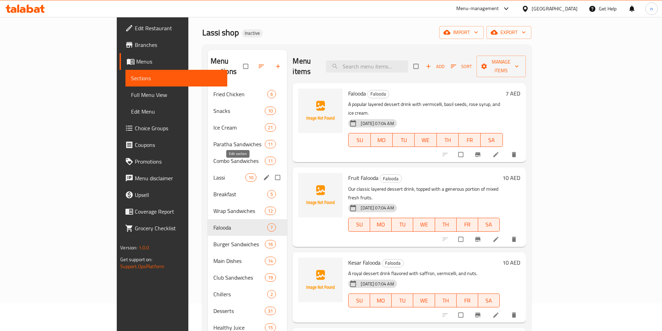
click at [263, 174] on icon "edit" at bounding box center [266, 177] width 7 height 7
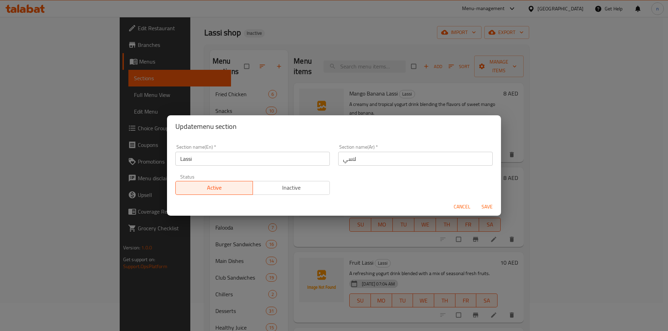
click at [459, 208] on span "Cancel" at bounding box center [461, 207] width 17 height 9
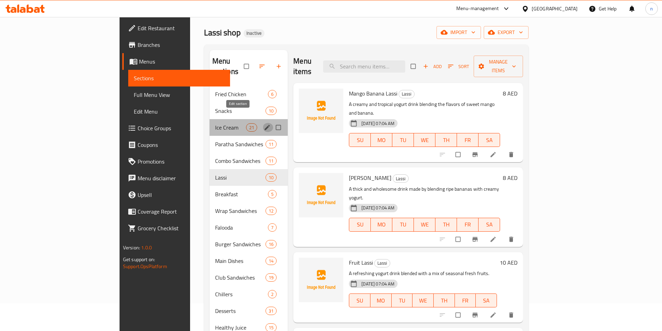
click at [264, 124] on icon "edit" at bounding box center [267, 127] width 7 height 7
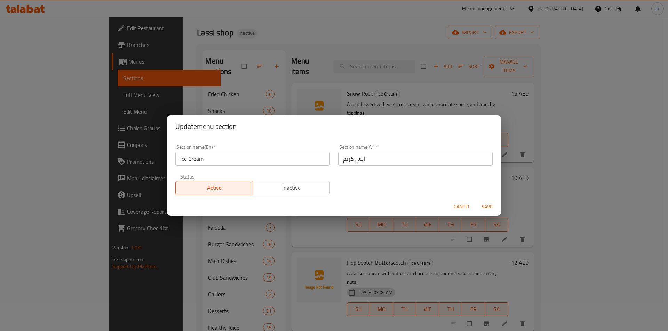
click at [463, 208] on span "Cancel" at bounding box center [461, 207] width 17 height 9
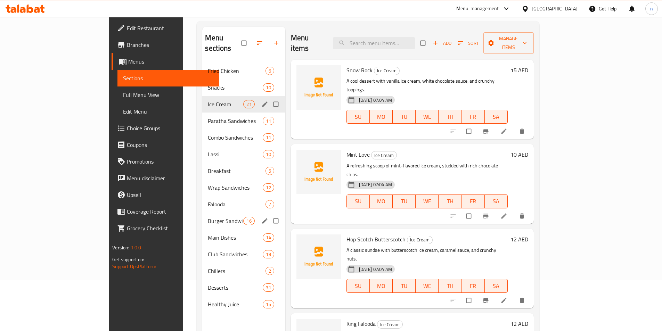
scroll to position [63, 0]
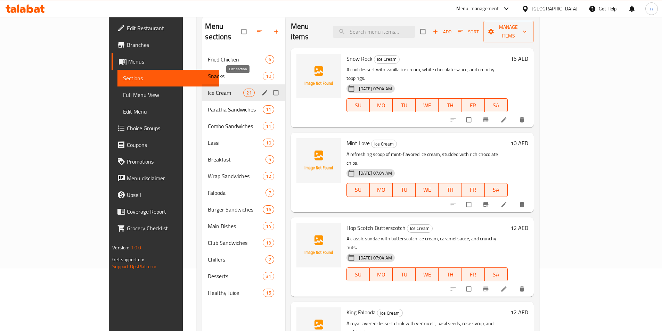
click at [262, 89] on icon "edit" at bounding box center [265, 92] width 7 height 7
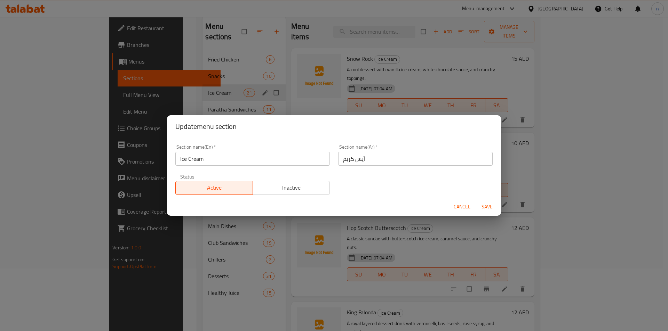
click at [191, 158] on input "Ice Cream" at bounding box center [252, 159] width 154 height 14
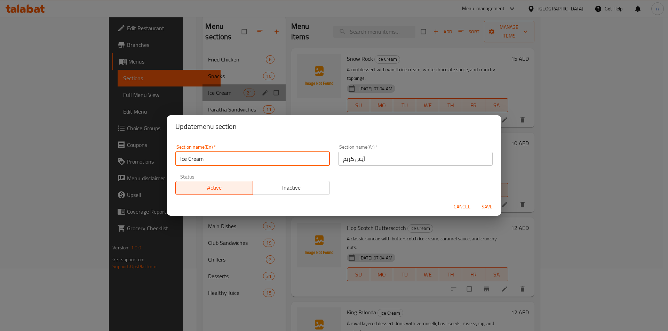
click at [191, 158] on input "Ice Cream" at bounding box center [252, 159] width 154 height 14
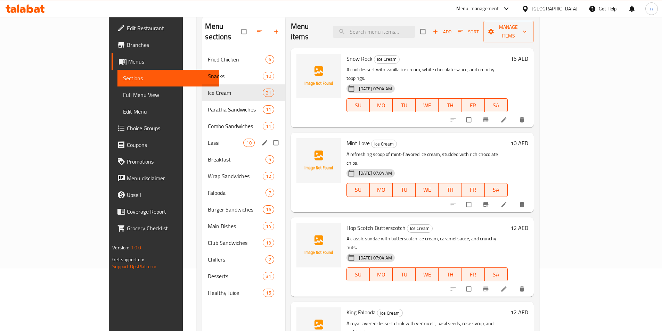
click at [260, 138] on button "edit" at bounding box center [265, 142] width 10 height 9
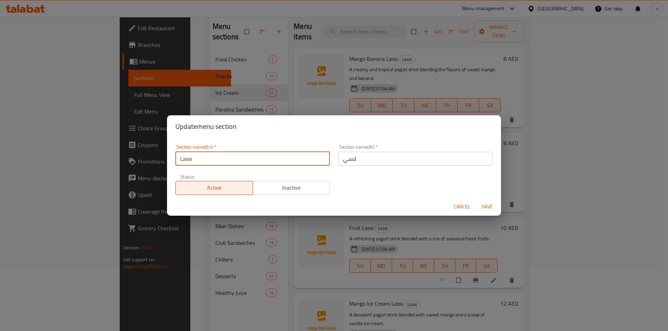
click at [186, 160] on input "Lassi" at bounding box center [252, 159] width 154 height 14
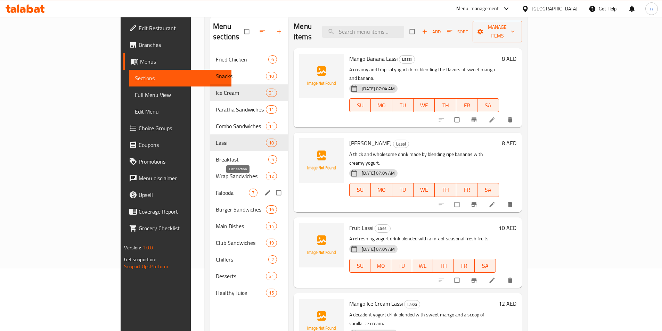
click at [264, 190] on icon "edit" at bounding box center [267, 193] width 7 height 7
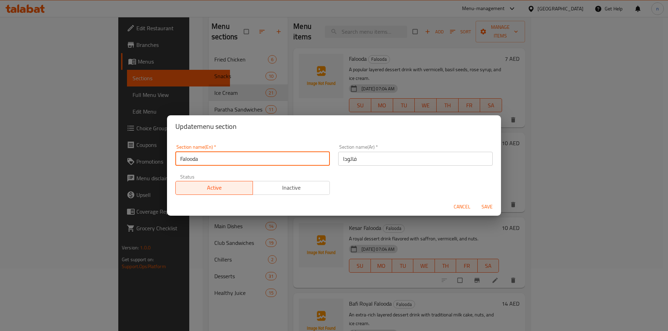
click at [193, 161] on input "Falooda" at bounding box center [252, 159] width 154 height 14
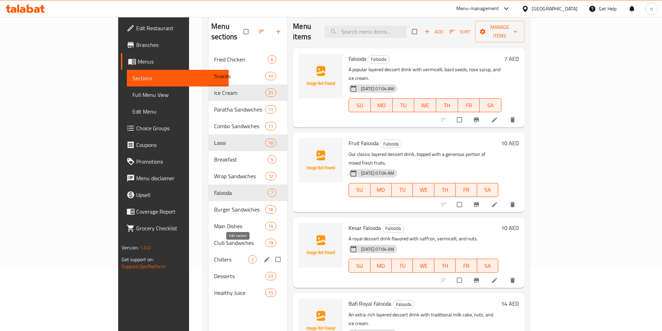
click at [263, 255] on button "edit" at bounding box center [268, 259] width 10 height 9
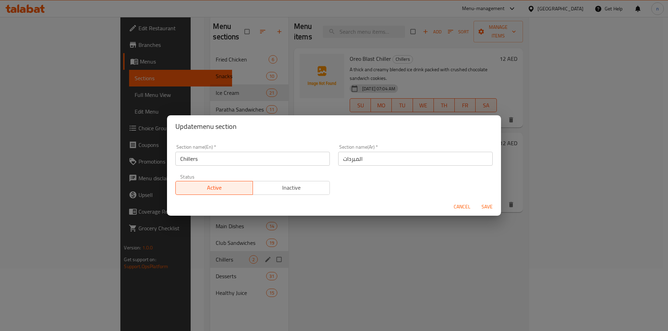
click at [186, 159] on input "Chillers" at bounding box center [252, 159] width 154 height 14
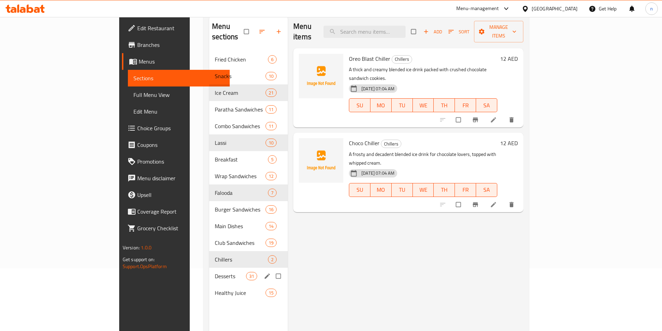
click at [264, 273] on icon "edit" at bounding box center [267, 276] width 7 height 7
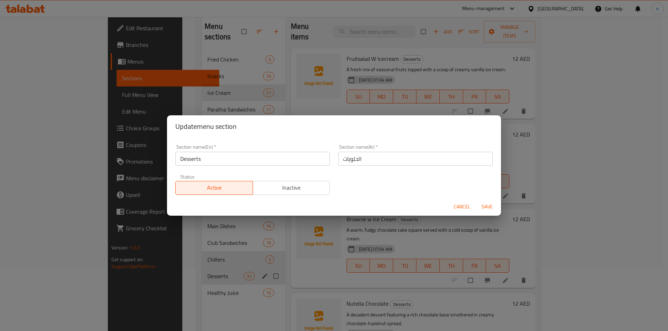
click at [196, 162] on input "Desserts" at bounding box center [252, 159] width 154 height 14
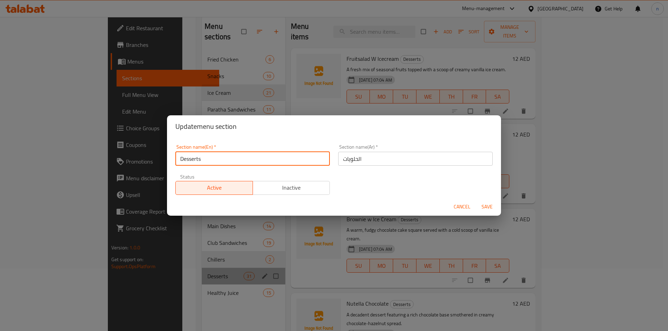
click at [196, 162] on input "Desserts" at bounding box center [252, 159] width 154 height 14
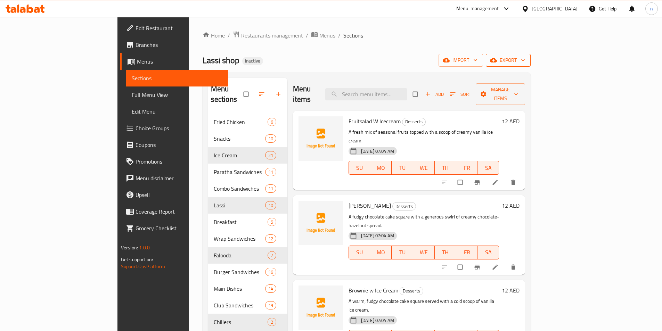
click at [525, 61] on span "export" at bounding box center [509, 60] width 34 height 9
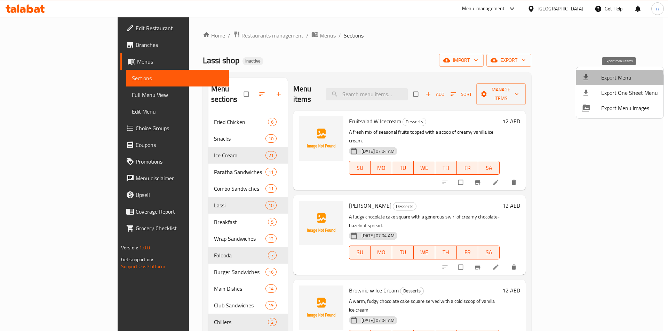
click at [610, 82] on span "Export Menu" at bounding box center [629, 77] width 57 height 8
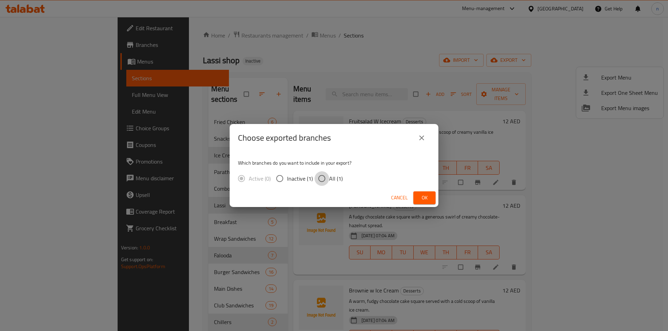
click at [326, 179] on input "All (1)" at bounding box center [321, 178] width 15 height 15
radio input "true"
click at [422, 196] on span "Ok" at bounding box center [424, 198] width 11 height 9
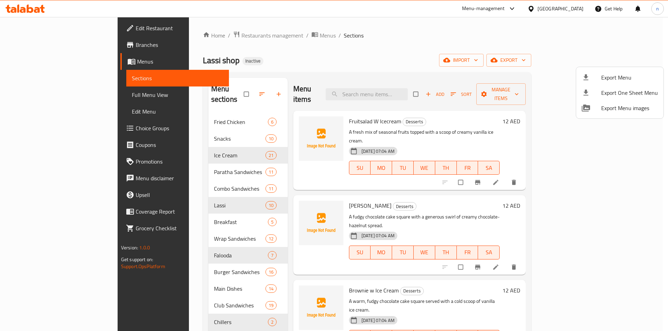
click at [209, 37] on div at bounding box center [334, 165] width 668 height 331
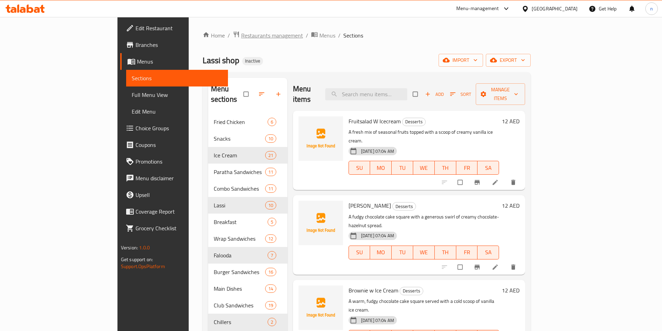
click at [241, 33] on span "Restaurants management" at bounding box center [272, 35] width 62 height 8
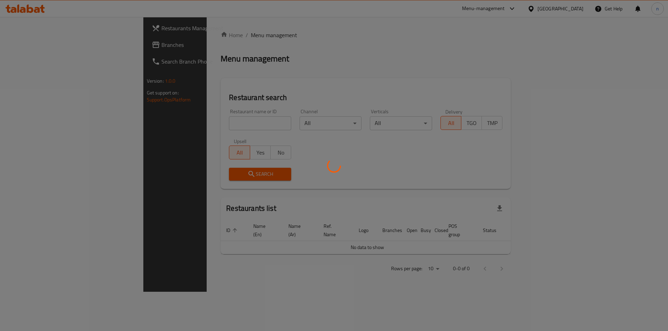
click at [357, 64] on div at bounding box center [334, 165] width 668 height 331
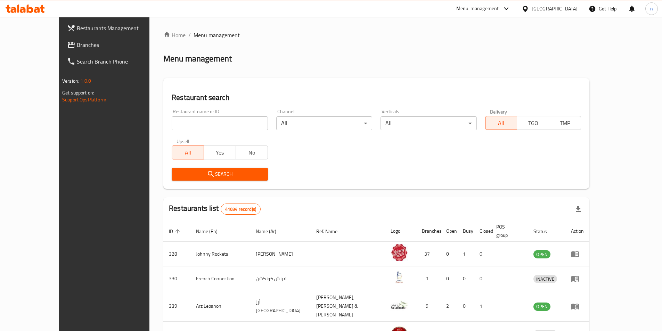
click at [554, 6] on div "[GEOGRAPHIC_DATA]" at bounding box center [555, 9] width 46 height 8
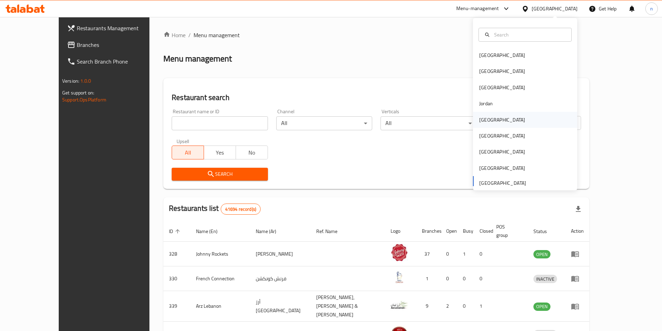
click at [489, 118] on div "Kuwait" at bounding box center [502, 120] width 57 height 16
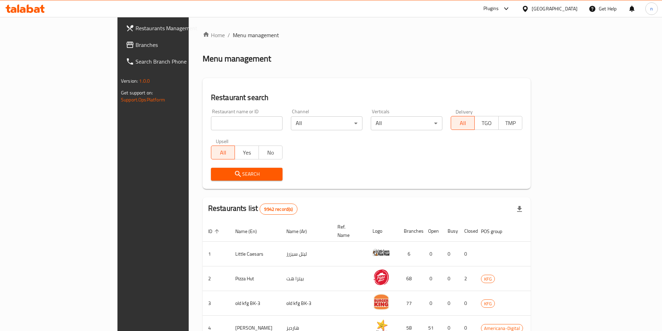
click at [136, 43] on span "Branches" at bounding box center [179, 45] width 87 height 8
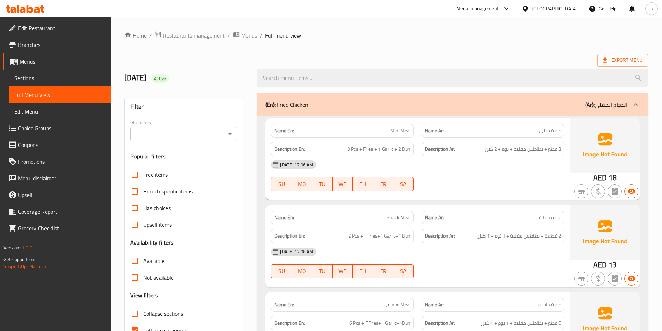
click at [136, 306] on input "Collapse sections" at bounding box center [135, 314] width 17 height 17
checkbox input "true"
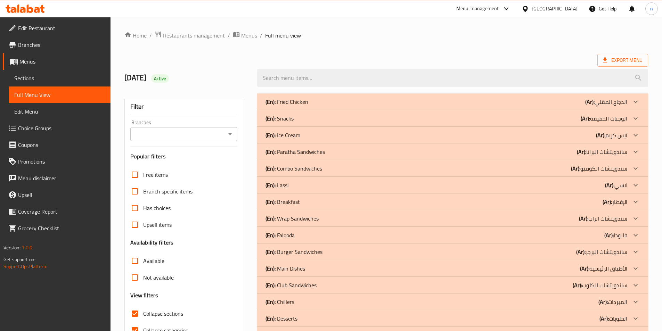
scroll to position [70, 0]
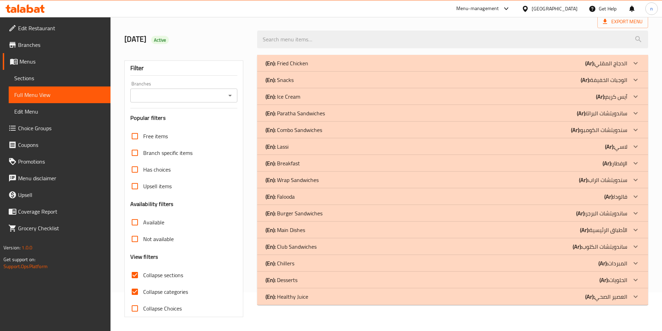
click at [134, 284] on input "Collapse categories" at bounding box center [135, 292] width 17 height 17
checkbox input "false"
click at [586, 285] on div "(En): Desserts (Ar): الحلويات" at bounding box center [452, 280] width 391 height 17
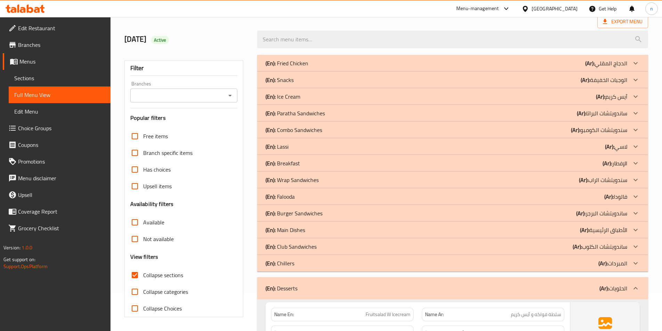
click at [577, 266] on div "(En): Chillers (Ar): المبردات" at bounding box center [447, 263] width 362 height 8
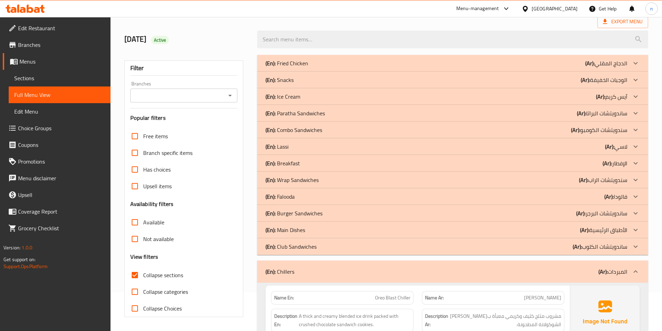
click at [297, 192] on div "(En): Falooda (Ar): فالودا" at bounding box center [452, 196] width 391 height 17
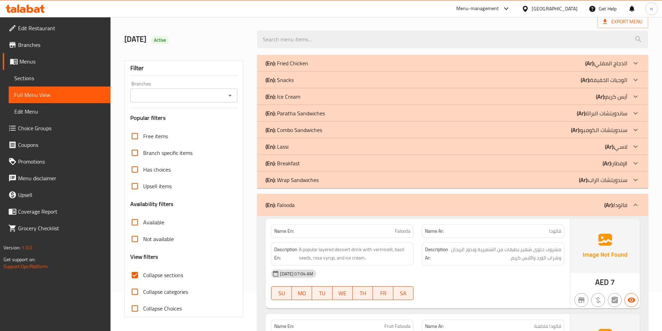
click at [304, 145] on div "(En): Lassi (Ar): لاسي" at bounding box center [447, 147] width 362 height 8
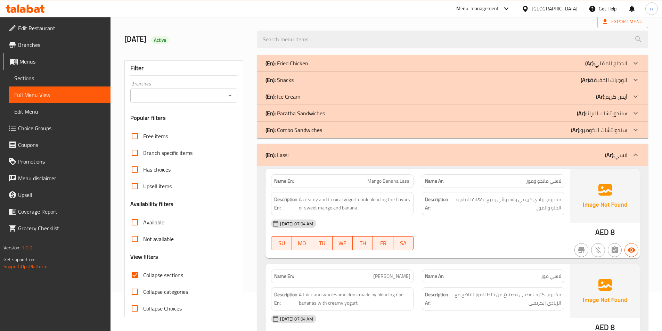
click at [287, 99] on p "(En): Ice Cream" at bounding box center [283, 97] width 35 height 8
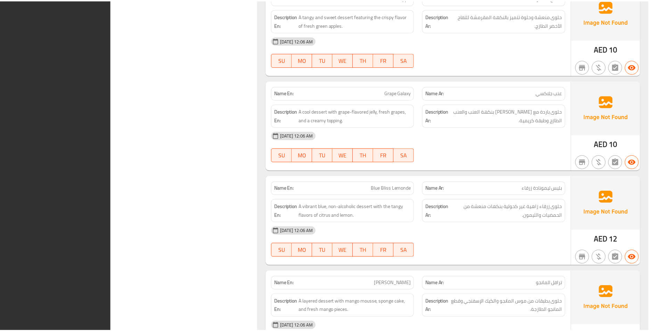
scroll to position [7497, 0]
